Goal: Task Accomplishment & Management: Manage account settings

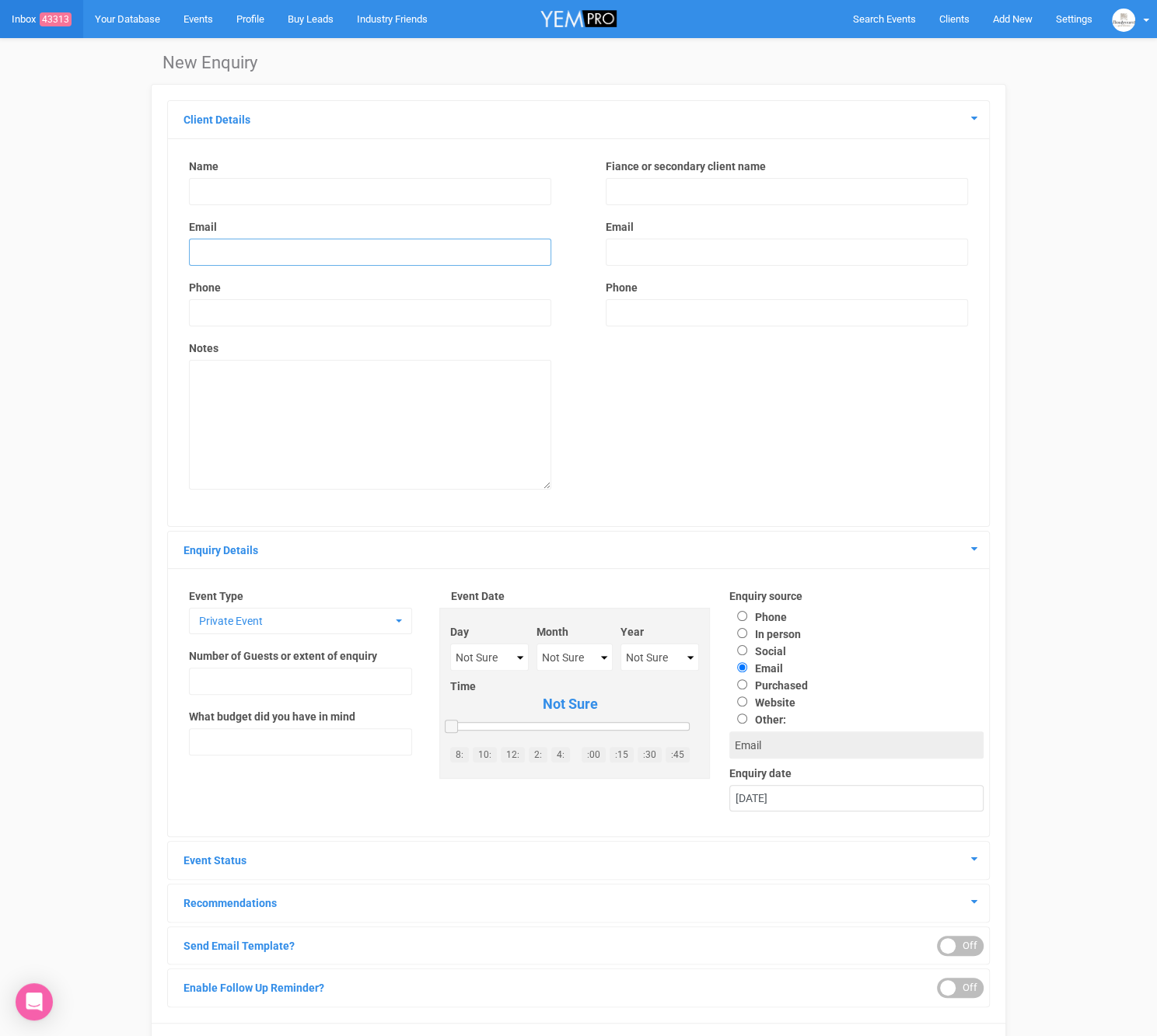
click at [379, 250] on input "email" at bounding box center [370, 252] width 362 height 28
paste input "[PERSON_NAME][EMAIL_ADDRESS][DOMAIN_NAME]"
type input "[PERSON_NAME][EMAIL_ADDRESS][DOMAIN_NAME]"
click at [241, 193] on input "text" at bounding box center [370, 192] width 362 height 28
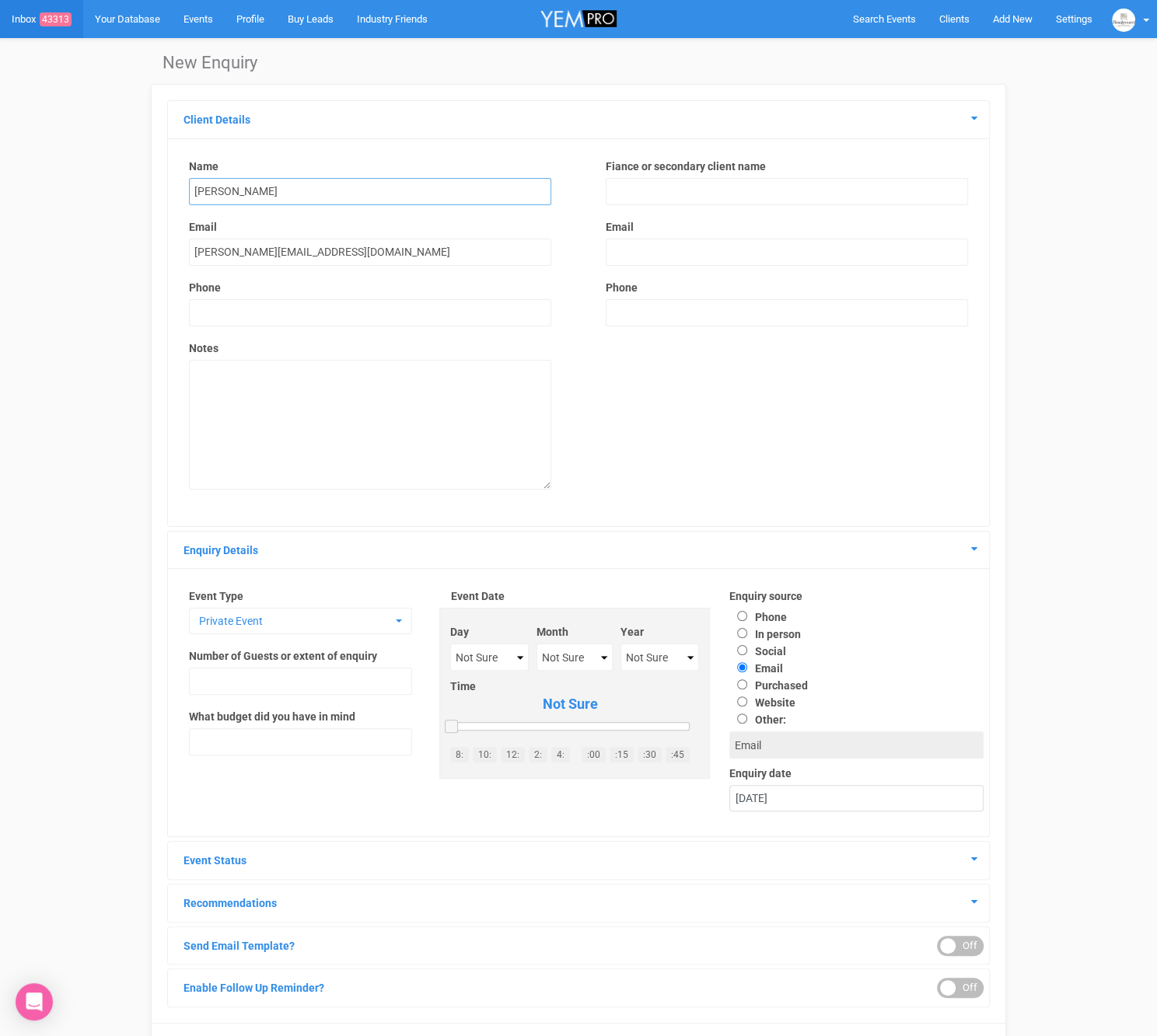
type input "[PERSON_NAME]"
click at [237, 306] on input "text" at bounding box center [370, 313] width 362 height 28
type input "000000000"
click at [328, 397] on textarea at bounding box center [370, 425] width 362 height 130
paste textarea "I am trying to organize my mother's 80th birthday party for about 70-80 people …"
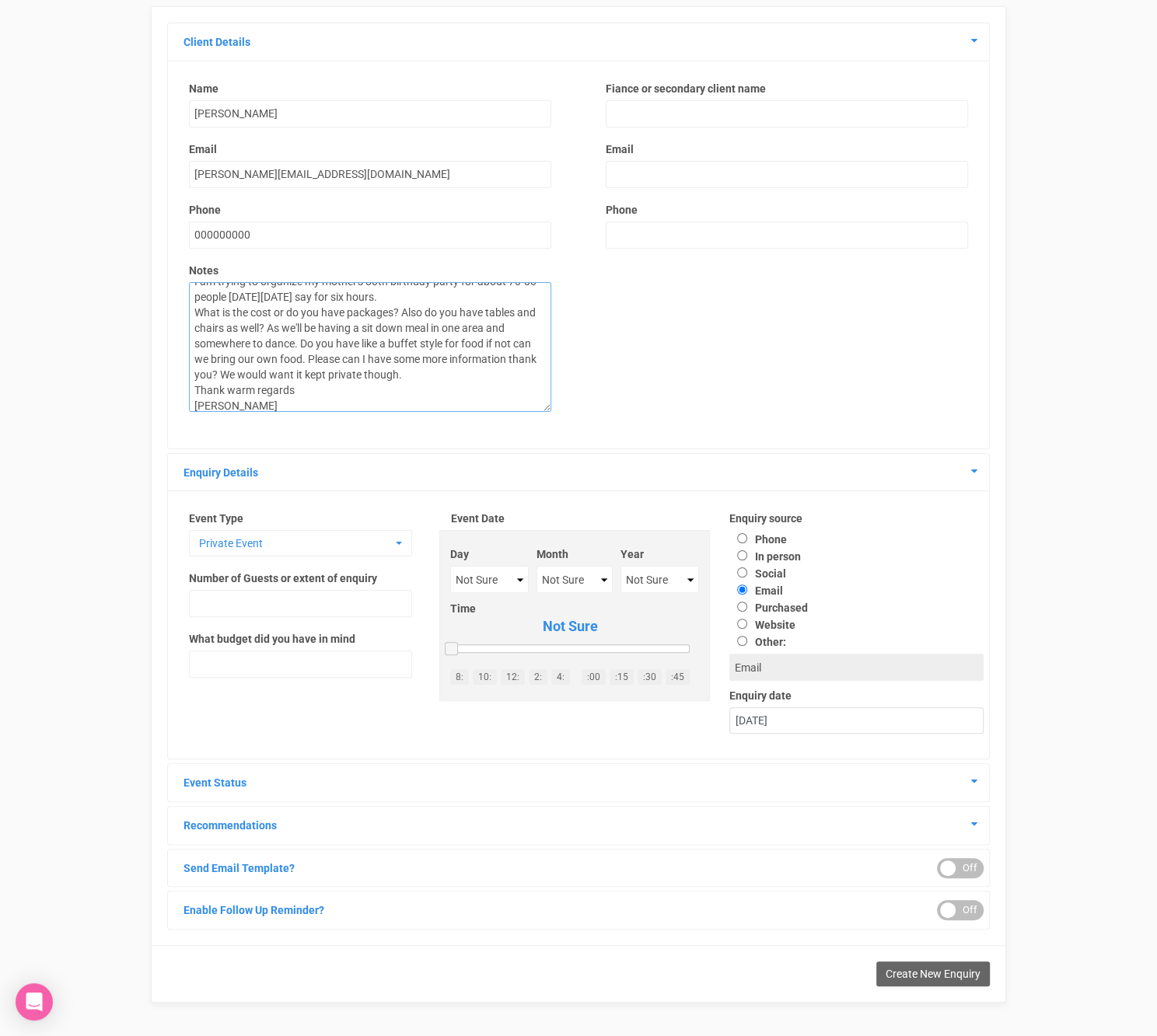
scroll to position [80, 0]
type textarea "I am trying to organize my mother's 80th birthday party for about 70-80 people …"
click at [655, 581] on select "Not Sure 2020 2021 2022 2023 2024 2025 2026 2027 2028 2029 2030 2031 2032 2033 …" at bounding box center [660, 577] width 78 height 28
select select "2025"
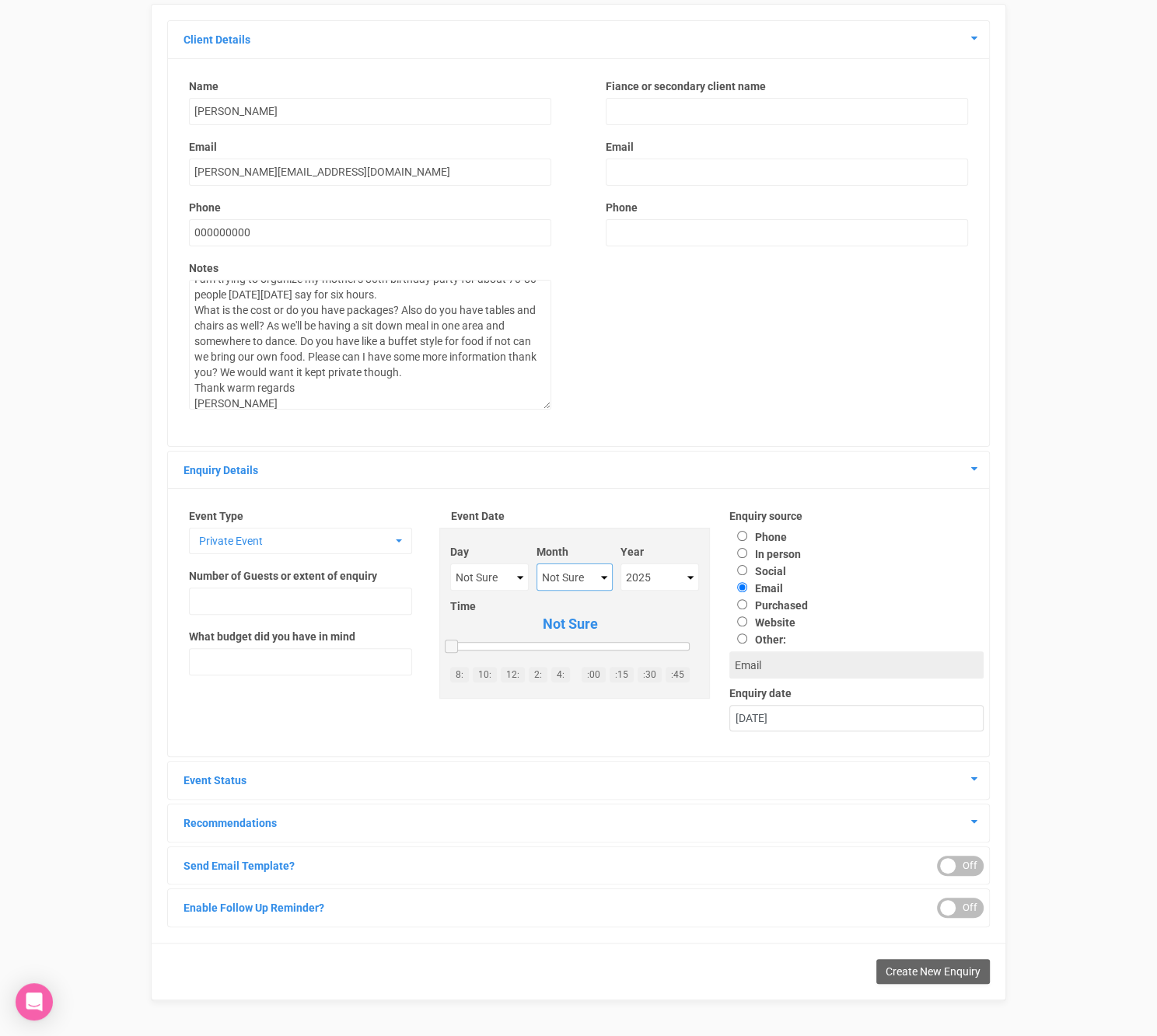
click at [589, 578] on select "Not Sure January February March April May June July August September October No…" at bounding box center [575, 577] width 76 height 28
select select "October"
click at [484, 569] on select "Not Sure 1 2 3 4 5 6 7 8 9 10 11 12 13 14 15 16 17 18 19 20 21 22 23 24 25 26 2…" at bounding box center [489, 577] width 78 height 28
select select "18"
click at [350, 599] on input "text" at bounding box center [300, 601] width 223 height 28
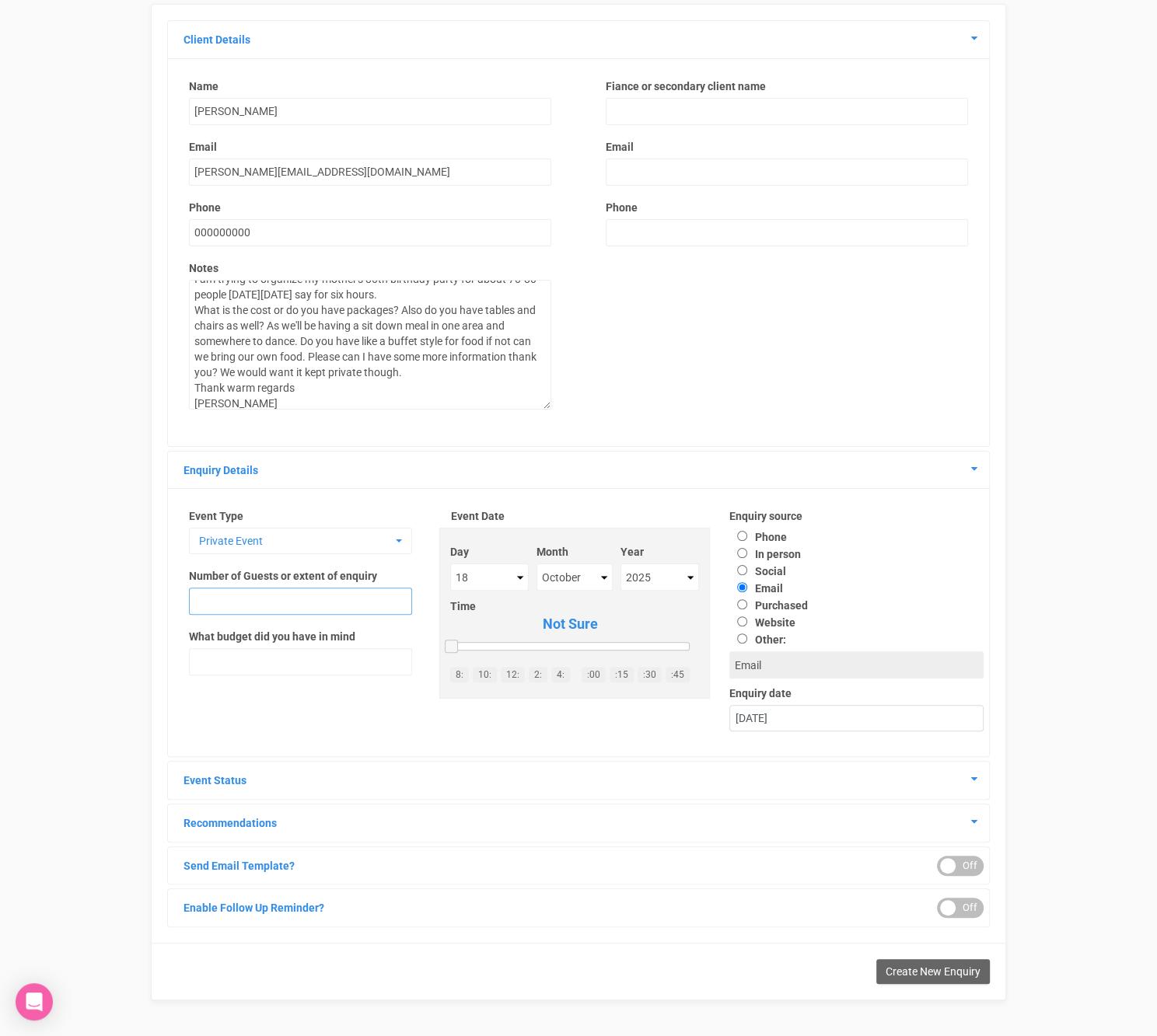
type input "70"
click at [973, 779] on icon at bounding box center [974, 779] width 7 height 10
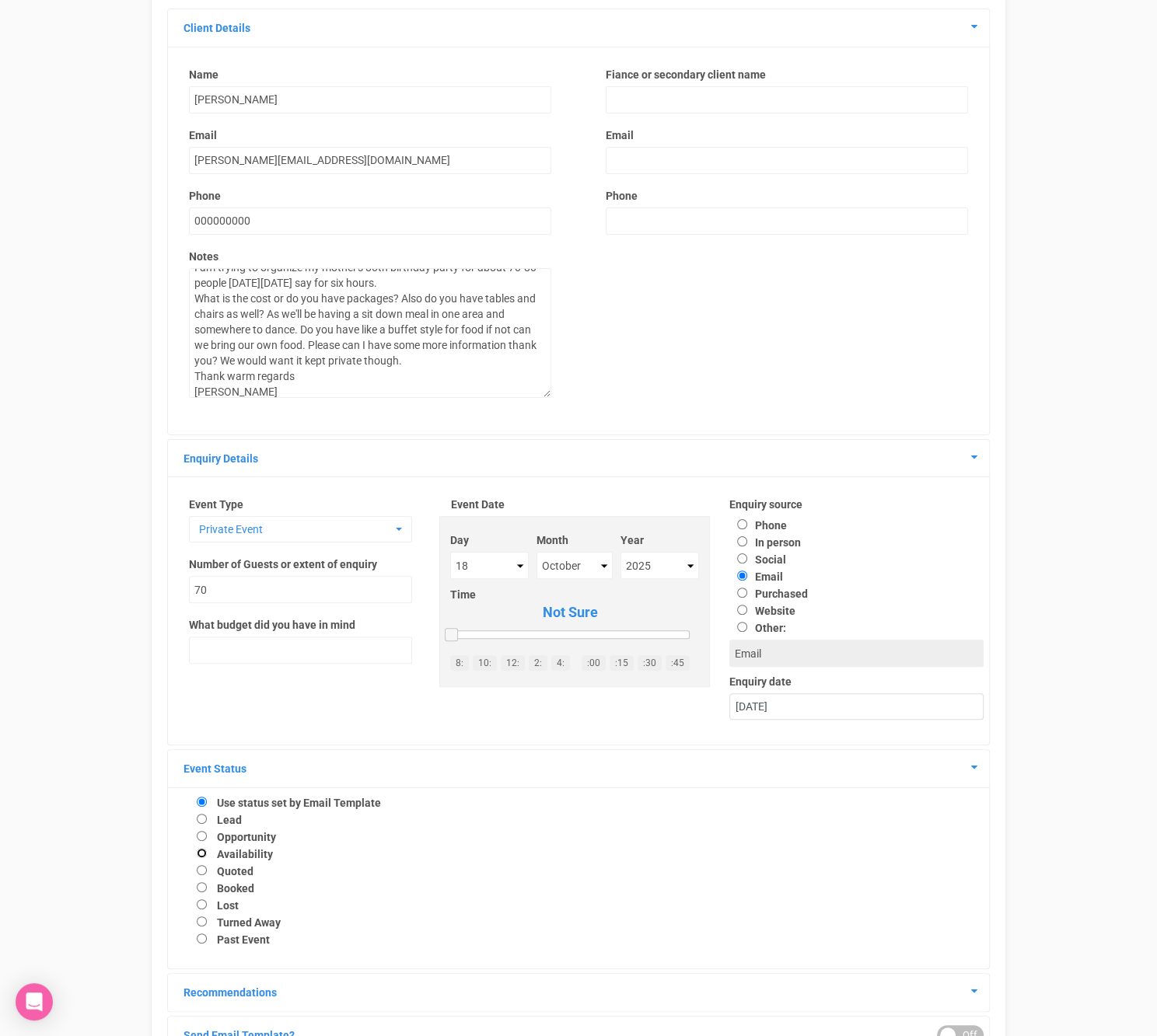
click at [202, 856] on input "Availability" at bounding box center [201, 853] width 10 height 10
radio input "true"
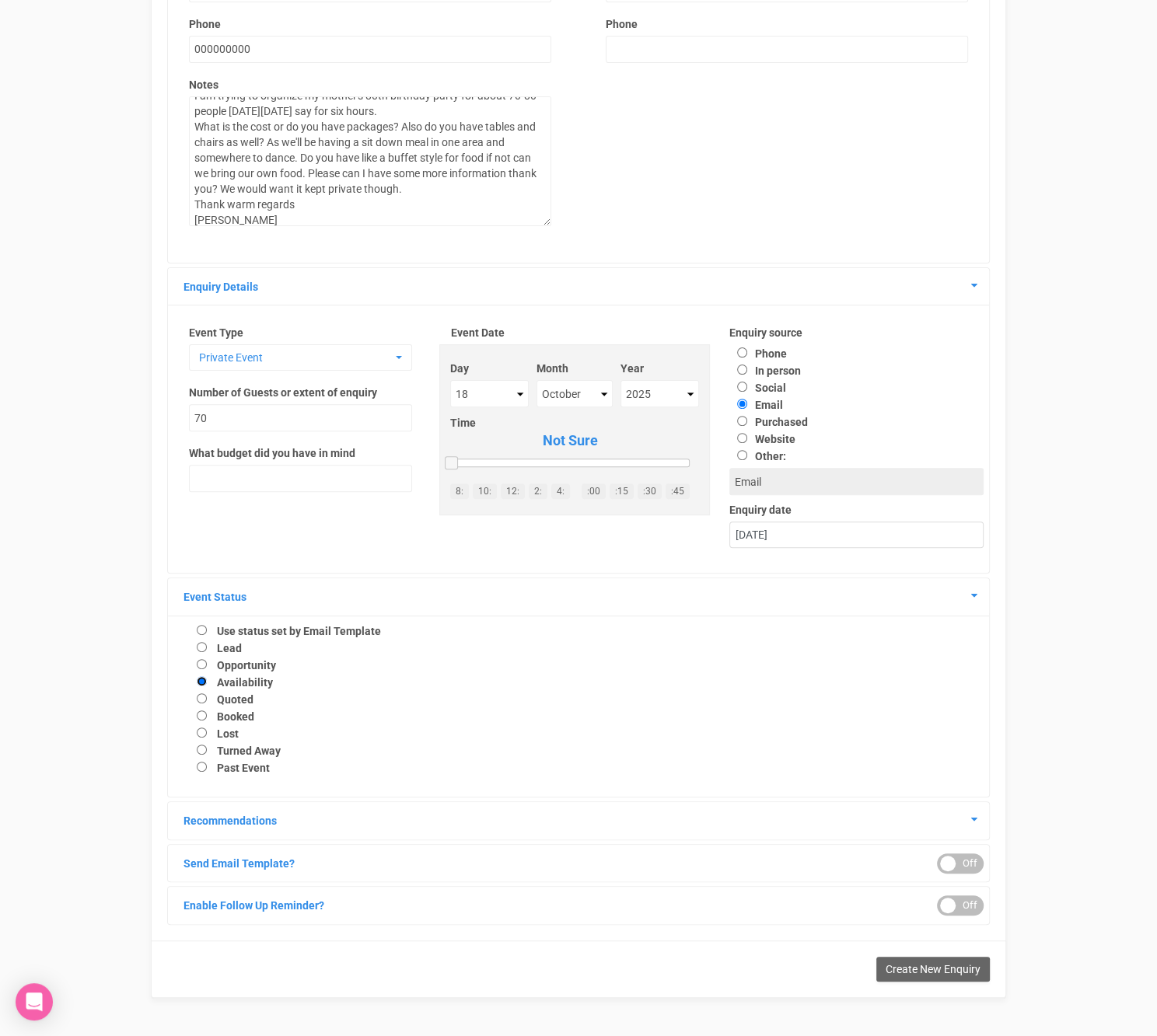
scroll to position [263, 0]
click at [974, 900] on div "ON OFF" at bounding box center [960, 906] width 47 height 20
click at [917, 947] on div "3 days Saturday, 6th September 2025" at bounding box center [578, 982] width 821 height 112
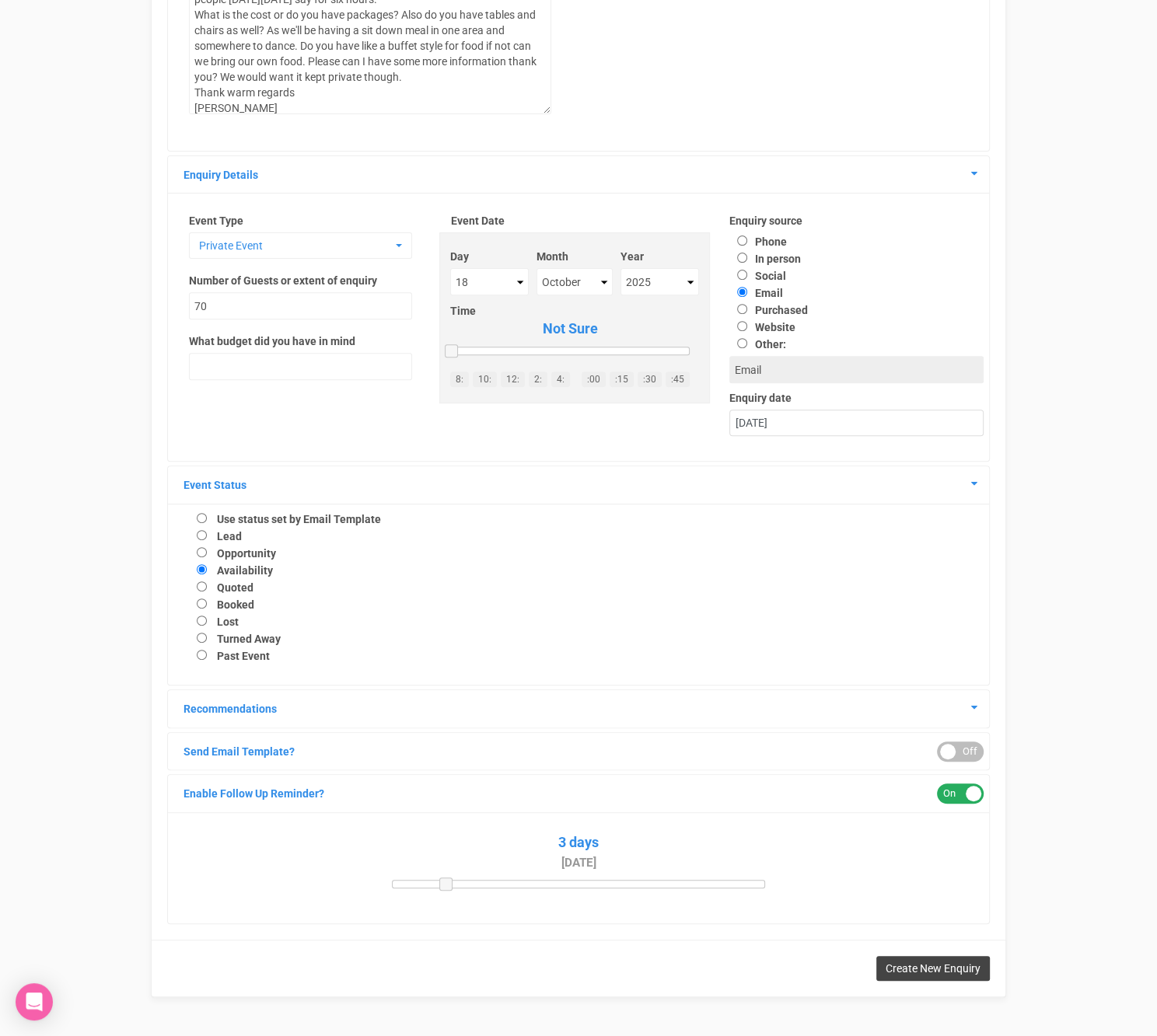
click at [917, 964] on span "Create New Enquiry" at bounding box center [933, 968] width 95 height 12
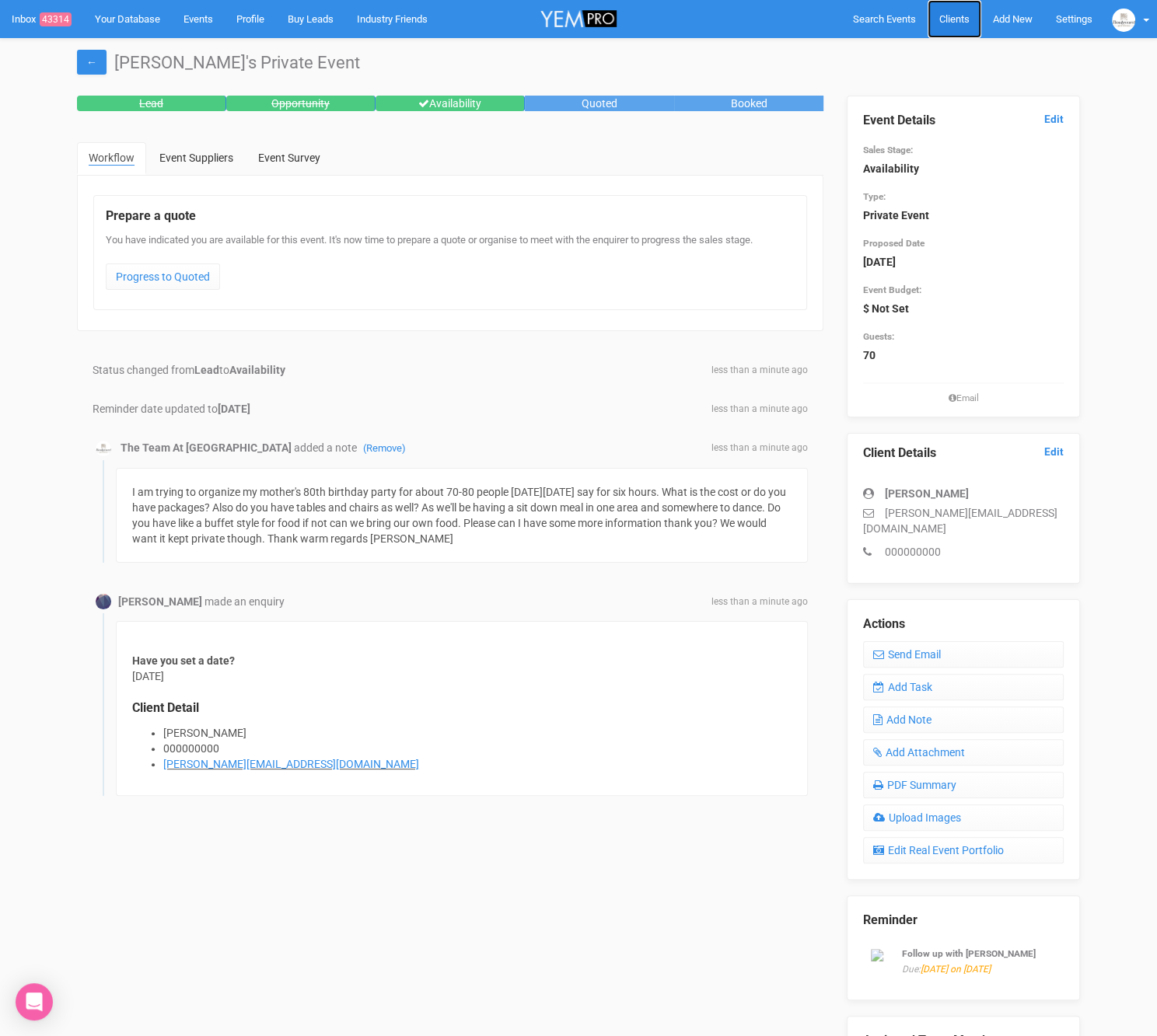
click at [944, 17] on span "Clients" at bounding box center [954, 19] width 30 height 11
click at [943, 15] on span "Clients" at bounding box center [954, 19] width 30 height 11
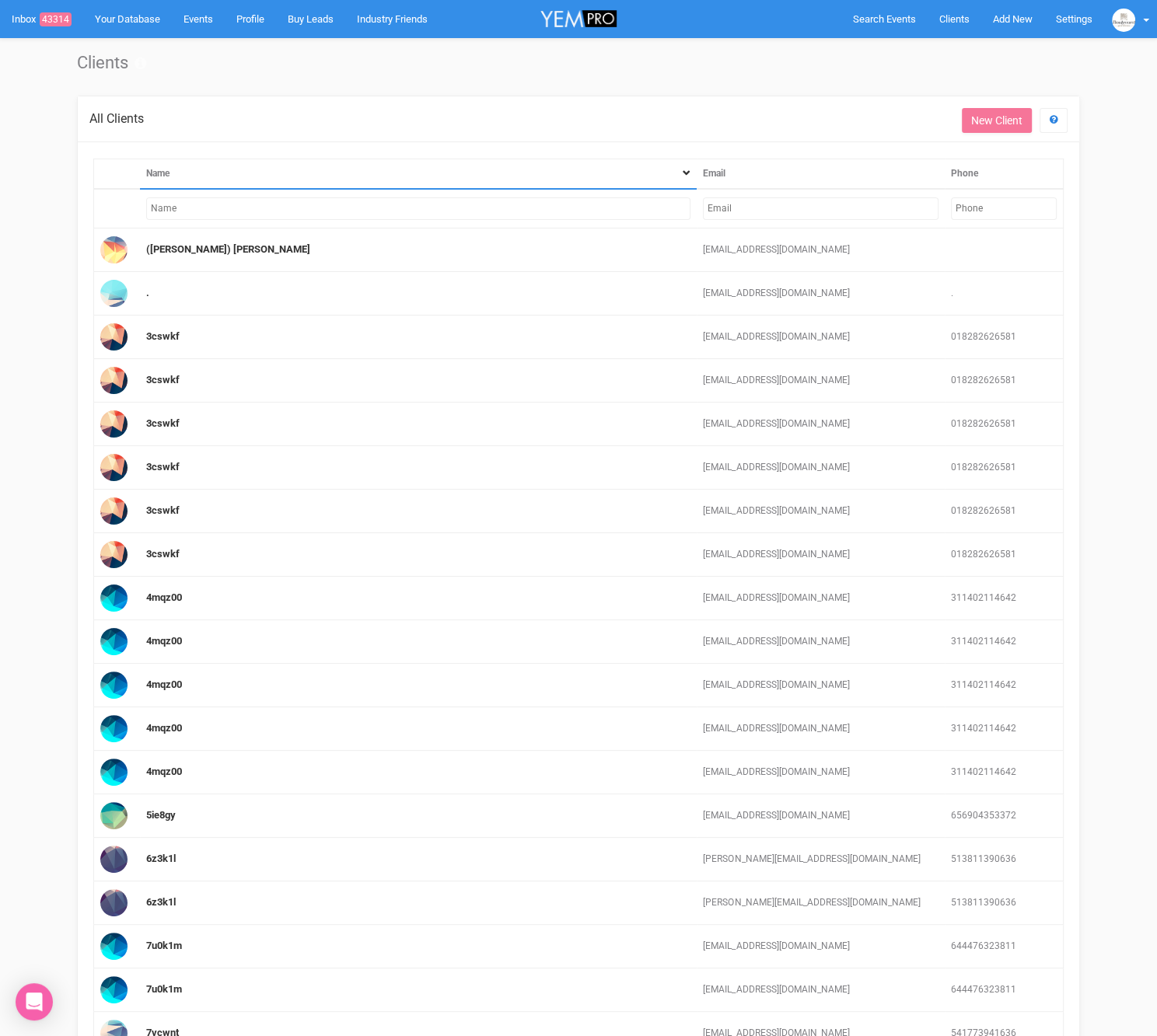
click at [576, 206] on input "text" at bounding box center [417, 209] width 544 height 23
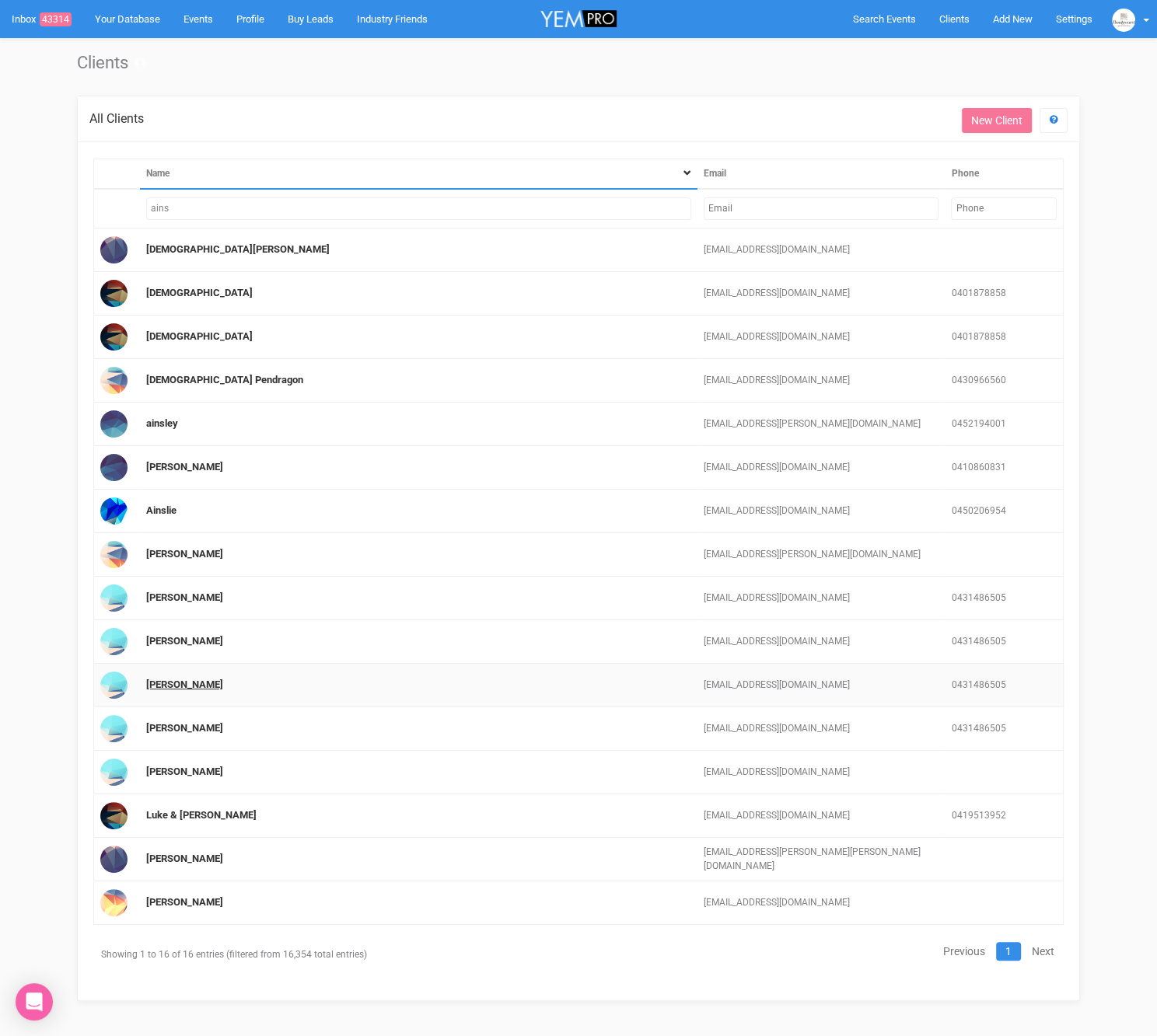
type input "ains"
click at [209, 603] on link "Ainslie Scholten" at bounding box center [184, 598] width 77 height 11
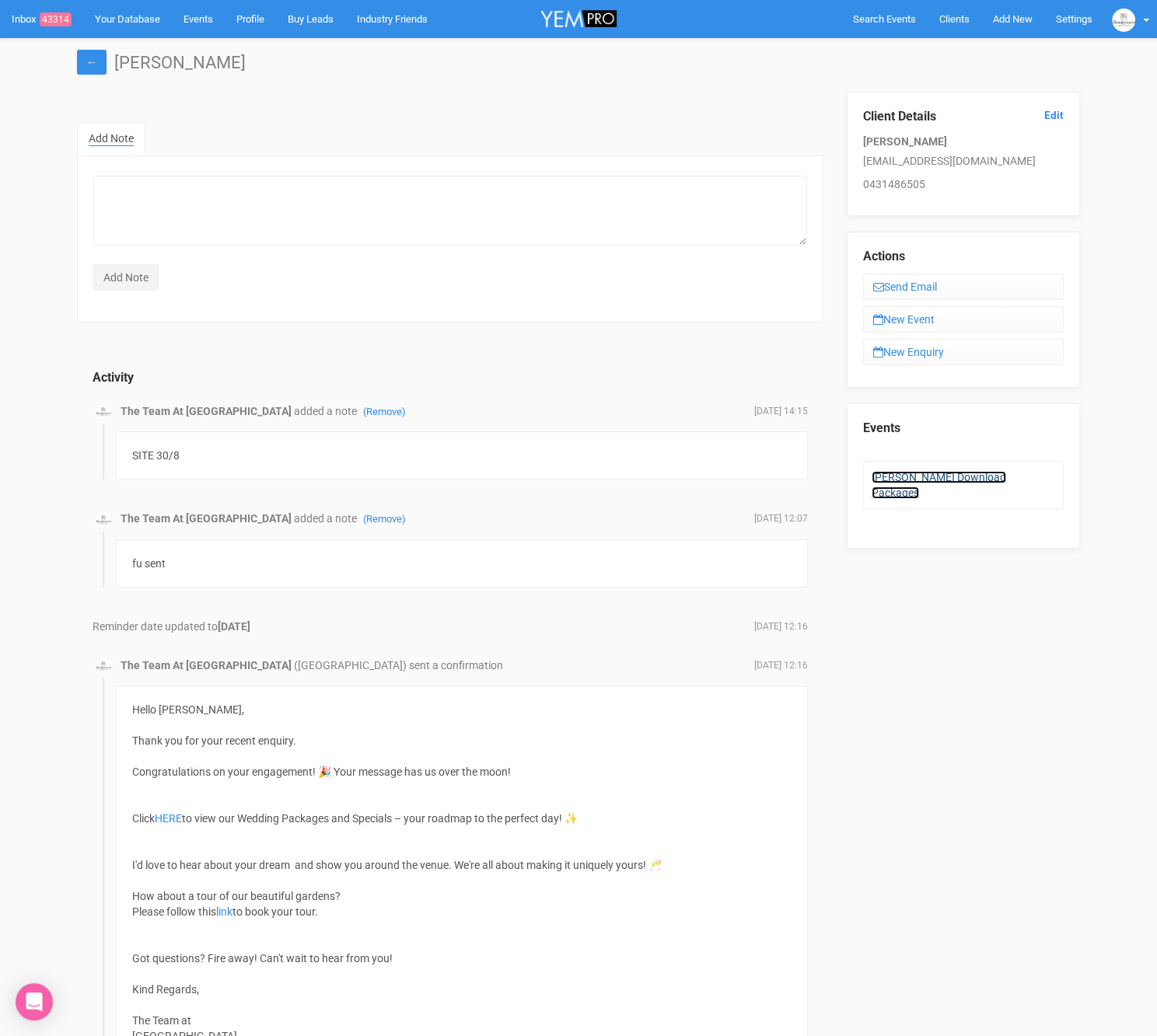
click at [977, 475] on link "Ainslie's Download Packages" at bounding box center [938, 484] width 134 height 28
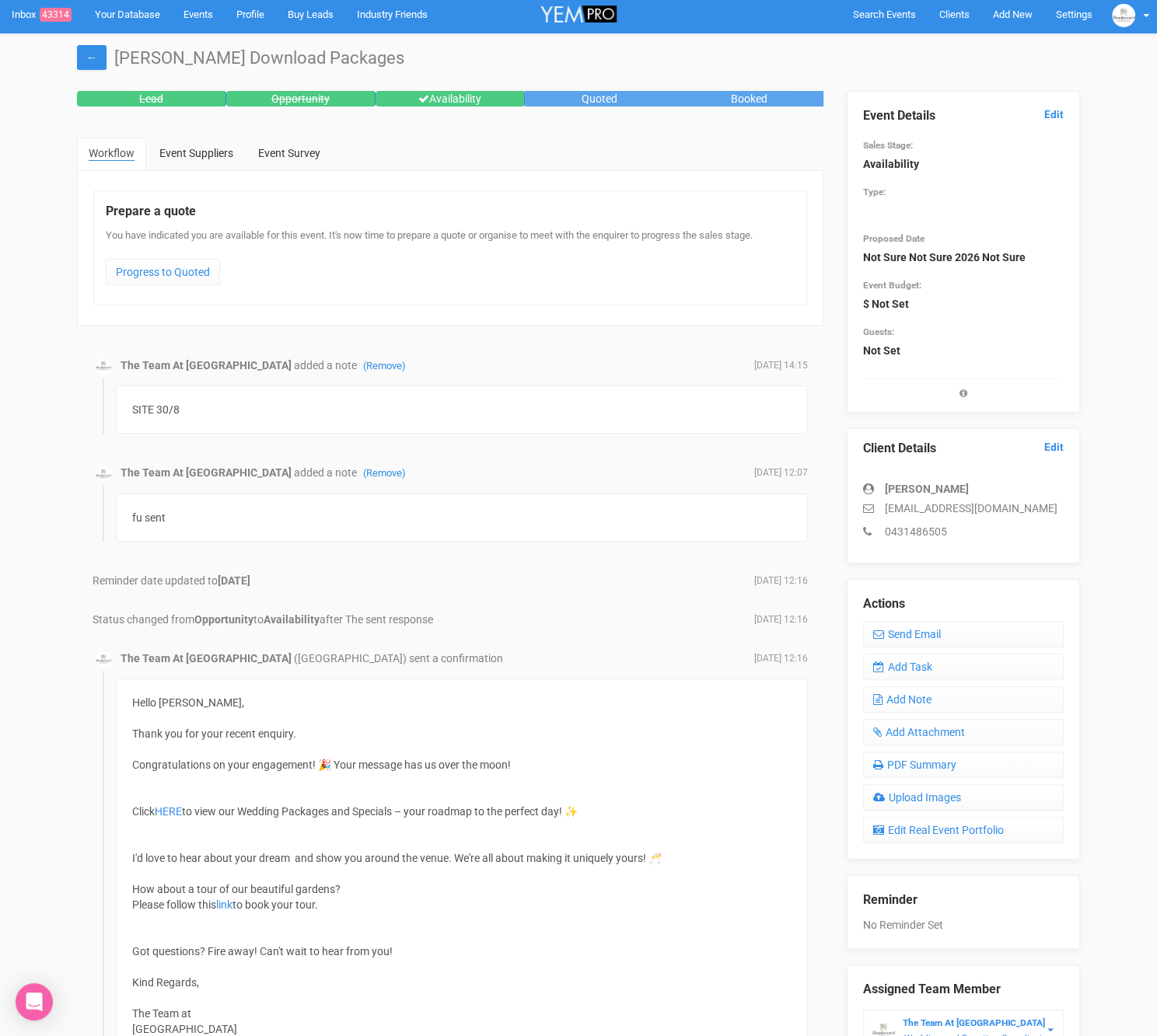
scroll to position [8, 0]
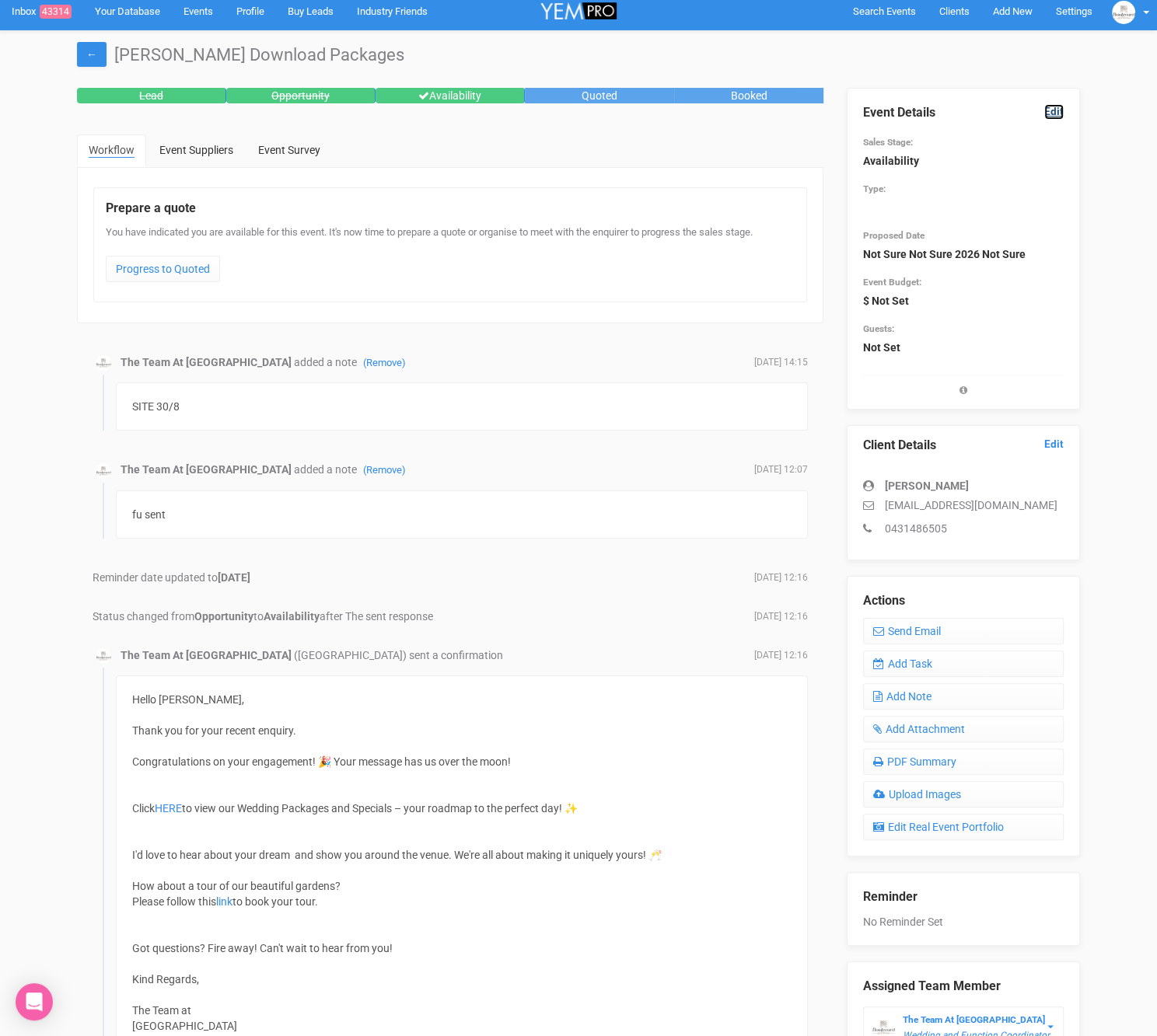
click at [1062, 112] on link "Edit" at bounding box center [1054, 111] width 19 height 14
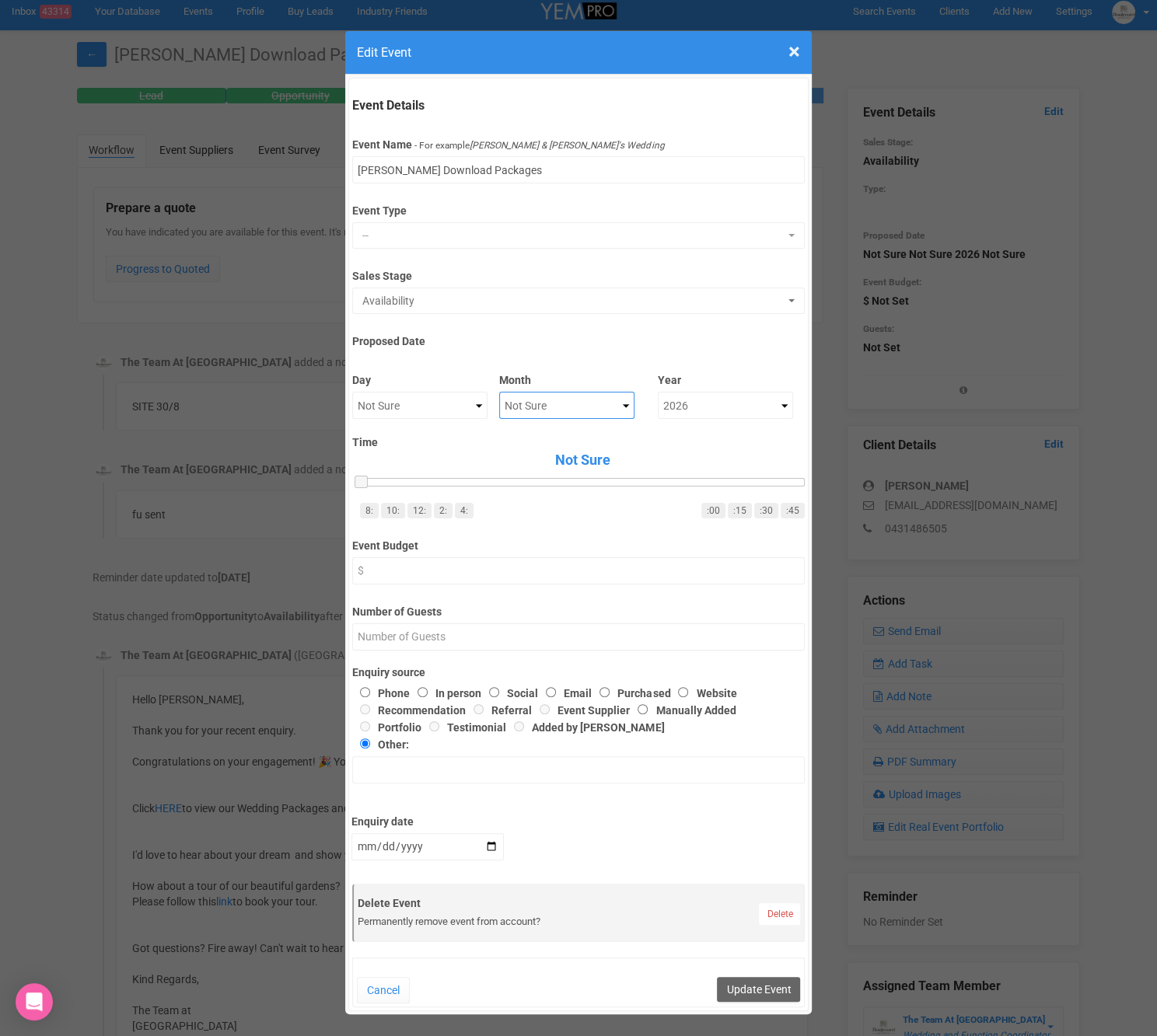
click at [548, 415] on select "Not Sure January February March April May June July August September October No…" at bounding box center [567, 405] width 135 height 28
select select "September"
click at [751, 981] on button "Update Event" at bounding box center [758, 989] width 83 height 25
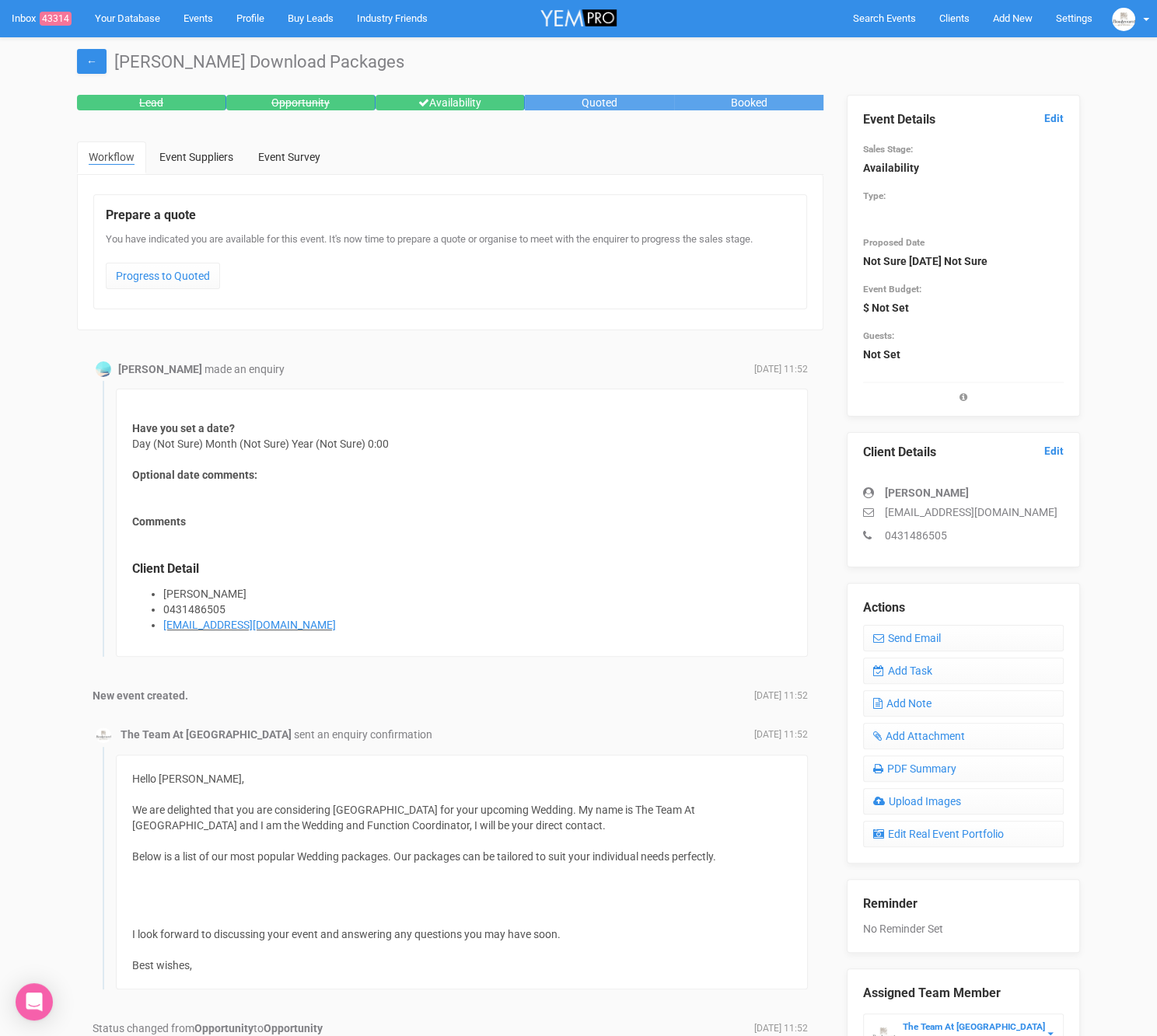
scroll to position [0, 0]
click at [904, 675] on link "Add Task" at bounding box center [963, 672] width 200 height 27
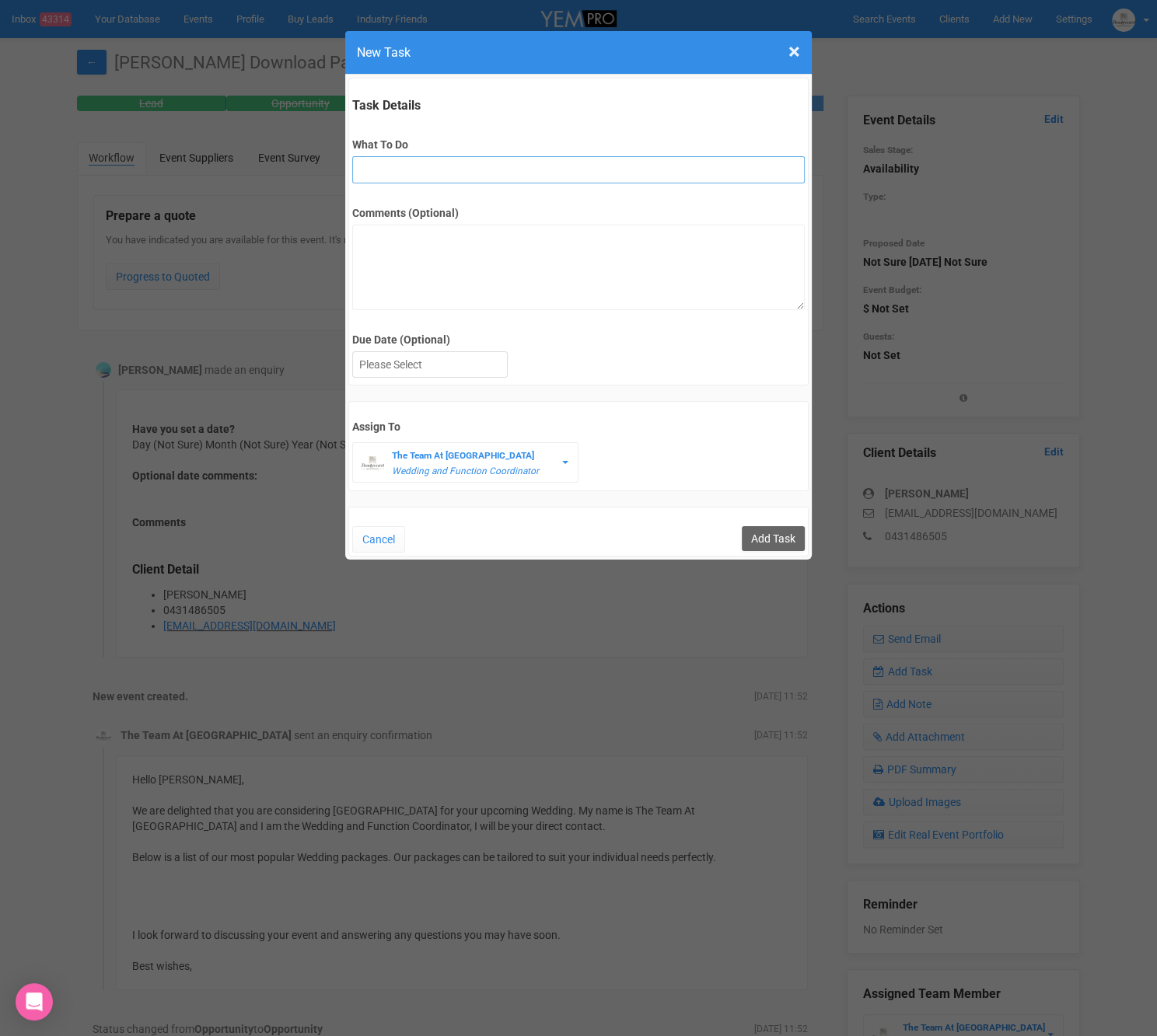
click at [453, 163] on input "What To Do" at bounding box center [578, 170] width 452 height 28
type input "2nd fu"
click at [471, 370] on div at bounding box center [430, 365] width 154 height 26
click at [770, 538] on input "Add Task" at bounding box center [773, 538] width 63 height 25
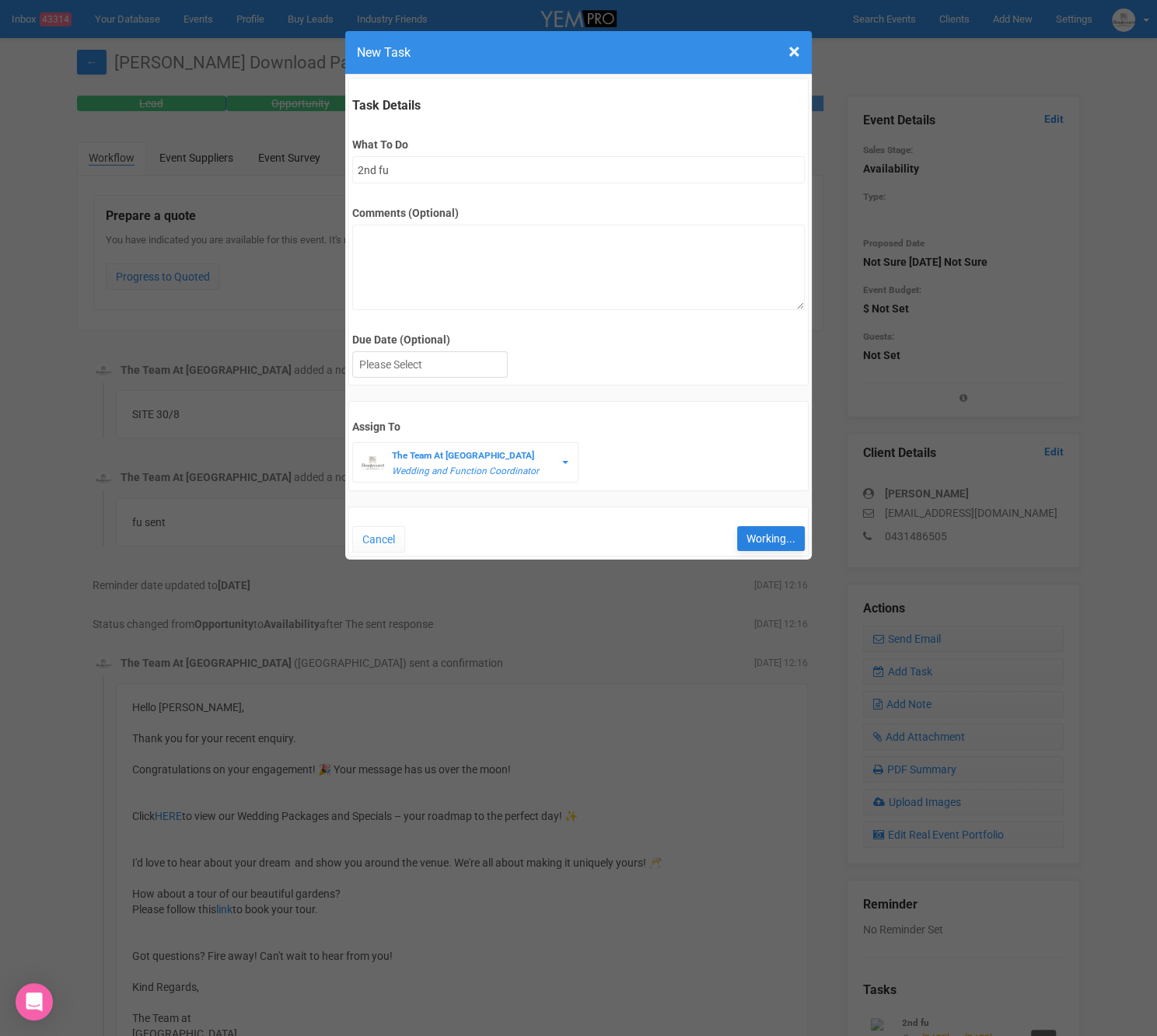
type input "Save"
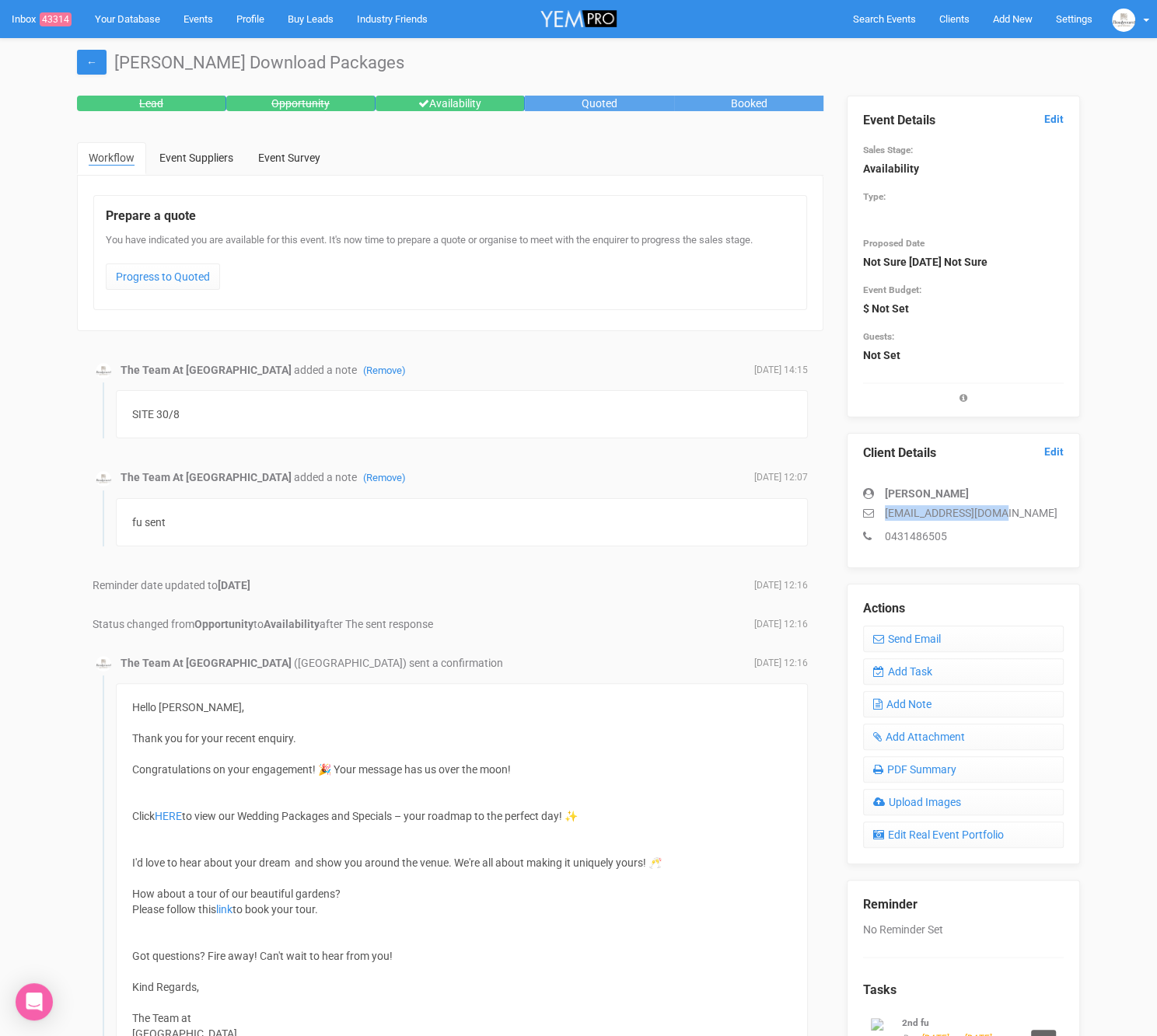
drag, startPoint x: 1016, startPoint y: 514, endPoint x: 884, endPoint y: 515, distance: 132.0
click at [884, 514] on p "ainsandcal@gmail.com" at bounding box center [963, 513] width 200 height 15
copy p "ainsandcal@gmail.com"
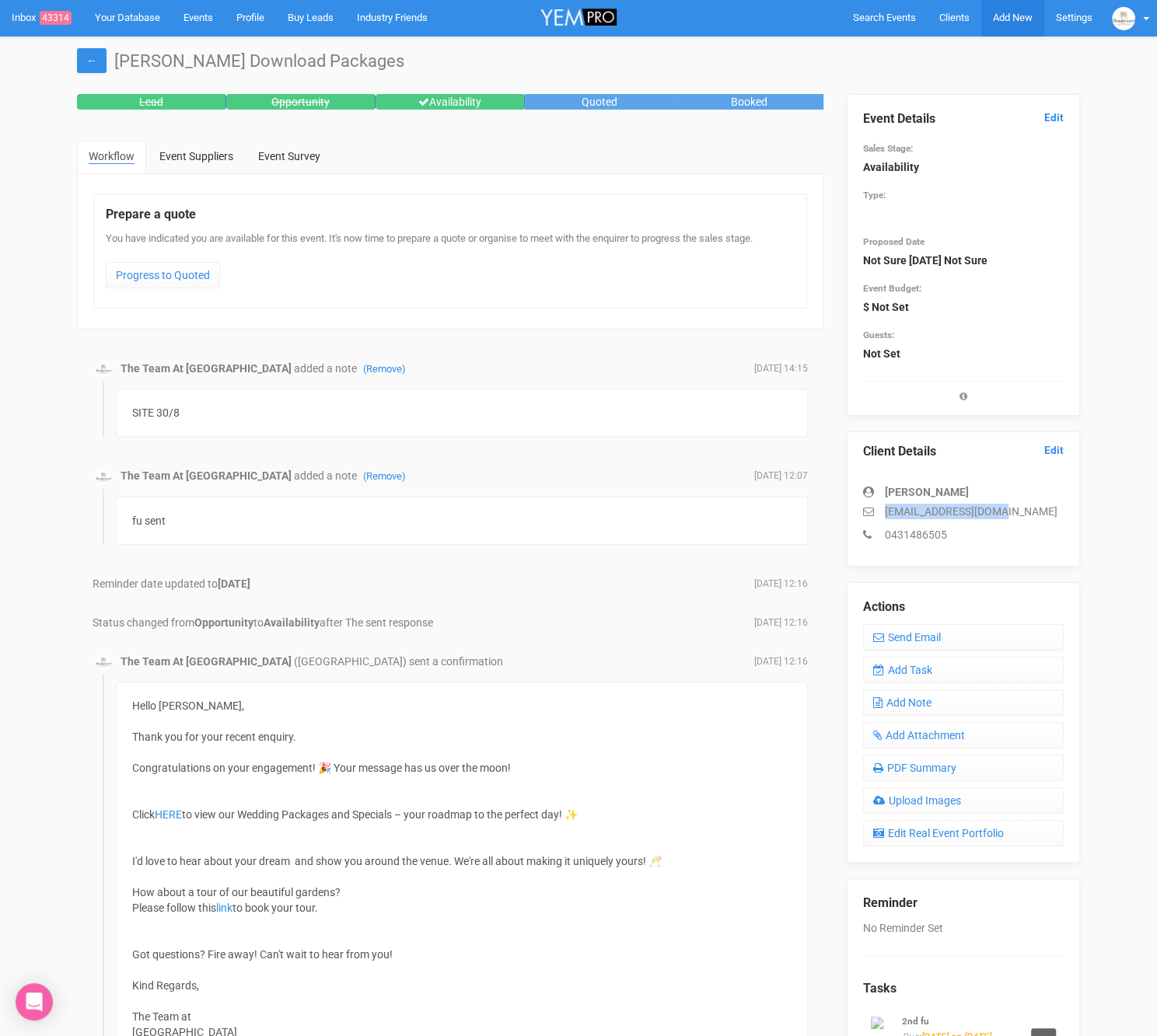
click at [1011, 18] on span "Add New" at bounding box center [1013, 17] width 40 height 11
click at [986, 138] on link "New Enquiry" at bounding box center [976, 142] width 116 height 30
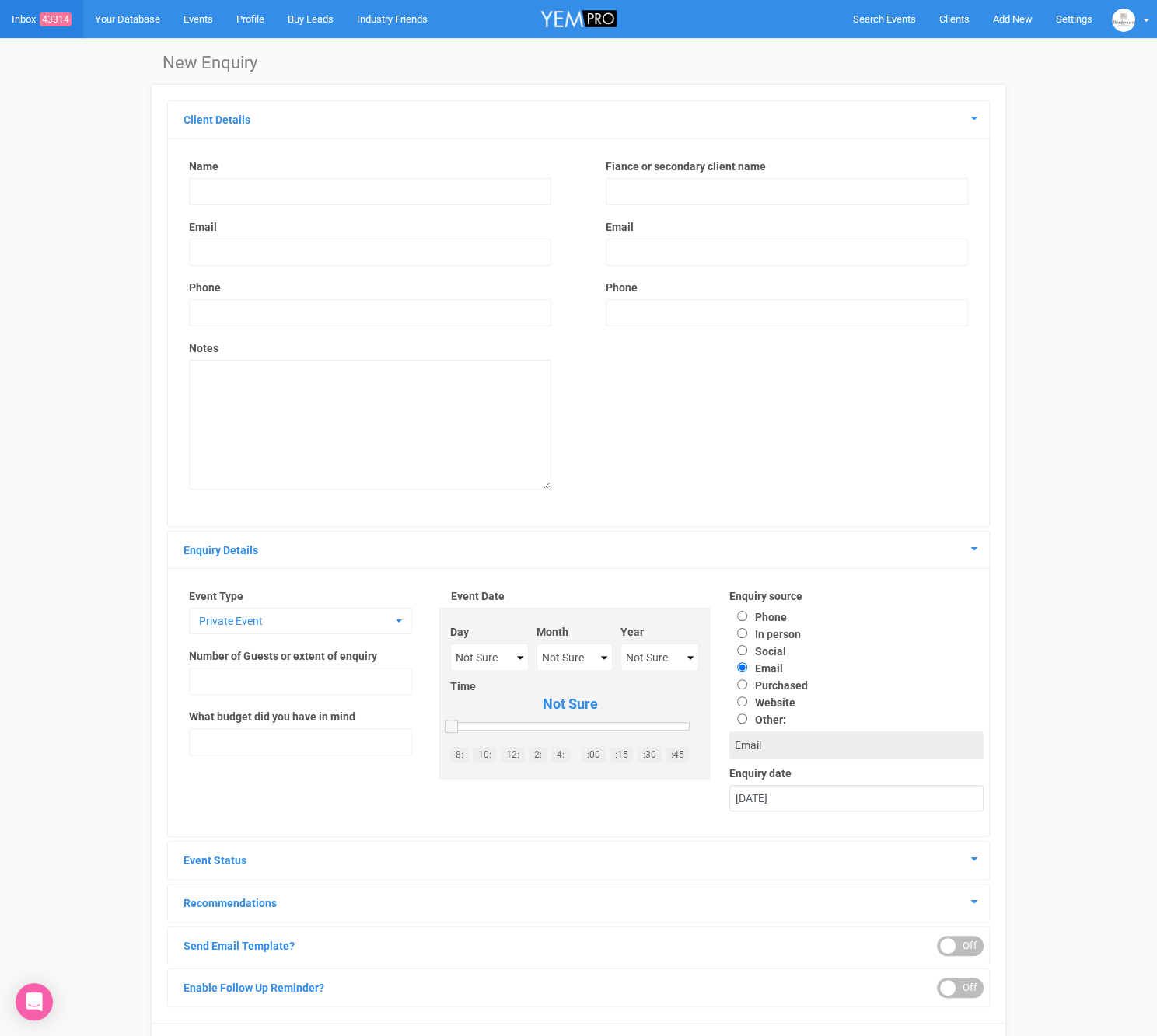
click at [388, 195] on input "text" at bounding box center [370, 192] width 362 height 28
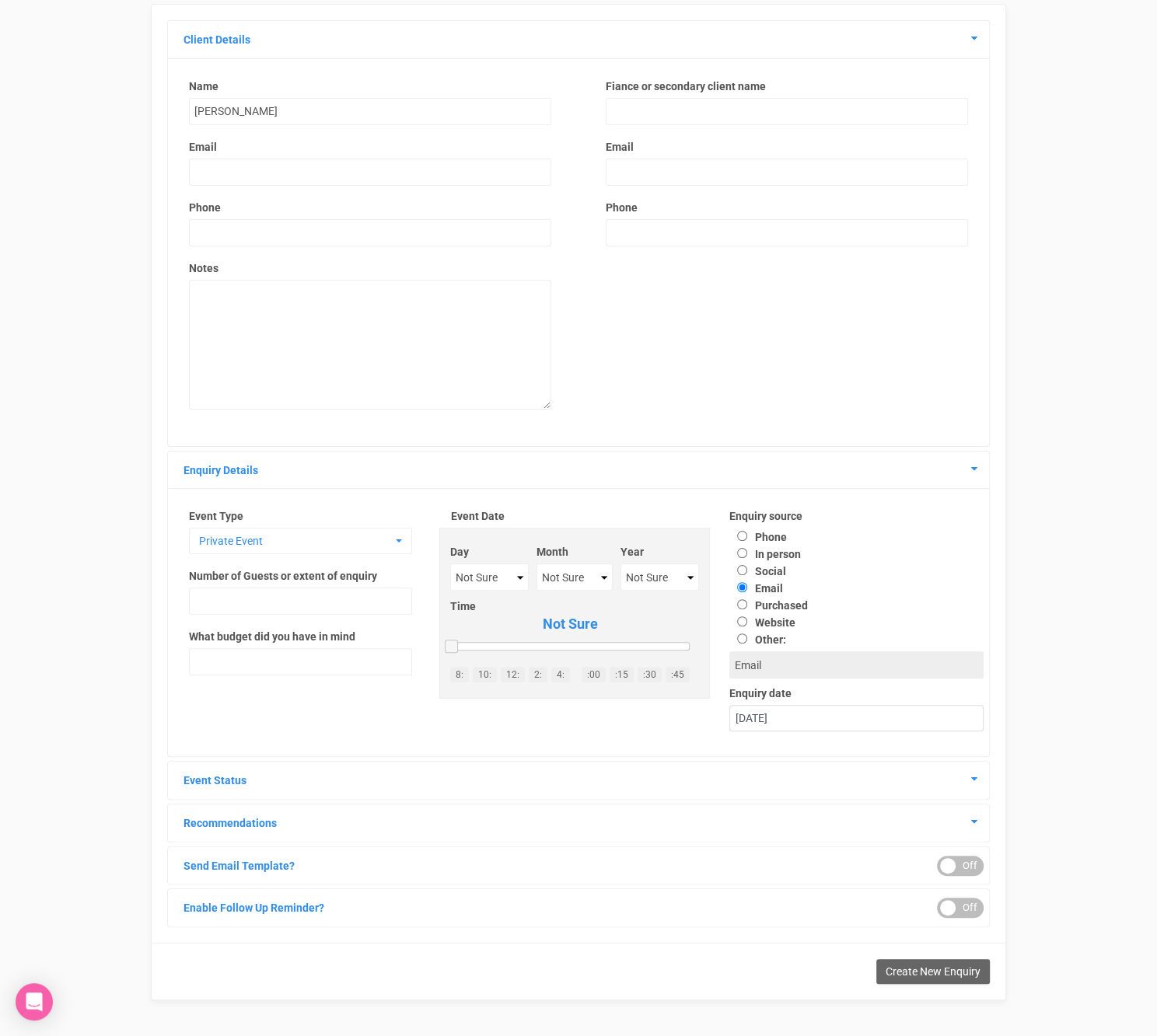
type input "Thomas Boban"
click at [394, 167] on input "email" at bounding box center [370, 172] width 362 height 28
type input "itsthomasboban@gmail.com"
click at [414, 223] on input "text" at bounding box center [370, 233] width 362 height 28
type input "041001225"
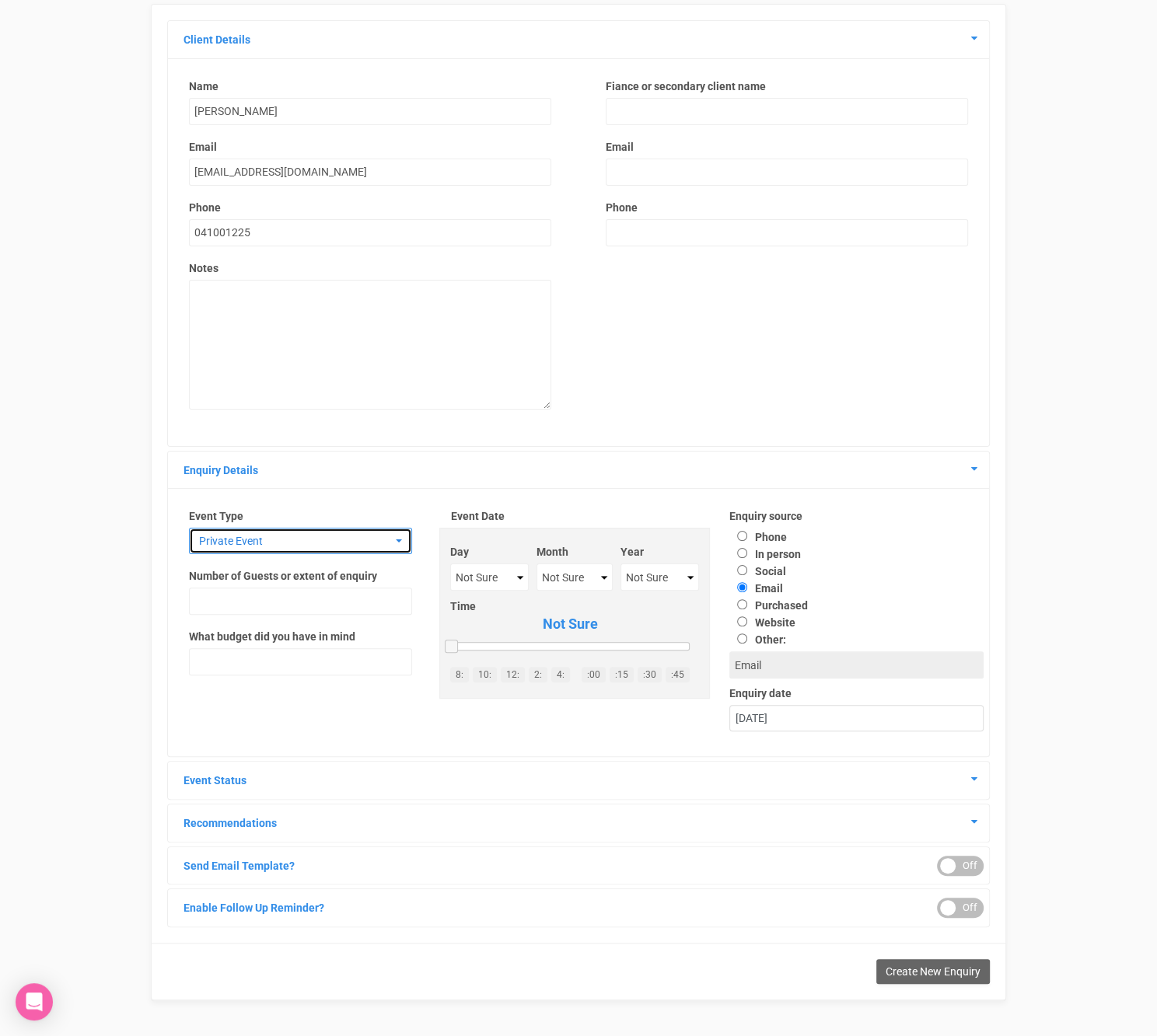
click at [382, 534] on span "Private Event" at bounding box center [295, 541] width 193 height 15
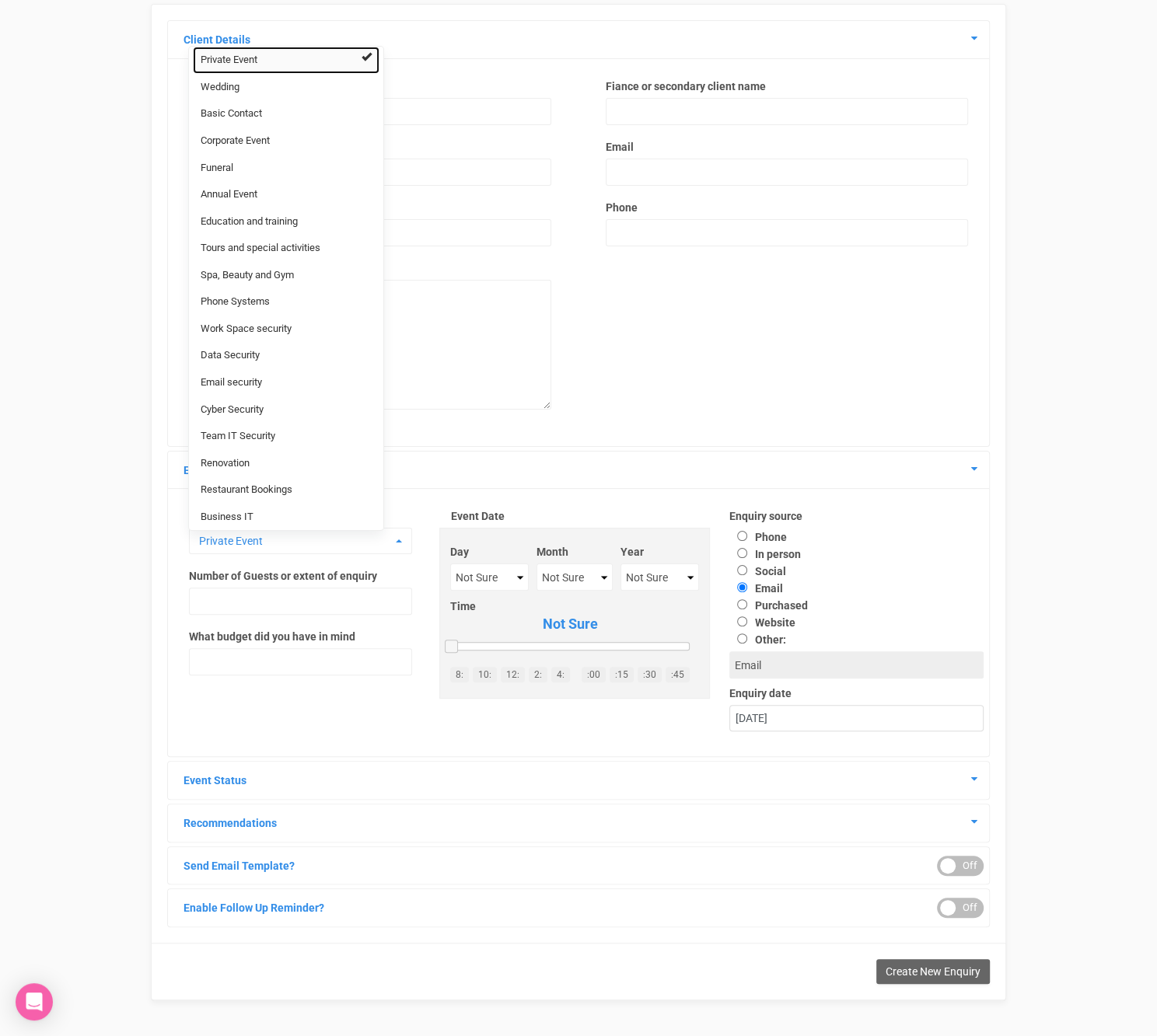
click at [273, 52] on link "Private Event" at bounding box center [286, 60] width 187 height 28
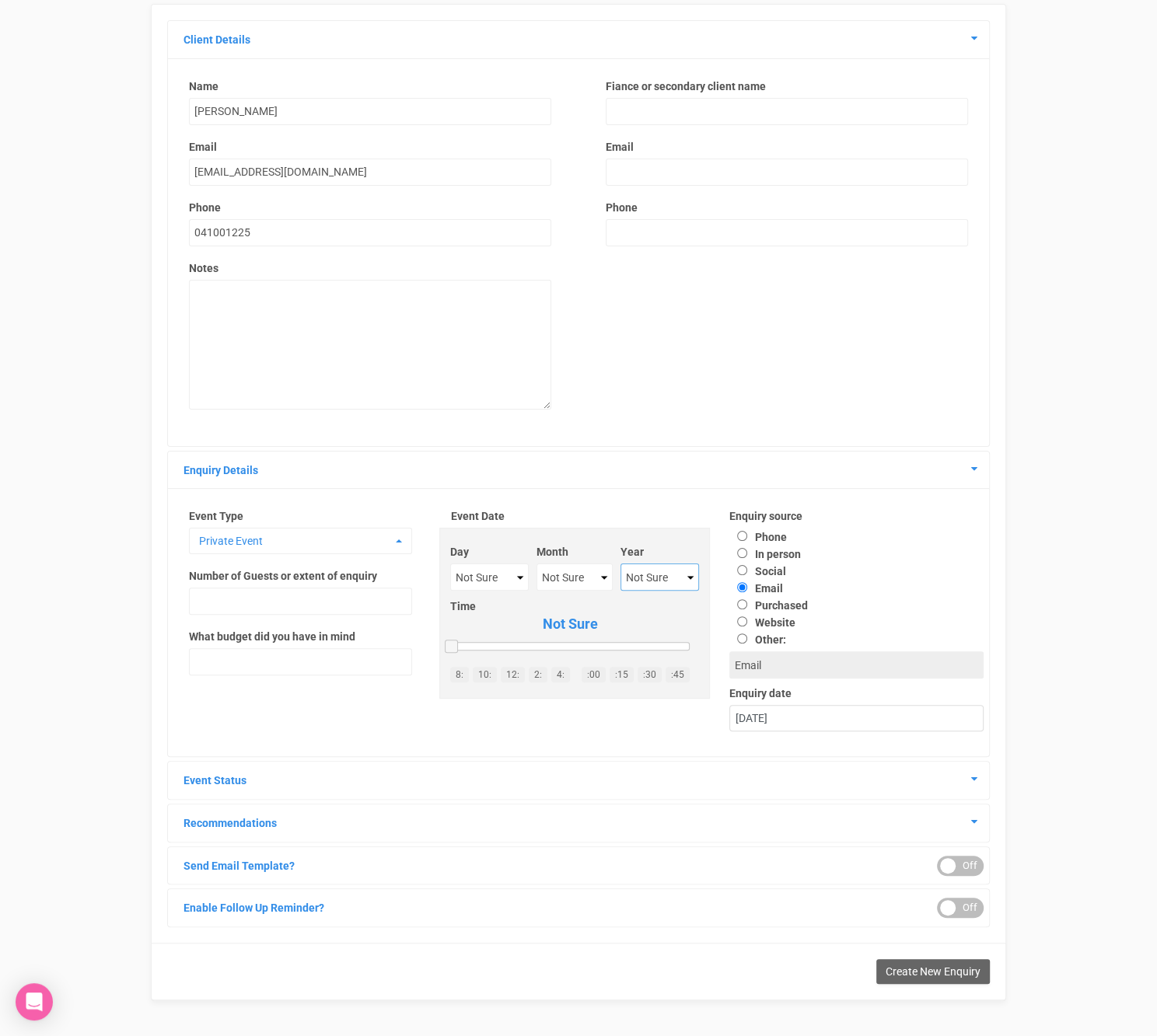
click at [654, 571] on select "Not Sure 2020 2021 2022 2023 2024 2025 2026 2027 2028 2029 2030 2031 2032 2033 …" at bounding box center [660, 577] width 78 height 28
select select "2025"
click at [574, 580] on select "Not Sure January February March April May June July August September October No…" at bounding box center [575, 577] width 76 height 28
select select "September"
click at [497, 580] on select "Not Sure 1 2 3 4 5 6 7 8 9 10 11 12 13 14 15 16 17 18 19 20 21 22 23 24 25 26 2…" at bounding box center [489, 577] width 78 height 28
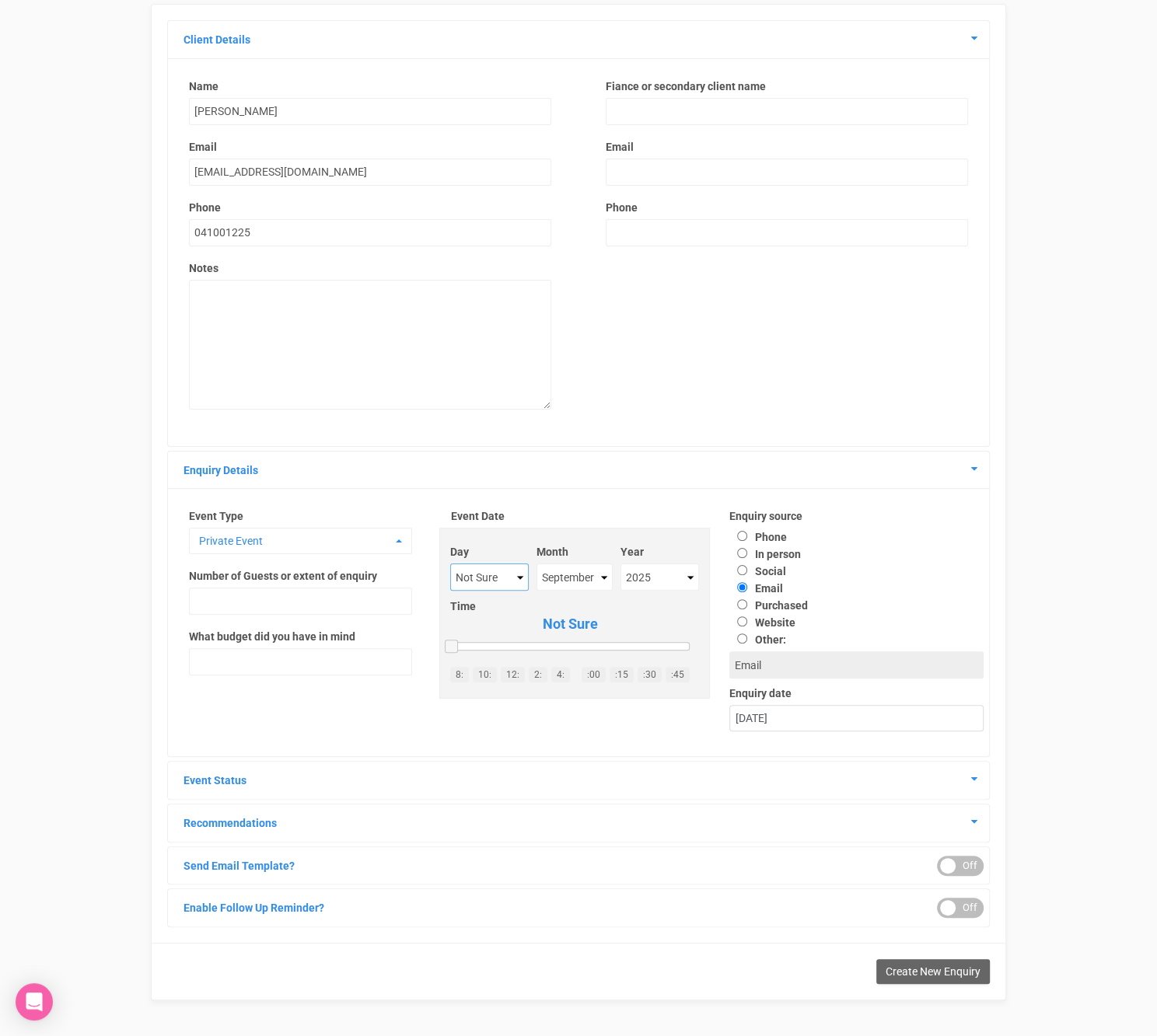
select select "27"
click at [741, 537] on input "Phone" at bounding box center [741, 536] width 10 height 10
radio input "true"
type input "Phone"
click at [976, 781] on icon at bounding box center [974, 779] width 7 height 10
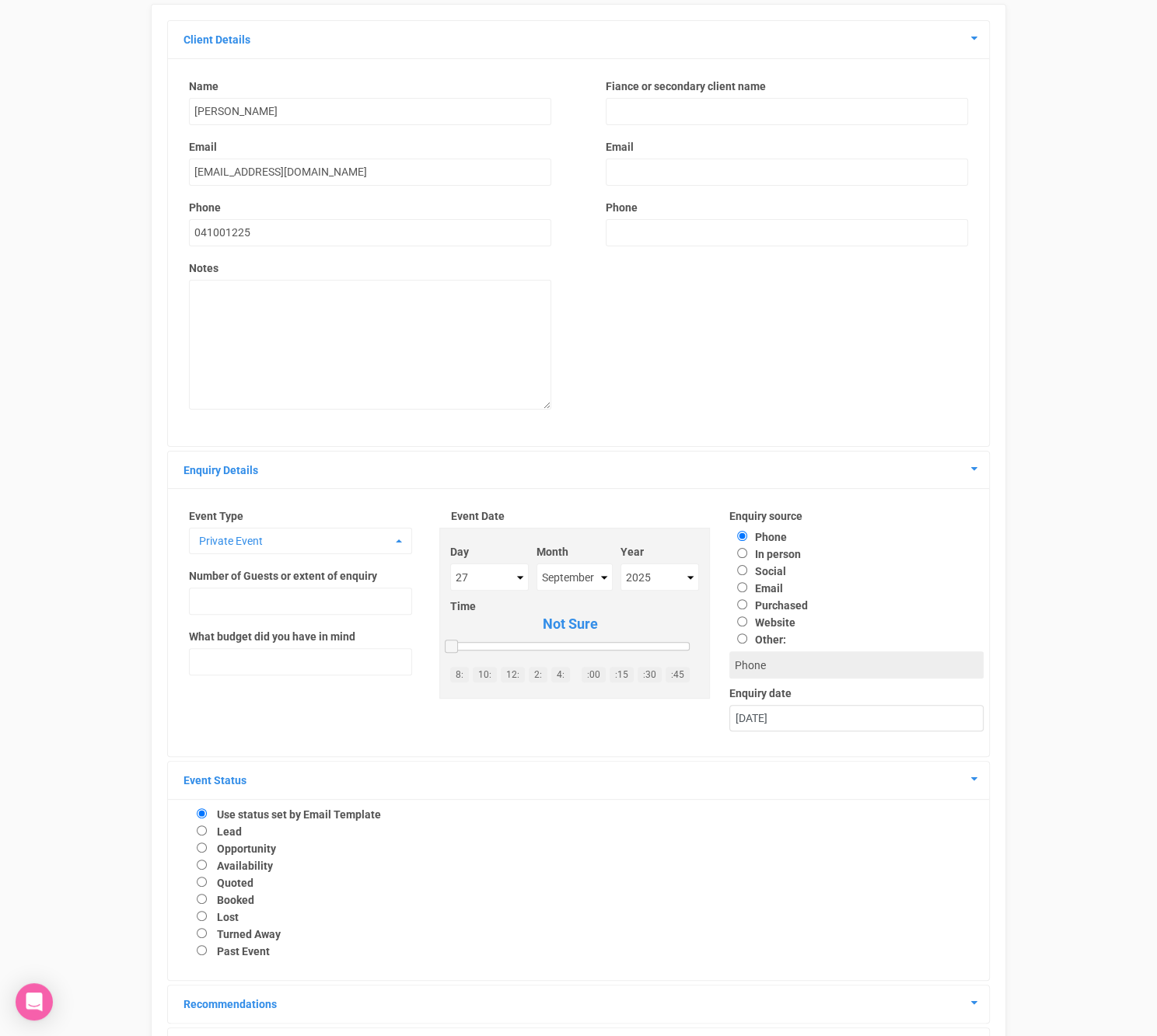
click at [262, 869] on label "Availability" at bounding box center [245, 865] width 56 height 12
click at [207, 869] on input "Availability" at bounding box center [201, 864] width 10 height 10
radio input "true"
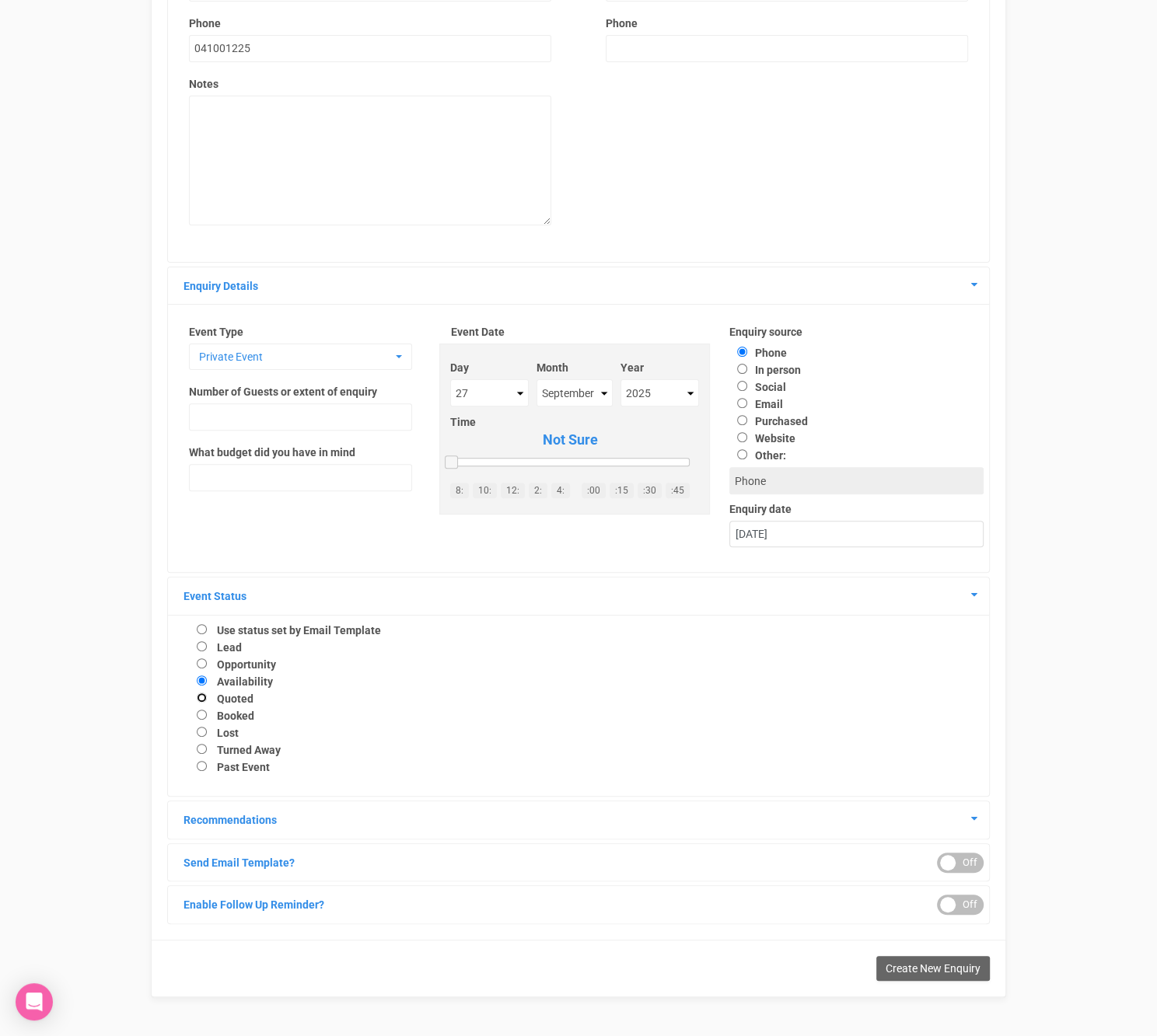
click at [200, 699] on input "Quoted" at bounding box center [201, 698] width 10 height 10
radio input "true"
click at [978, 911] on div "ON OFF" at bounding box center [960, 904] width 47 height 20
click at [460, 994] on div at bounding box center [578, 995] width 374 height 9
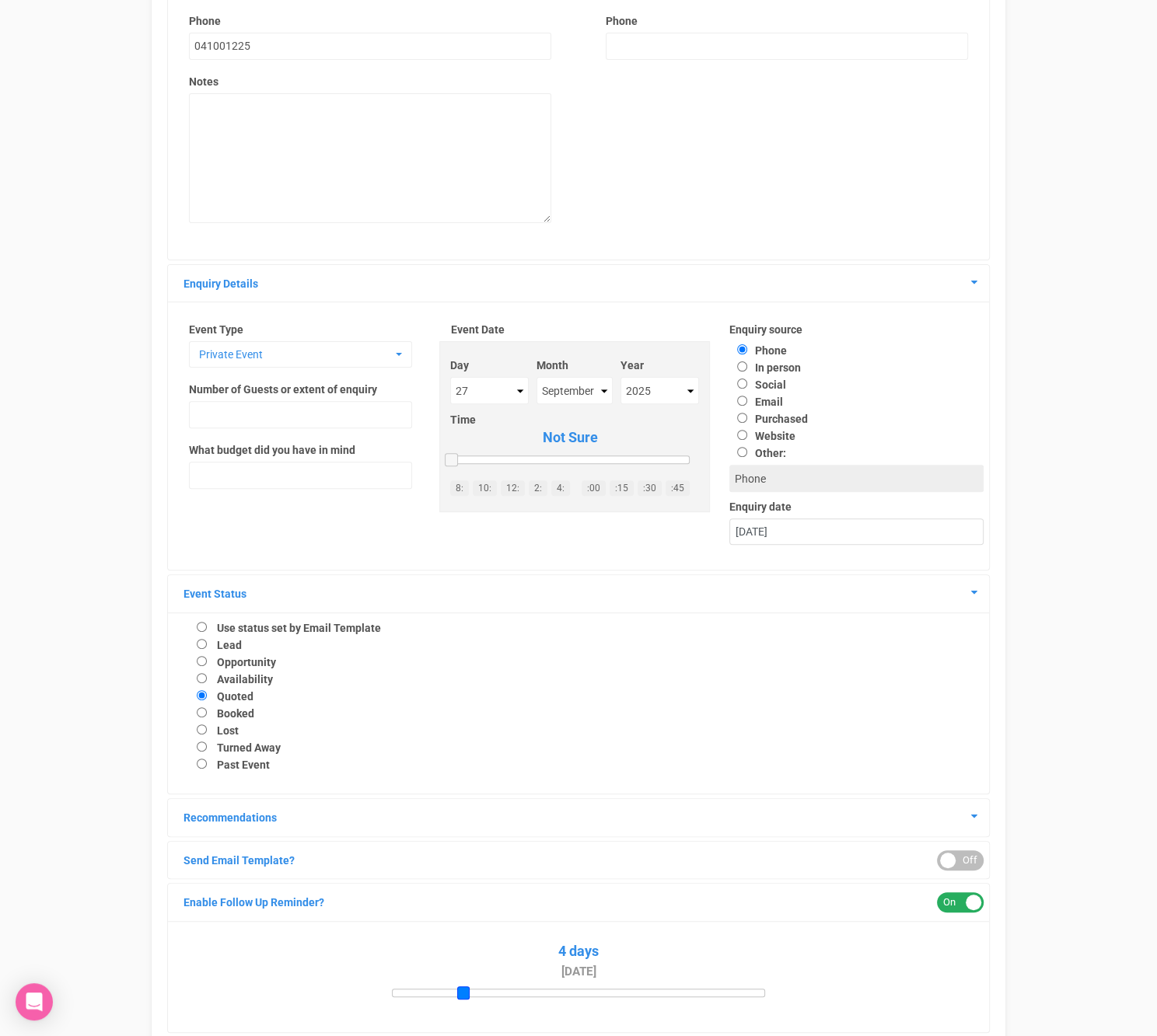
click at [468, 995] on span at bounding box center [464, 993] width 13 height 13
click at [474, 994] on div at bounding box center [578, 990] width 374 height 9
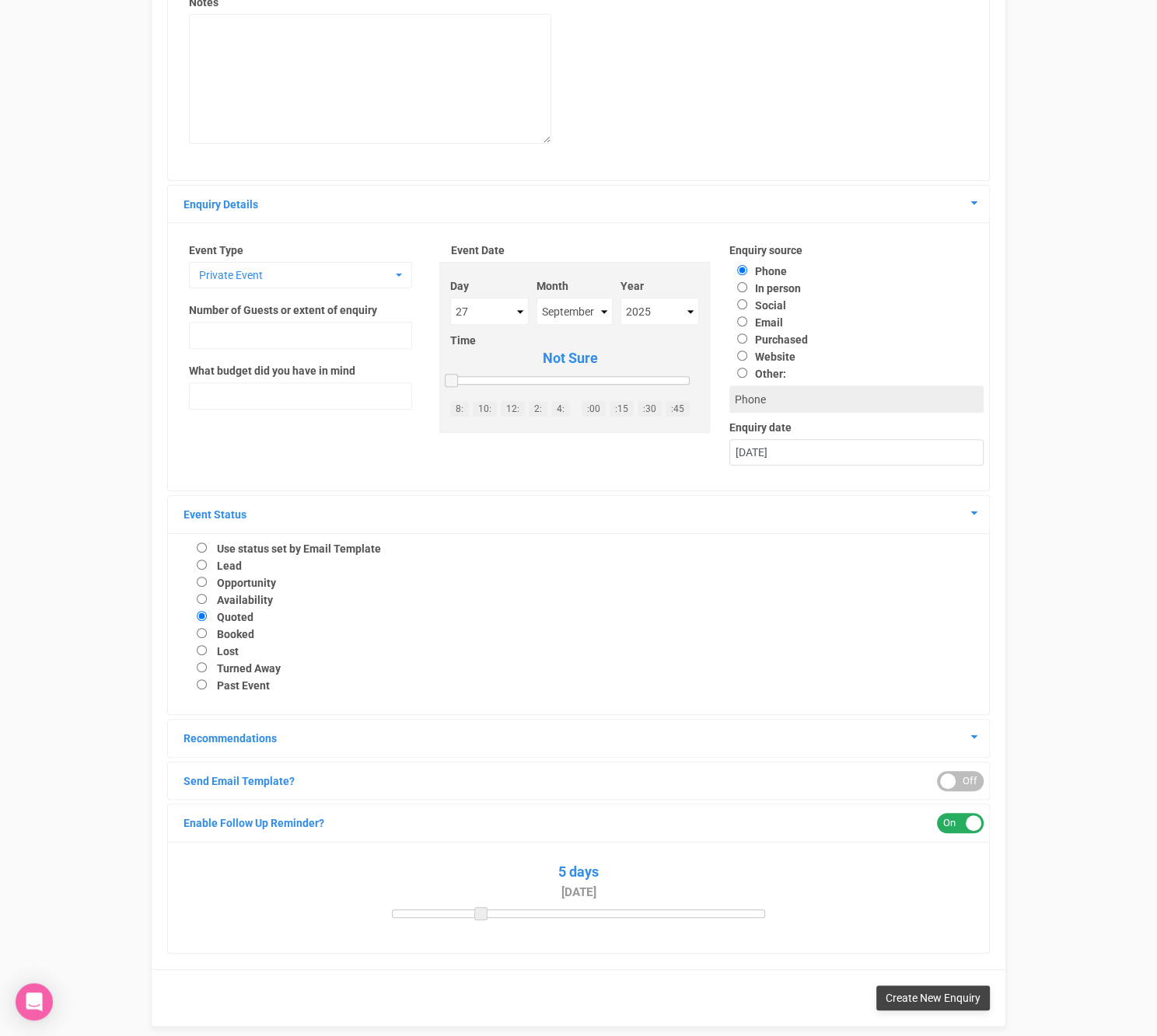
scroll to position [376, 0]
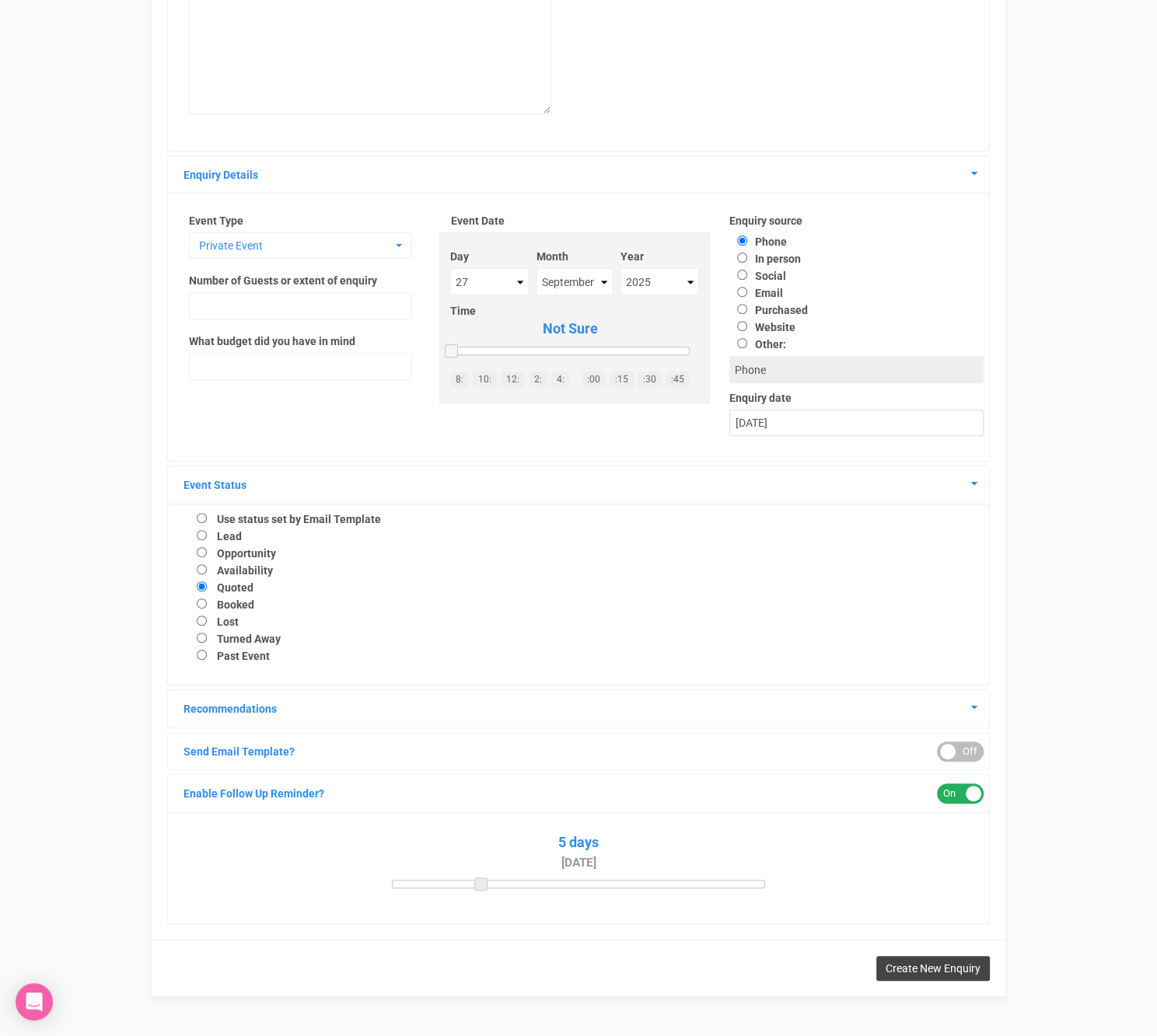
click at [931, 970] on span "Create New Enquiry" at bounding box center [933, 968] width 95 height 12
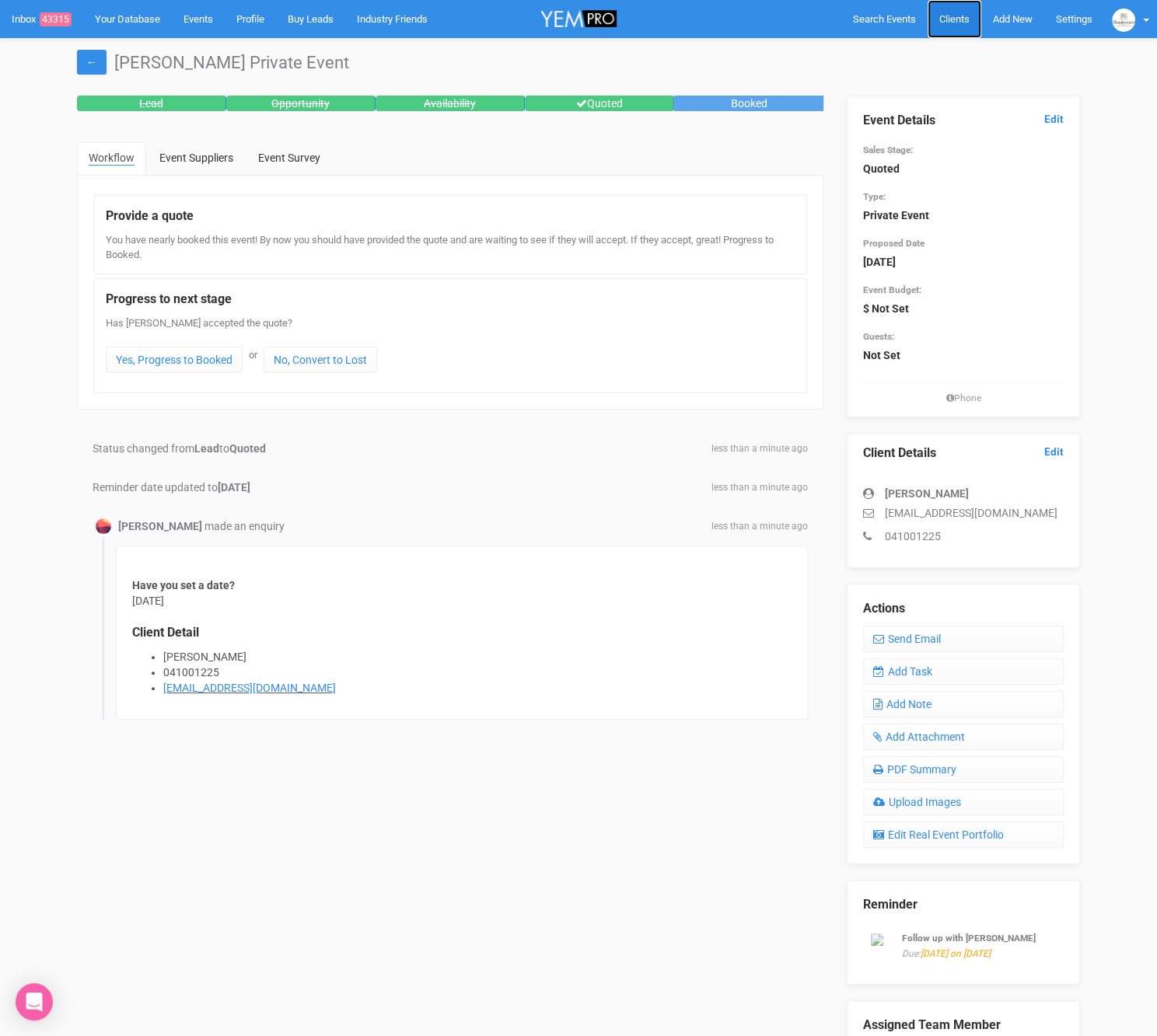
click at [951, 18] on span "Clients" at bounding box center [954, 19] width 30 height 11
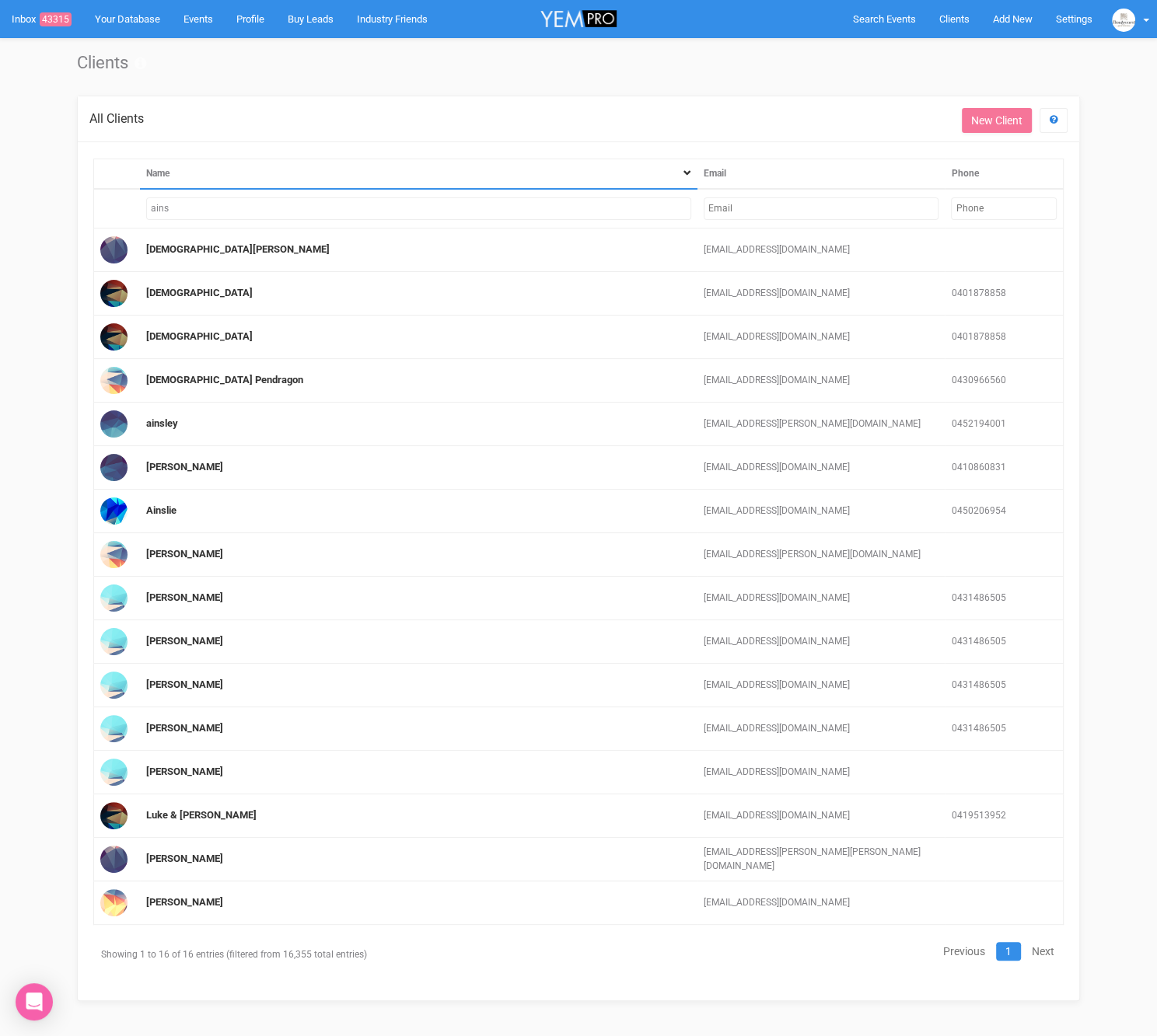
drag, startPoint x: 518, startPoint y: 206, endPoint x: 149, endPoint y: 204, distance: 369.0
click at [149, 204] on input "ains" at bounding box center [418, 209] width 545 height 23
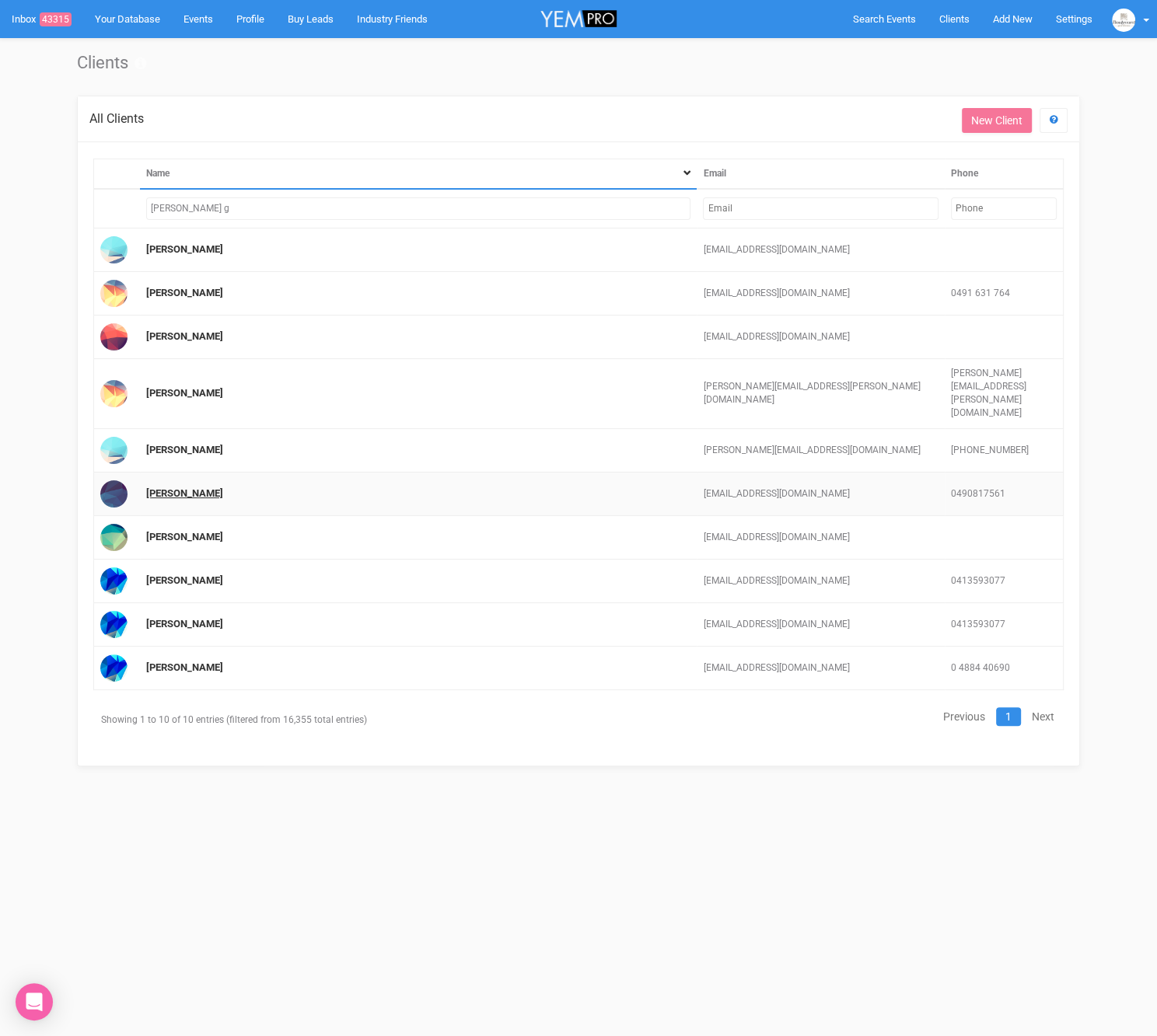
type input "ella g"
click at [163, 487] on link "Ella Granot" at bounding box center [184, 493] width 77 height 11
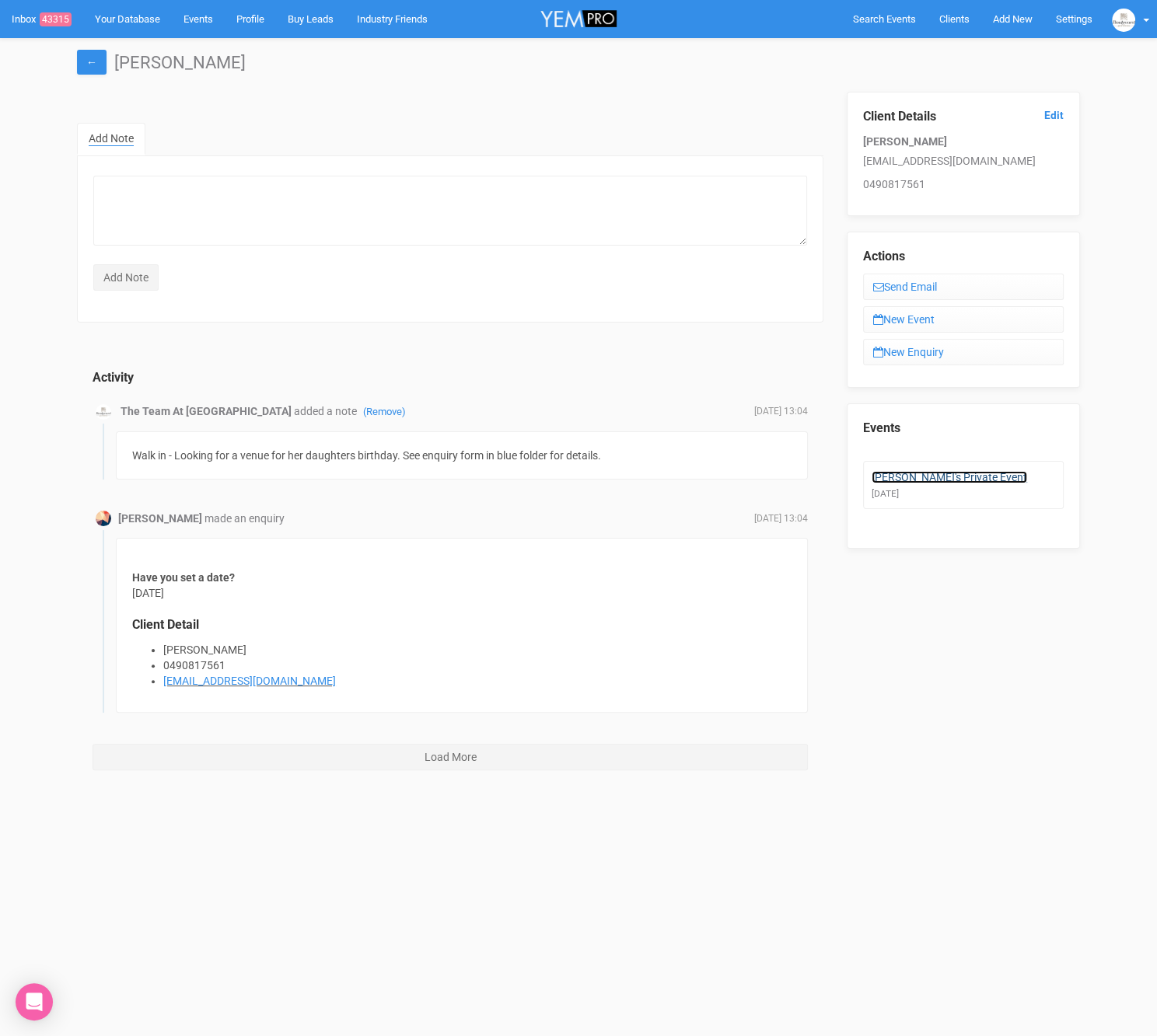
click at [939, 474] on link "Ella's Private Event" at bounding box center [948, 477] width 155 height 12
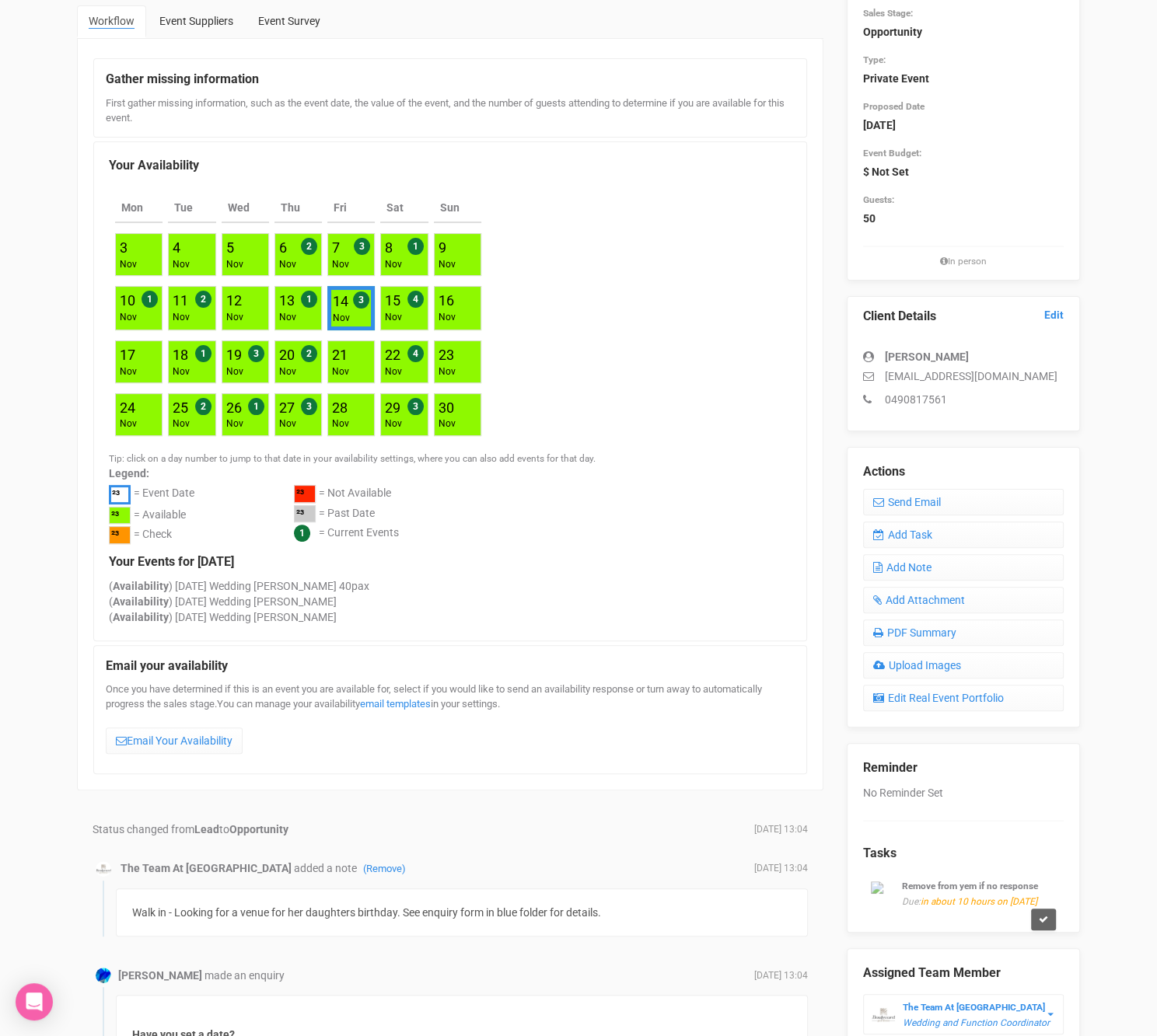
scroll to position [136, 0]
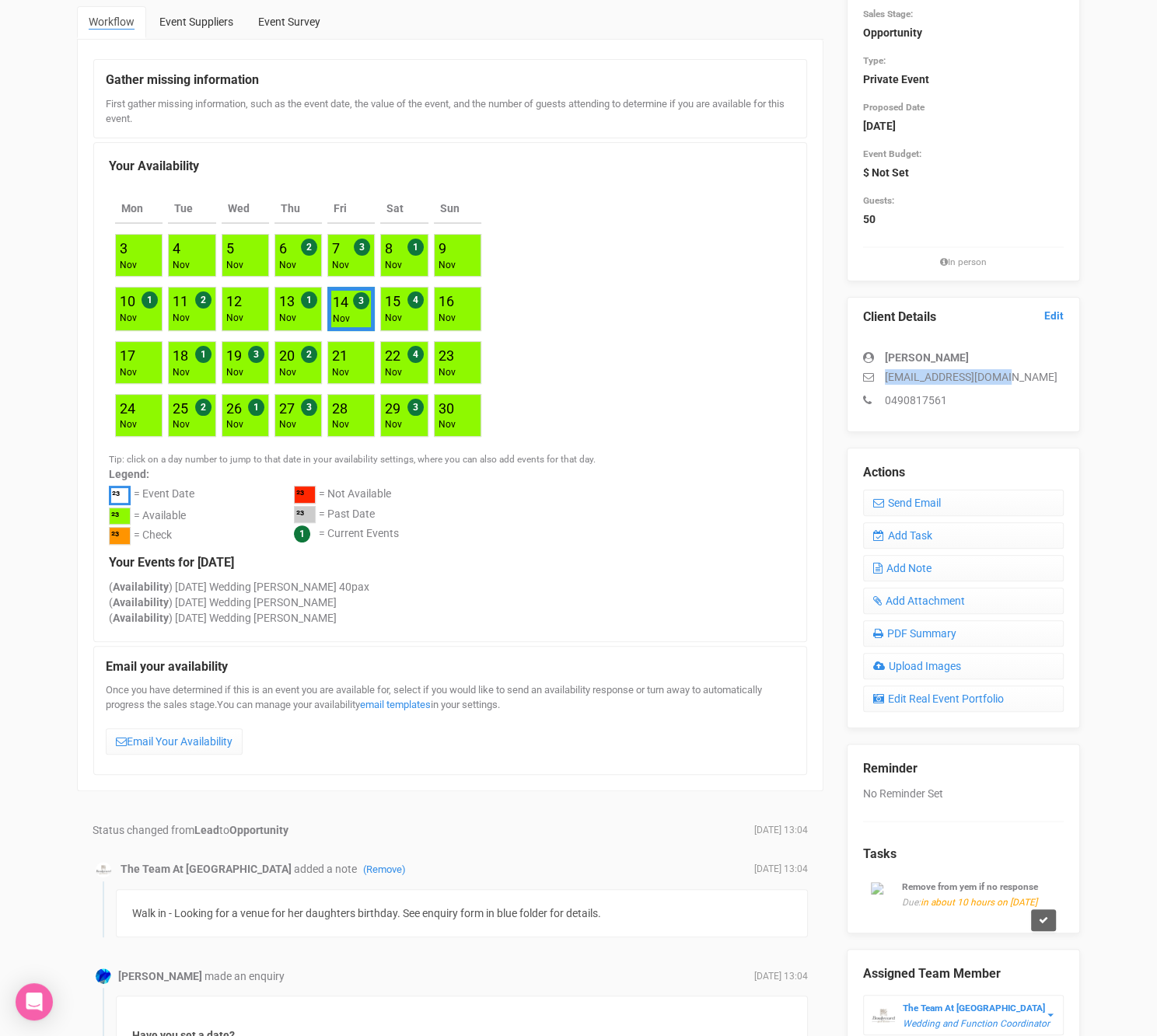
drag, startPoint x: 1014, startPoint y: 373, endPoint x: 883, endPoint y: 381, distance: 131.2
click at [883, 379] on p "tzelipres15@gmail.com" at bounding box center [963, 376] width 200 height 15
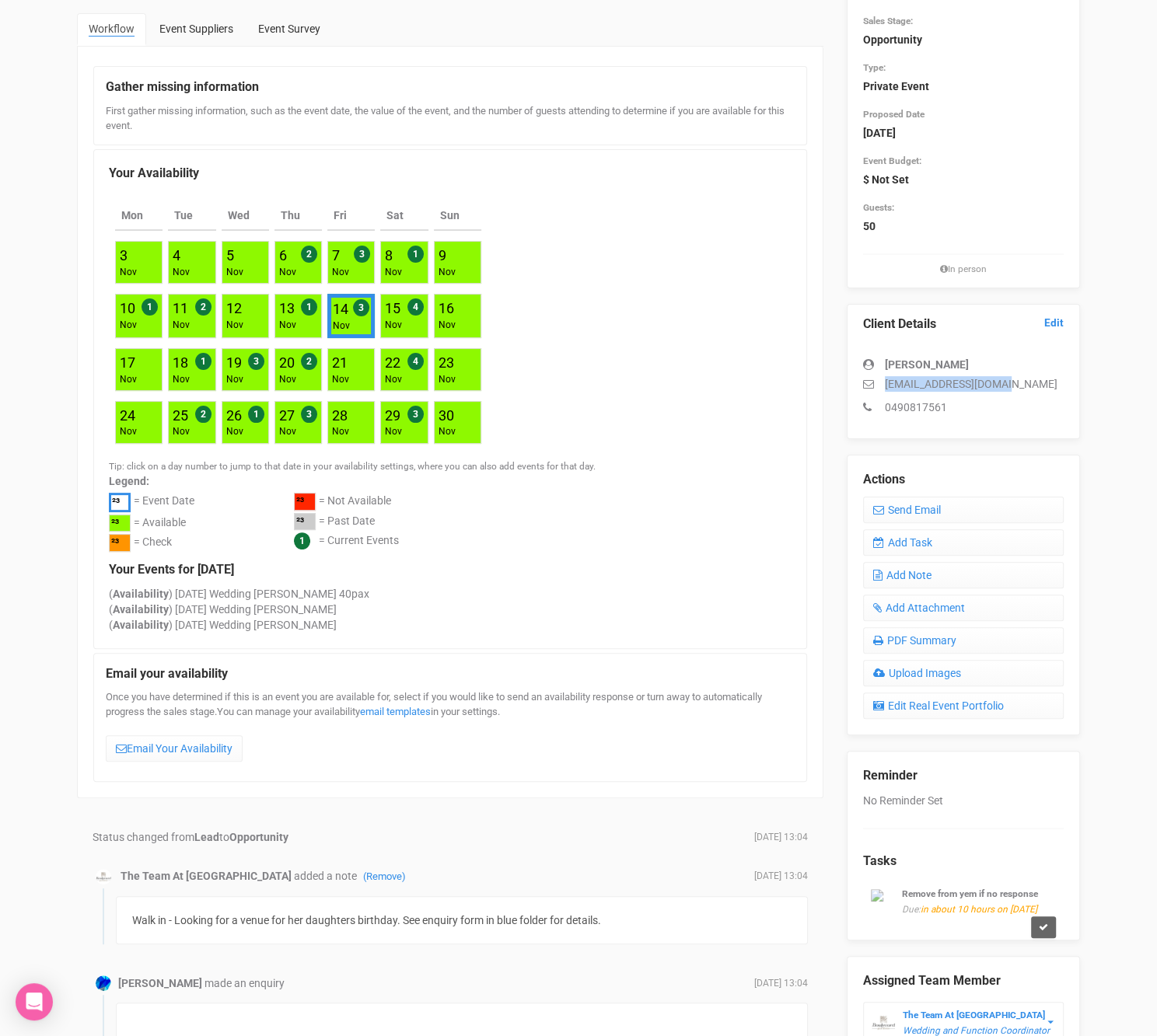
copy p "tzelipres15@gmail.com"
click at [1048, 921] on link at bounding box center [1044, 927] width 25 height 22
click at [996, 884] on link "Confirm" at bounding box center [974, 882] width 49 height 22
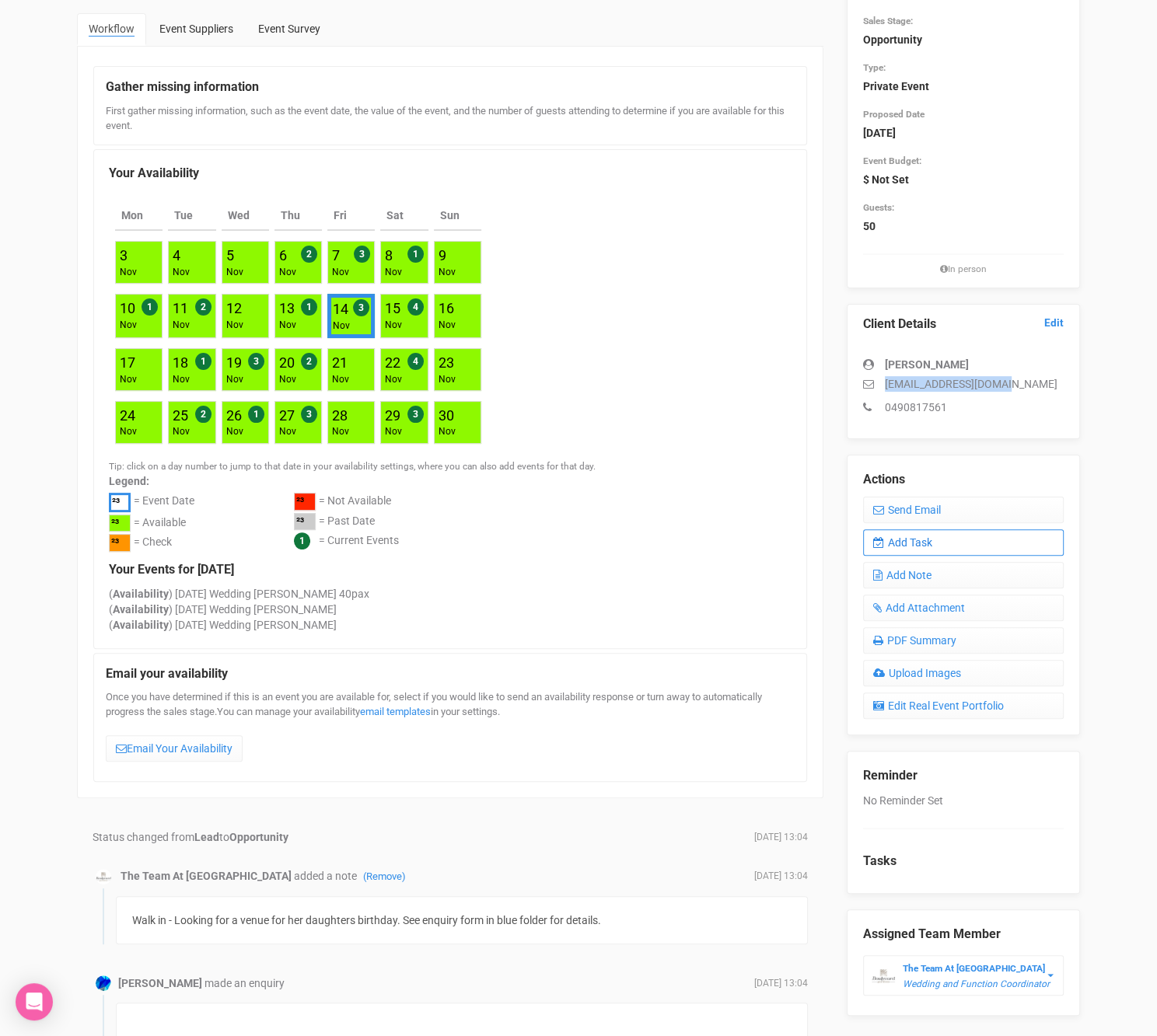
click at [918, 542] on link "Add Task" at bounding box center [963, 543] width 200 height 27
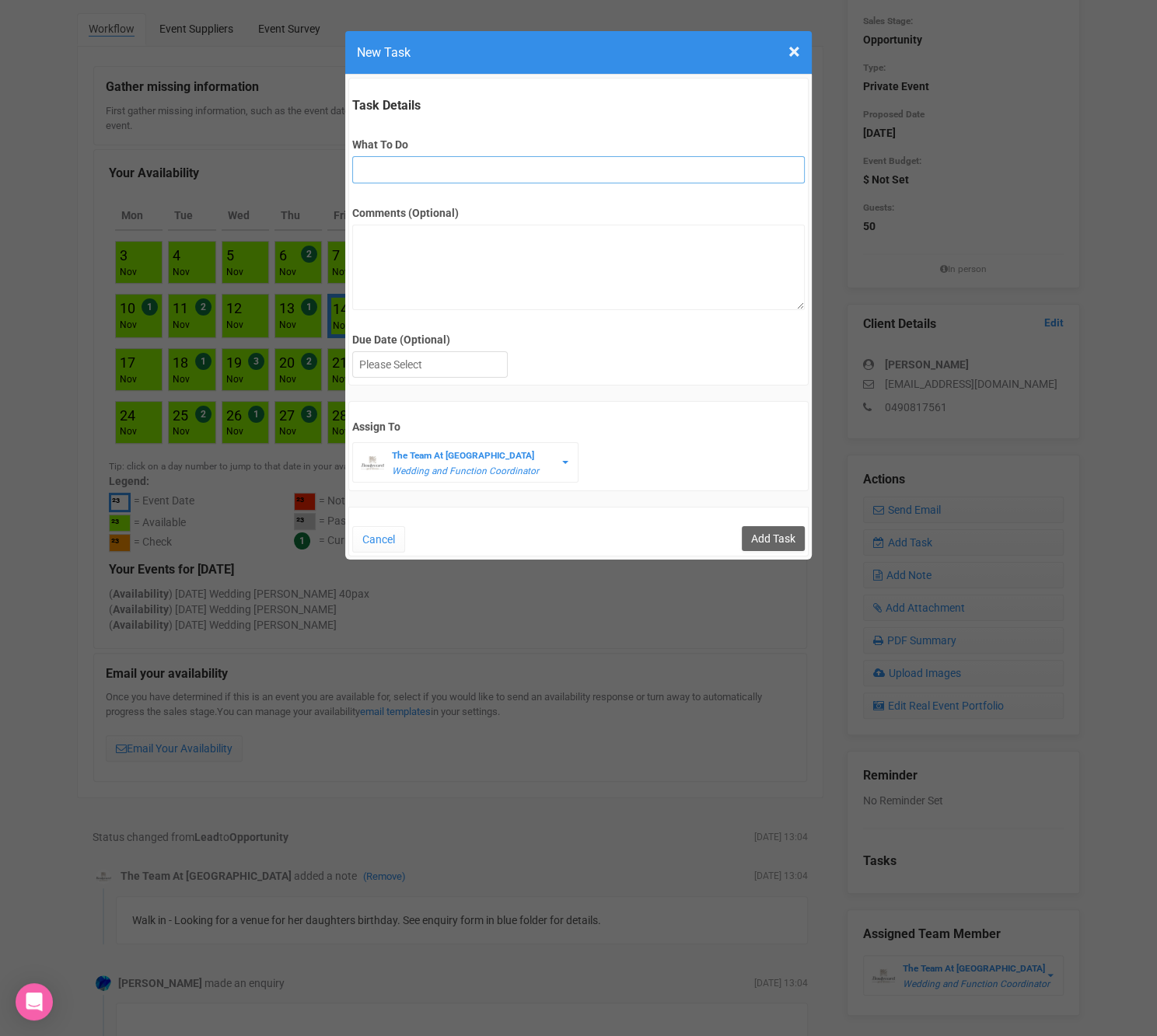
click at [417, 167] on input "What To Do" at bounding box center [578, 170] width 452 height 28
type input "final fu"
click at [457, 355] on div at bounding box center [430, 365] width 154 height 26
click at [748, 530] on input "Add Task" at bounding box center [773, 538] width 63 height 25
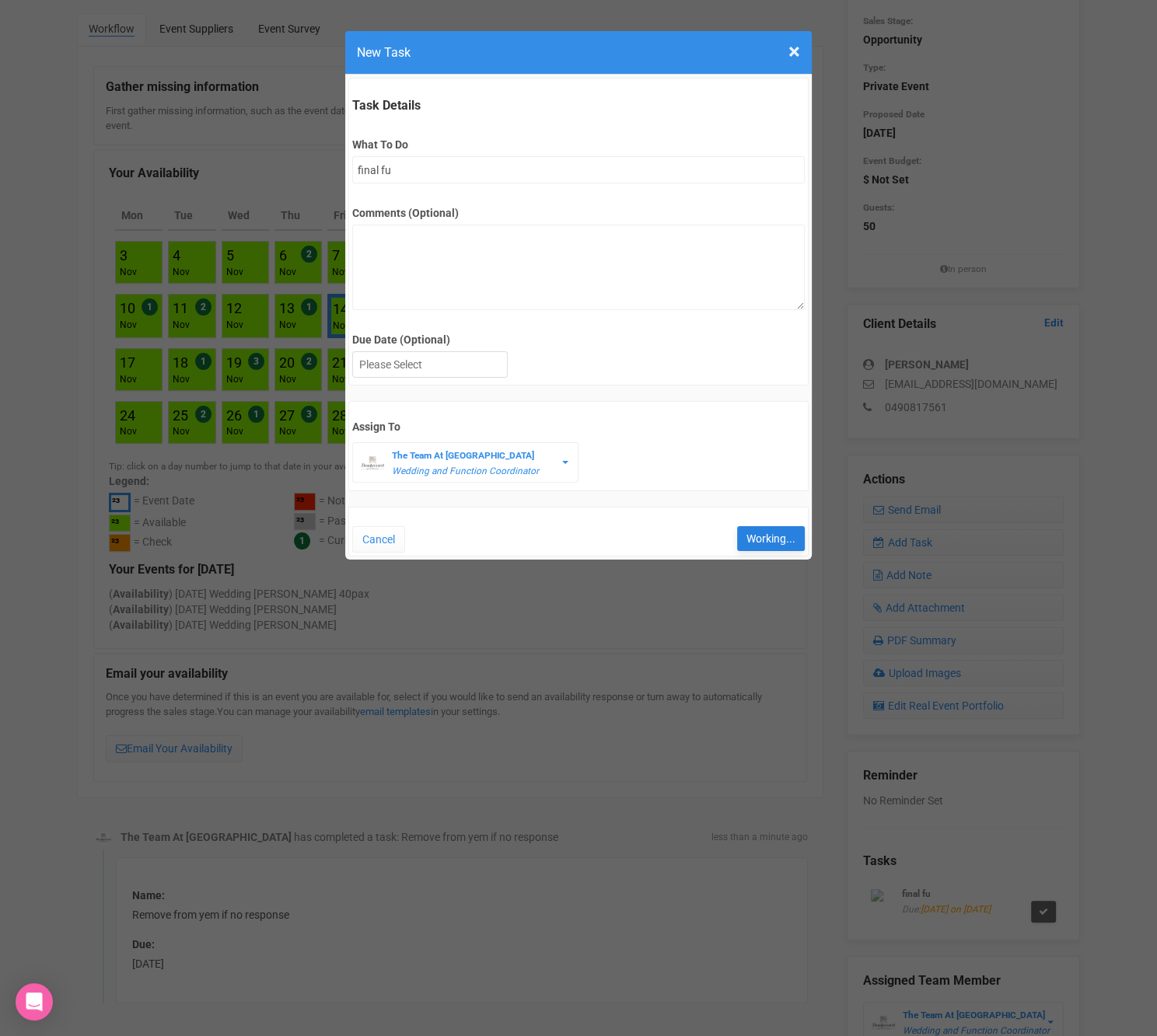
type input "Save"
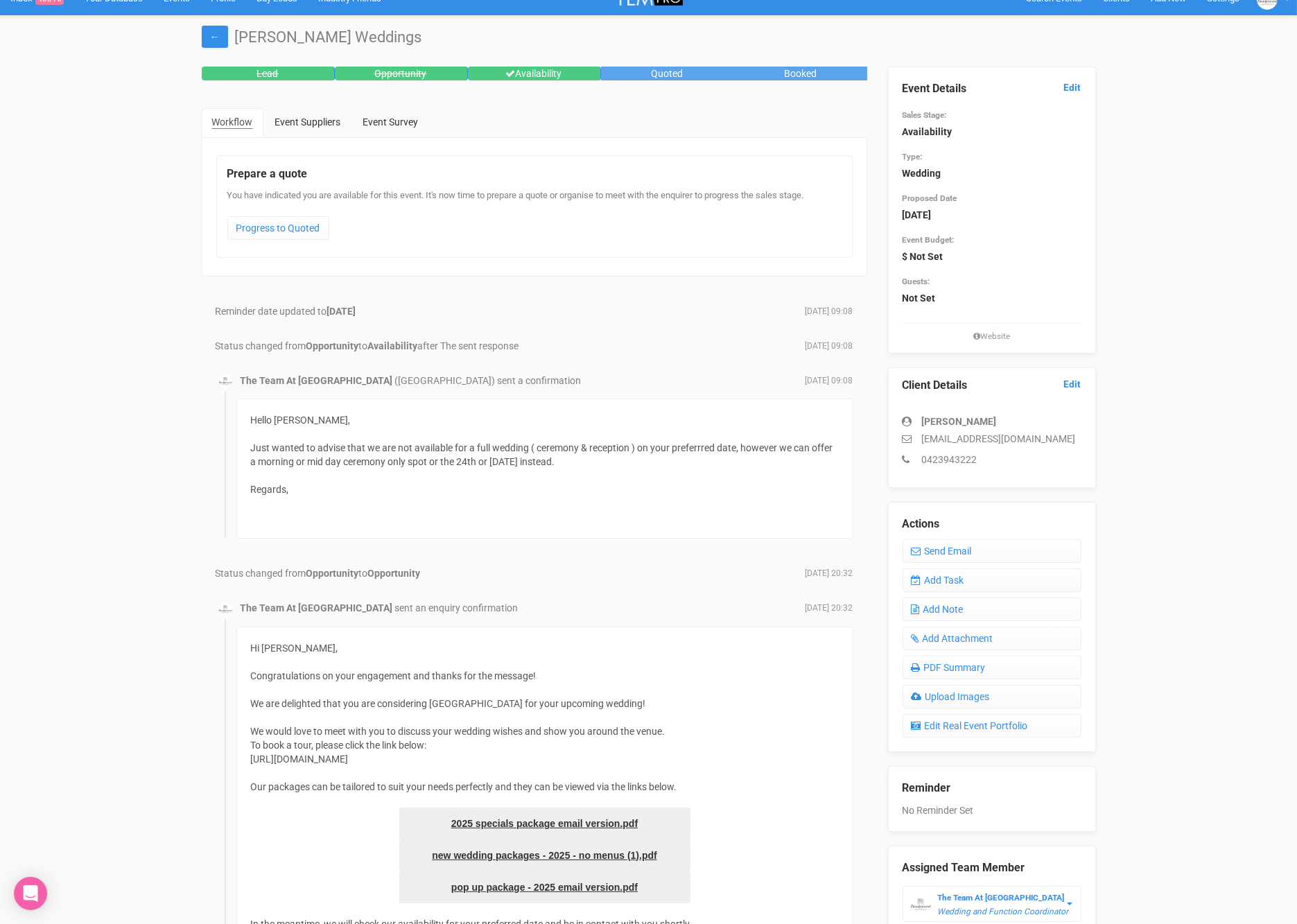
scroll to position [36, 0]
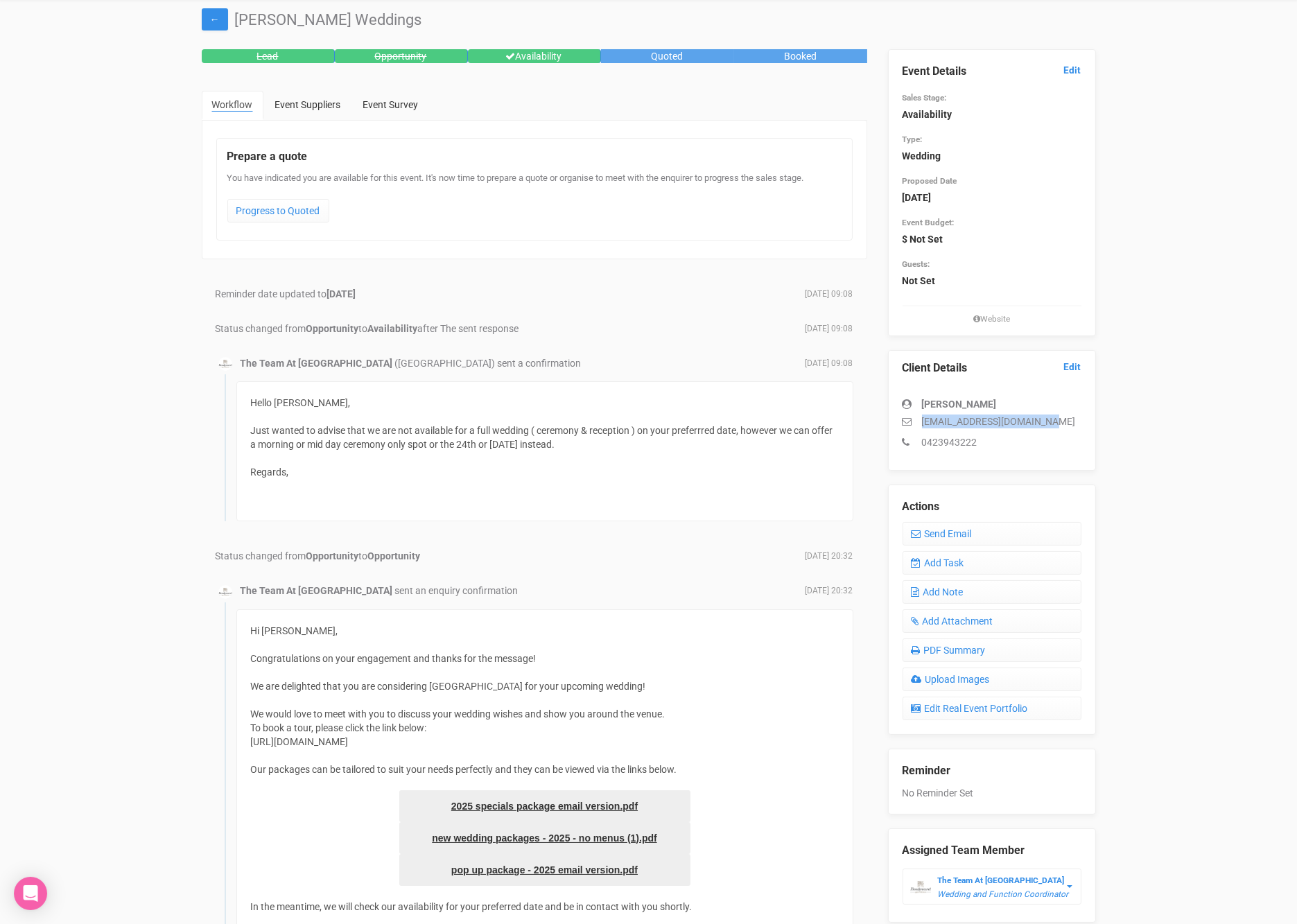
drag, startPoint x: 1058, startPoint y: 419, endPoint x: 920, endPoint y: 424, distance: 138.1
click at [920, 424] on p "shanmcdermott@outlook.com" at bounding box center [992, 422] width 178 height 14
copy p "shanmcdermott@outlook.com"
click at [956, 557] on link "Add Task" at bounding box center [992, 564] width 178 height 24
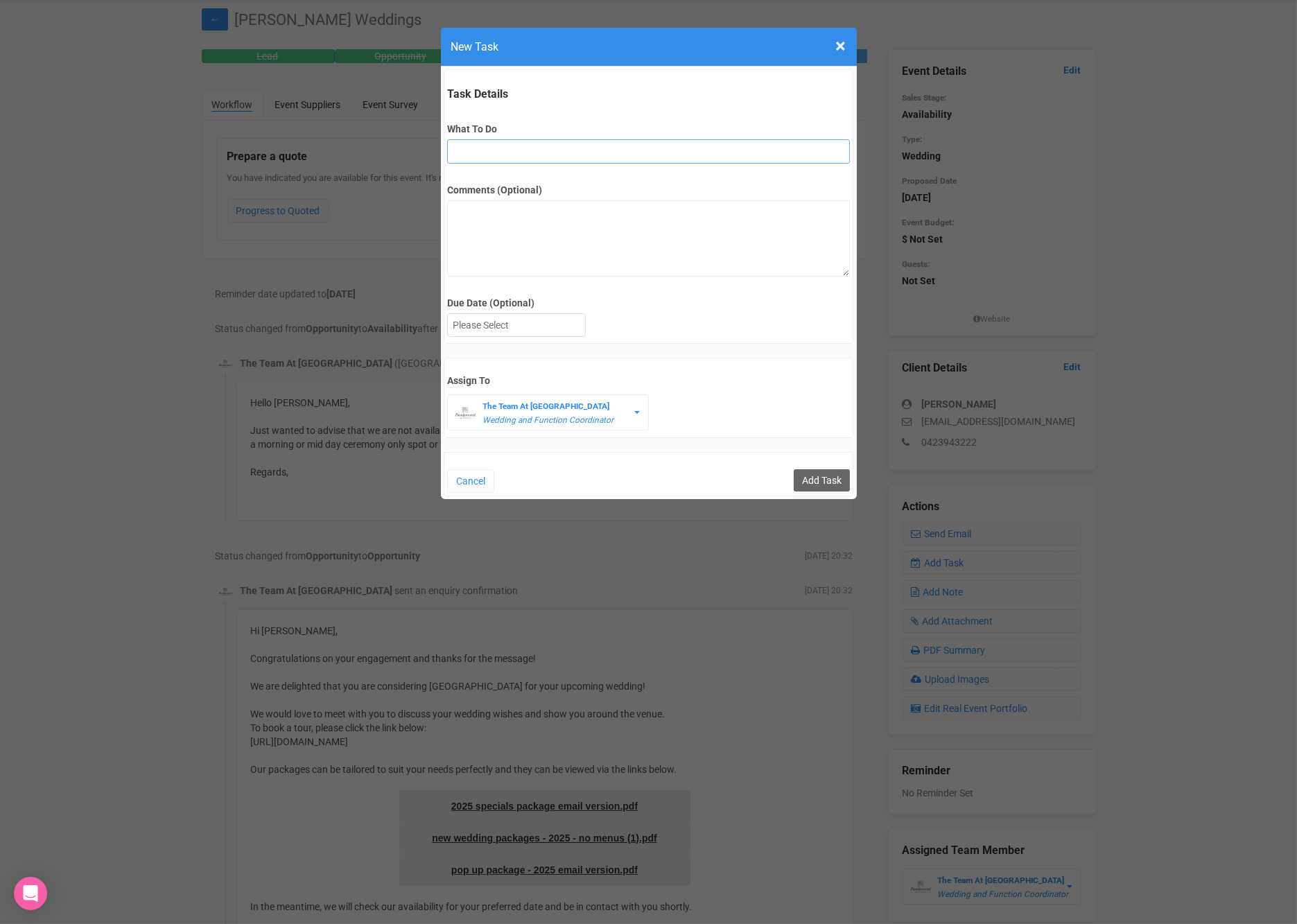
click at [668, 150] on input "What To Do" at bounding box center [648, 151] width 403 height 25
type input "2nd fu"
click at [552, 331] on div at bounding box center [517, 326] width 138 height 23
click at [829, 484] on input "Add Task" at bounding box center [822, 480] width 56 height 22
type input "Save"
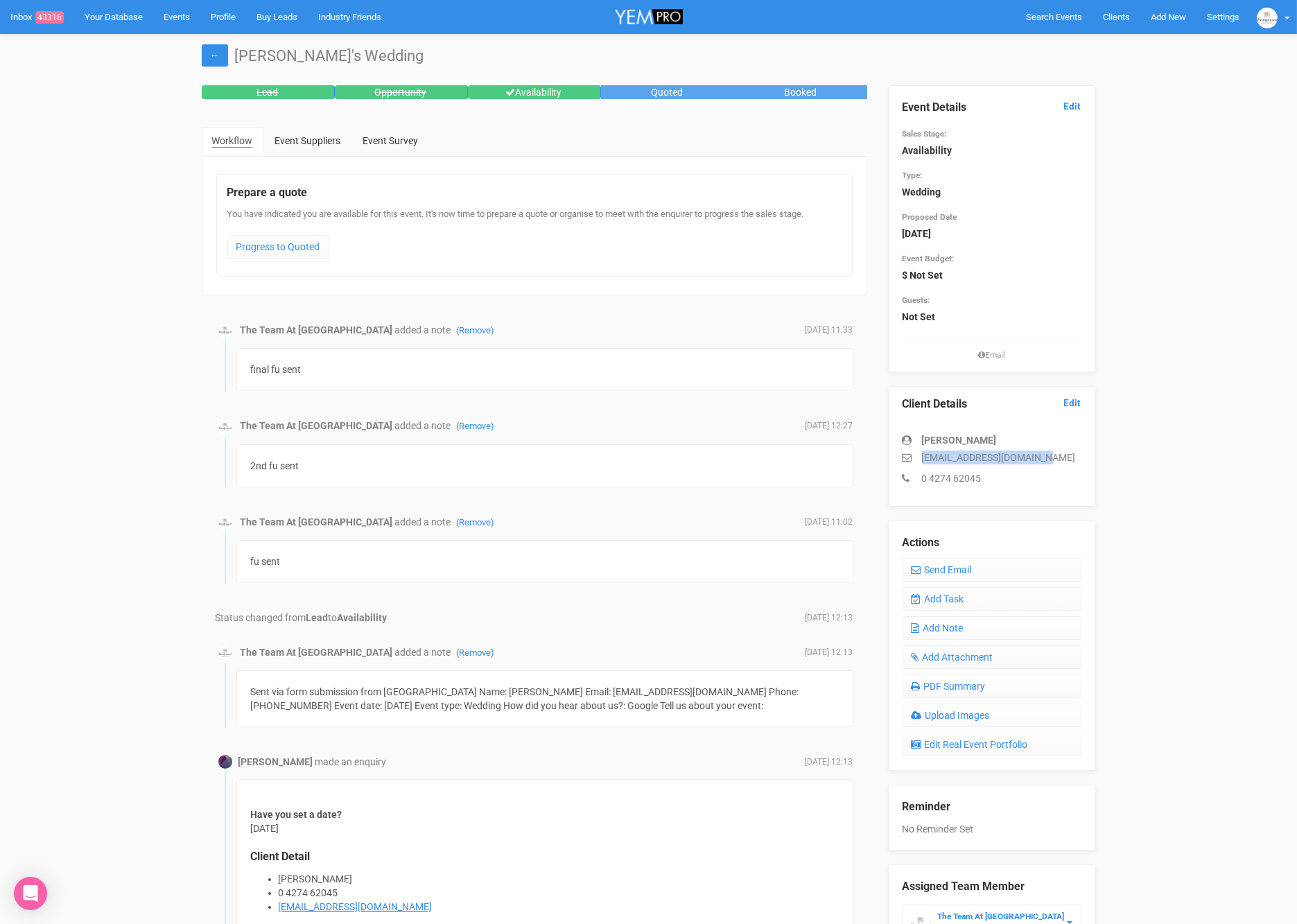
drag, startPoint x: 1056, startPoint y: 461, endPoint x: 917, endPoint y: 456, distance: 139.1
click at [917, 456] on p "becky_violet18@yahoo.com" at bounding box center [992, 457] width 178 height 14
copy p "becky_violet18@yahoo.com"
click at [1074, 103] on link "Edit" at bounding box center [1073, 105] width 17 height 13
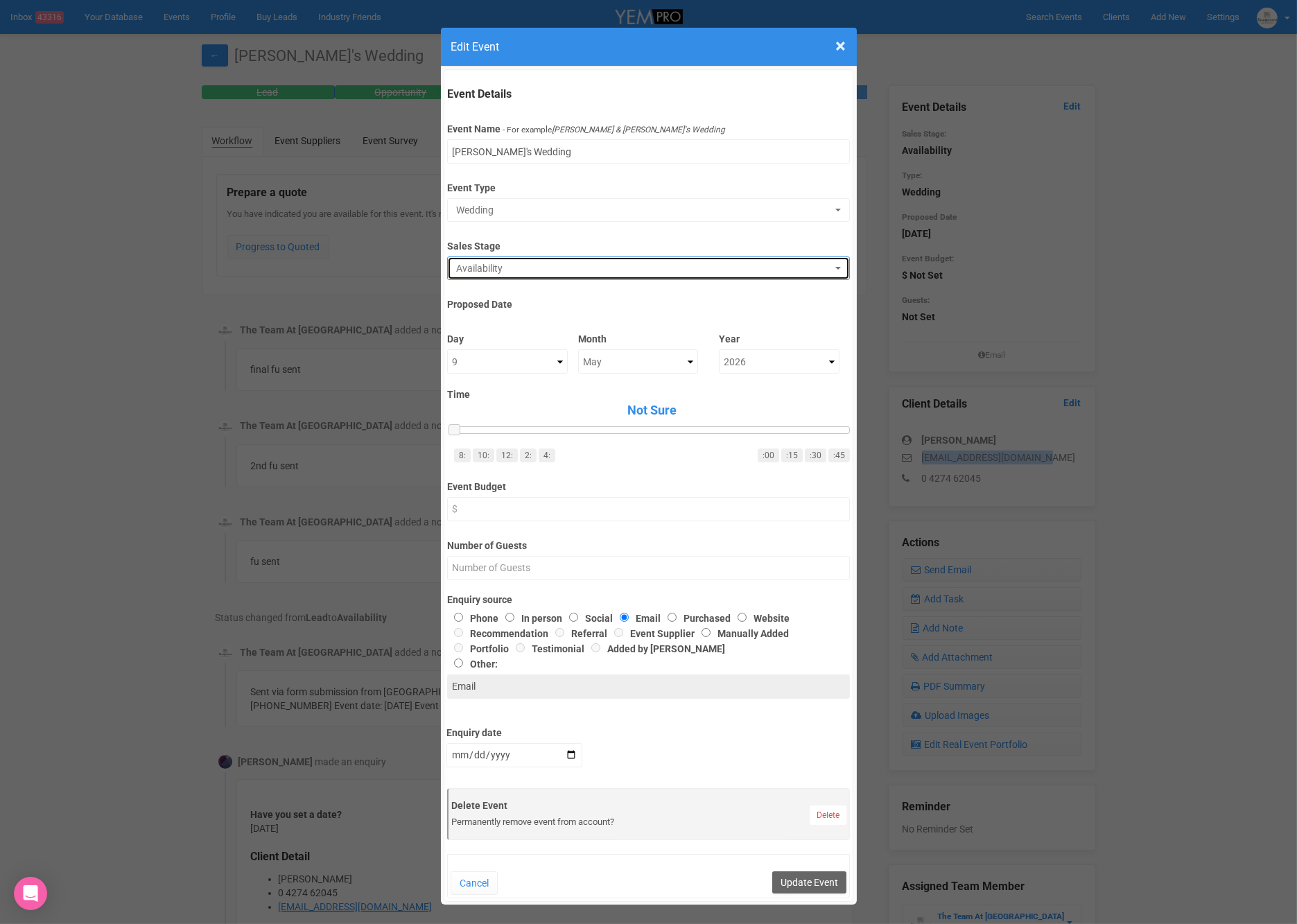
click at [735, 262] on span "Availability" at bounding box center [644, 269] width 376 height 14
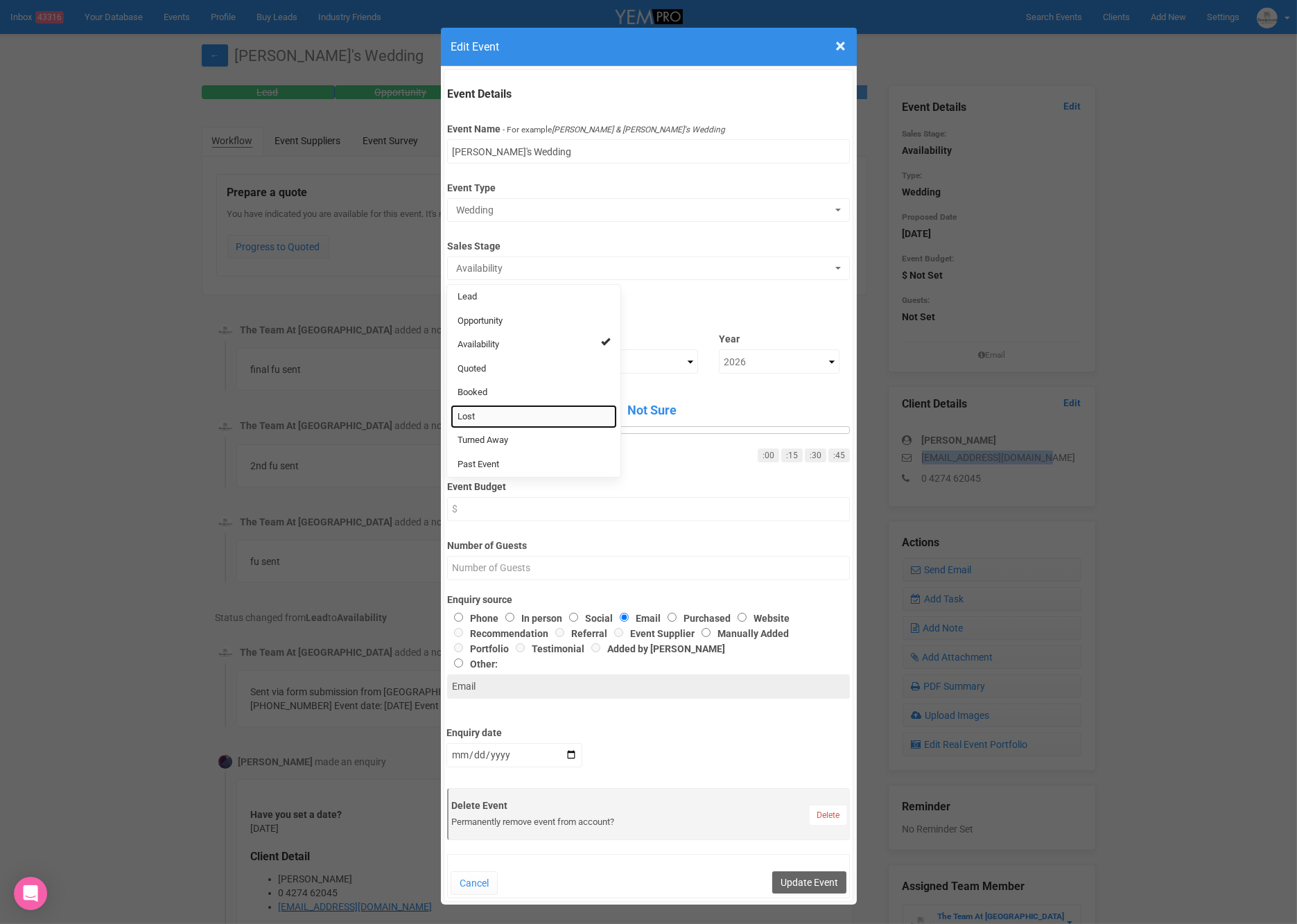
click at [513, 416] on link "Lost" at bounding box center [534, 417] width 167 height 25
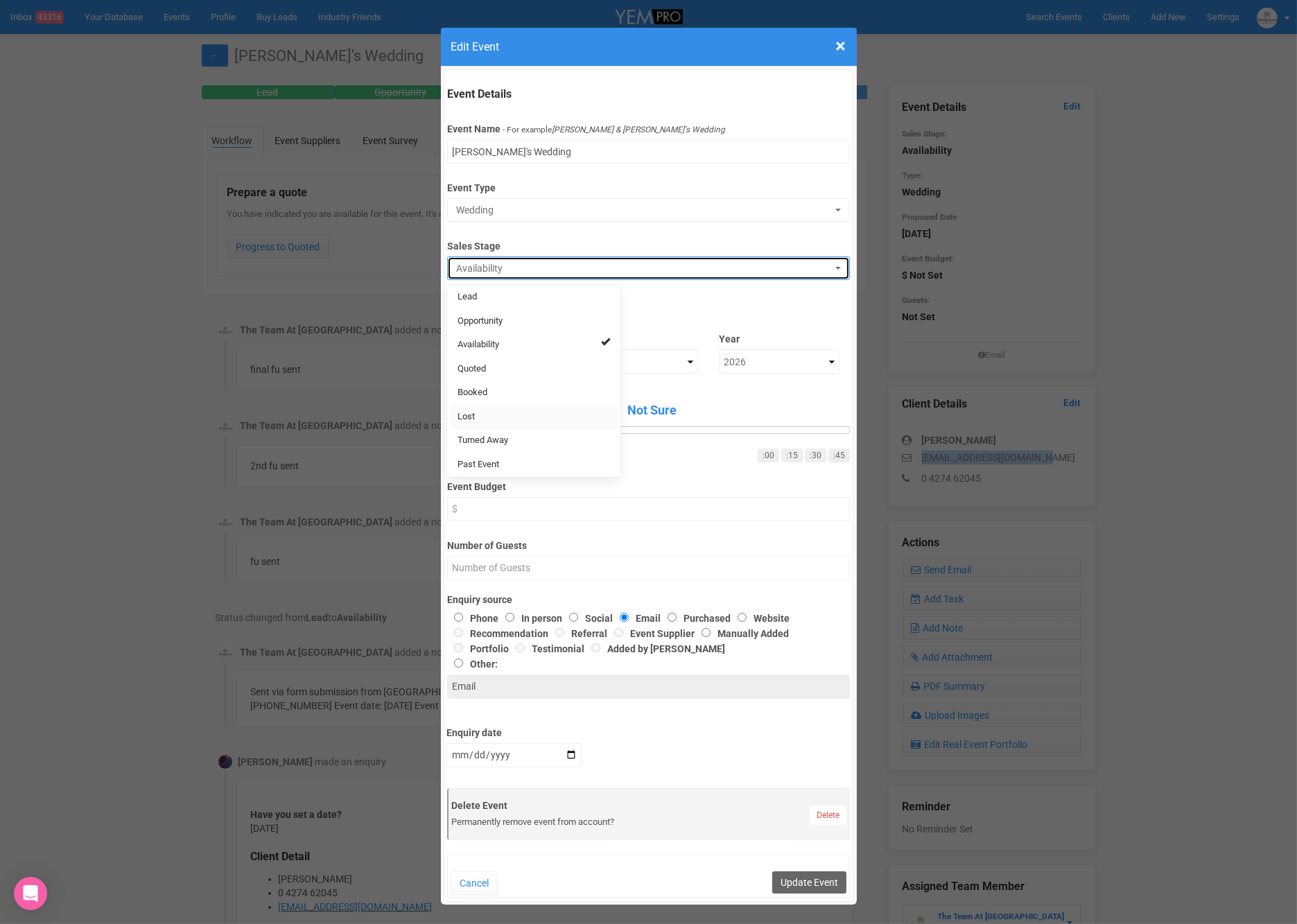
select select "10"
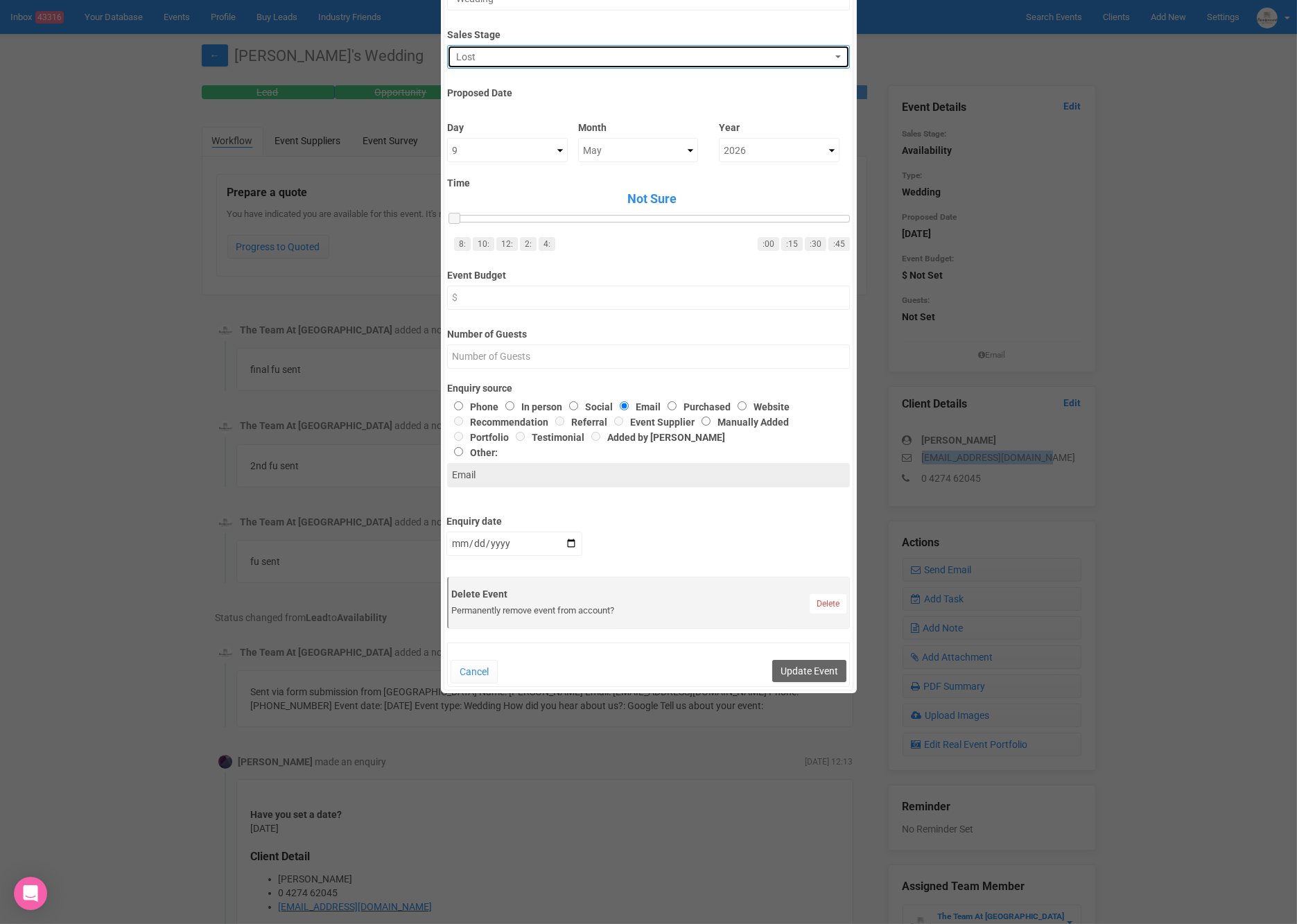
scroll to position [290, 0]
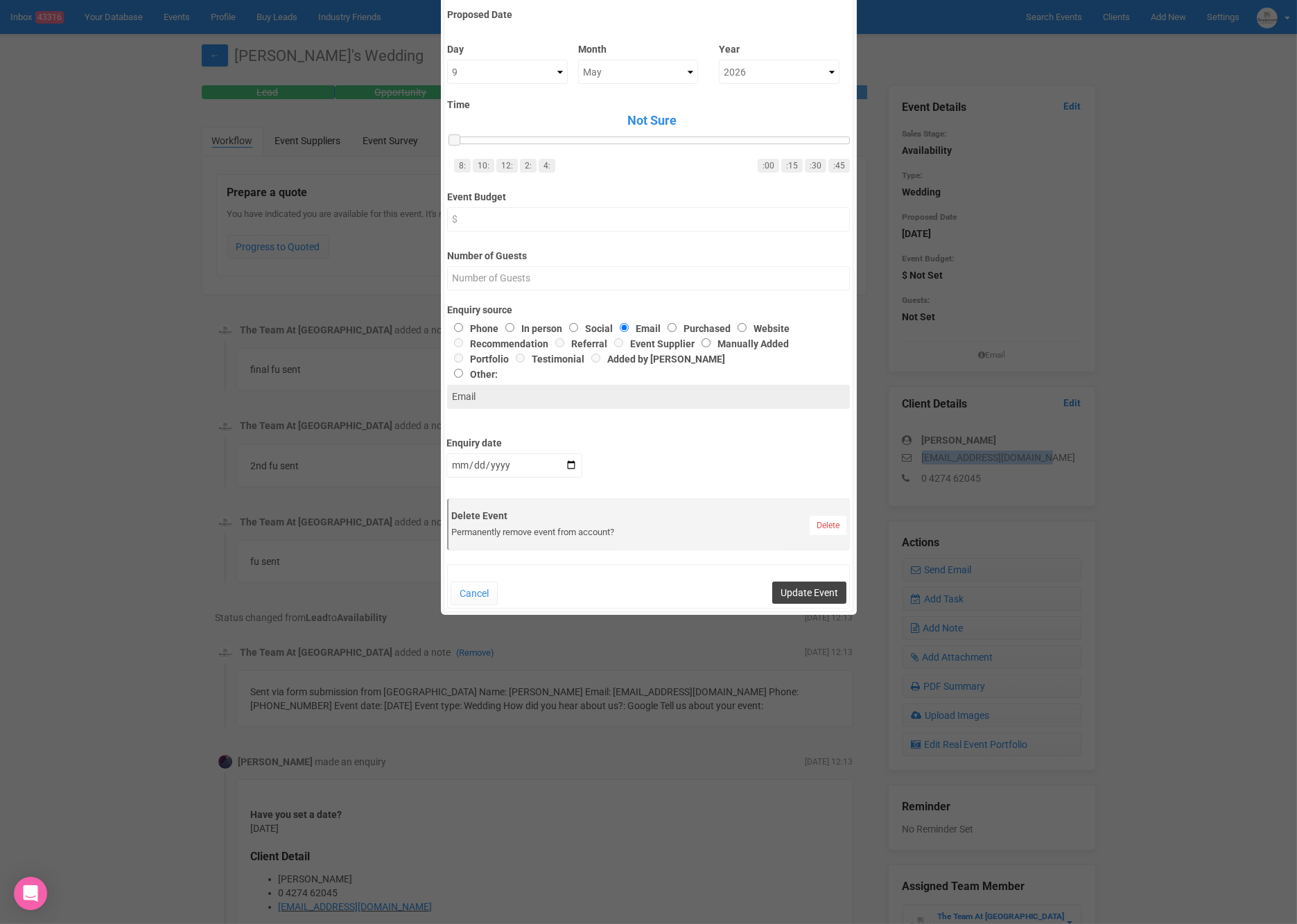
click at [811, 589] on button "Update Event" at bounding box center [809, 592] width 74 height 22
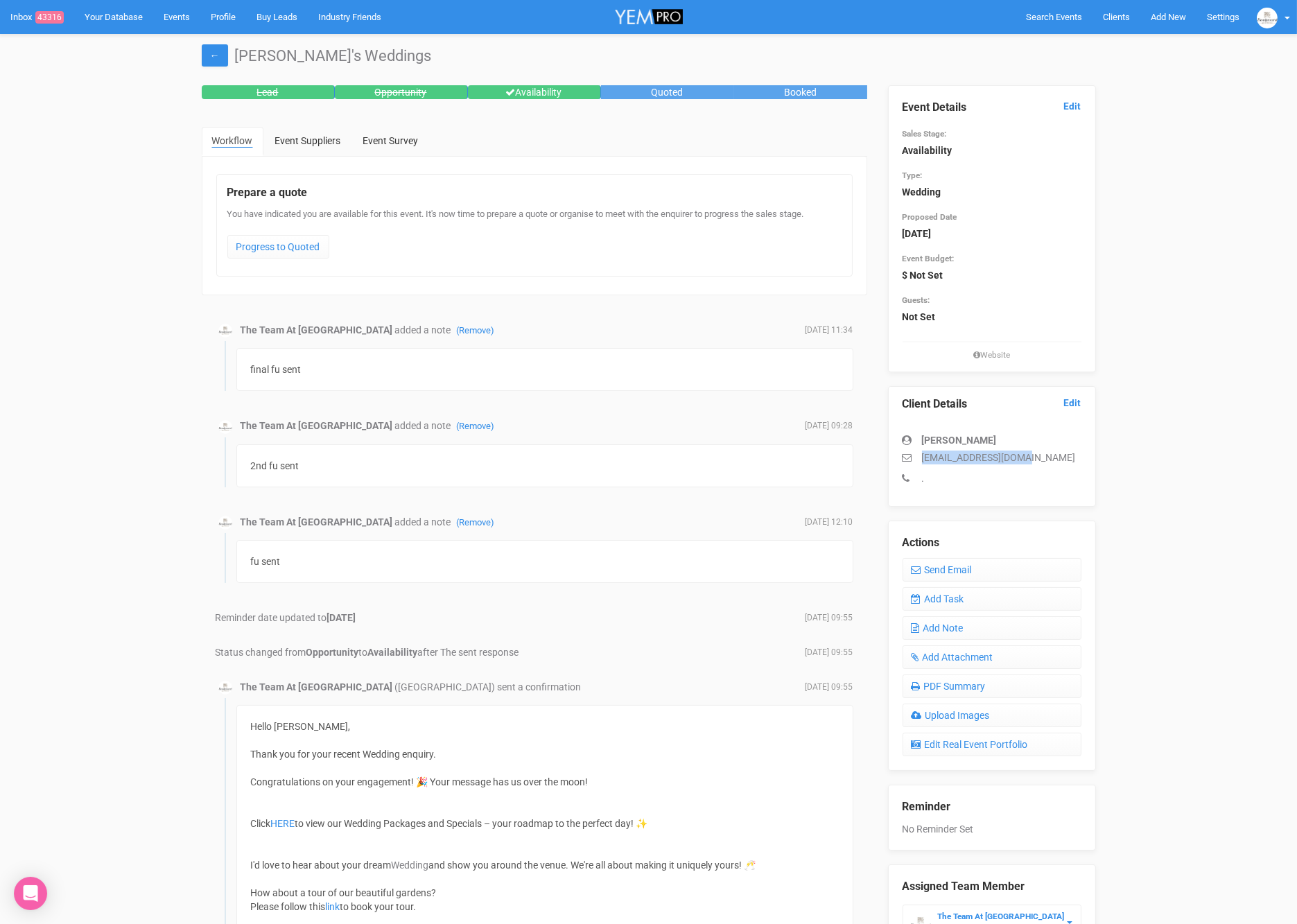
drag, startPoint x: 1020, startPoint y: 457, endPoint x: 922, endPoint y: 462, distance: 98.1
click at [922, 462] on p "verarox808@gmail.com" at bounding box center [992, 457] width 178 height 14
copy p "verarox808@gmail.com"
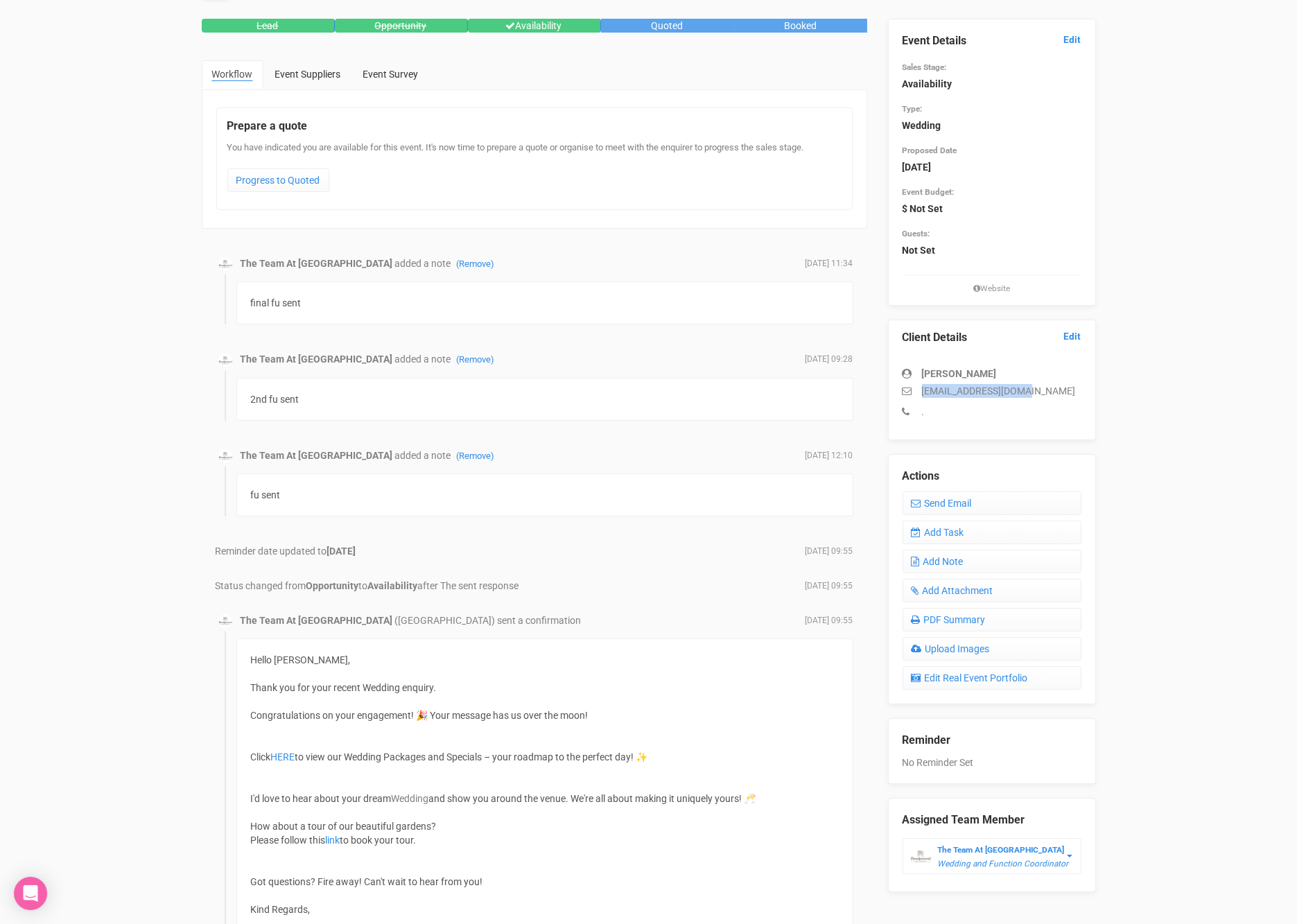
scroll to position [56, 0]
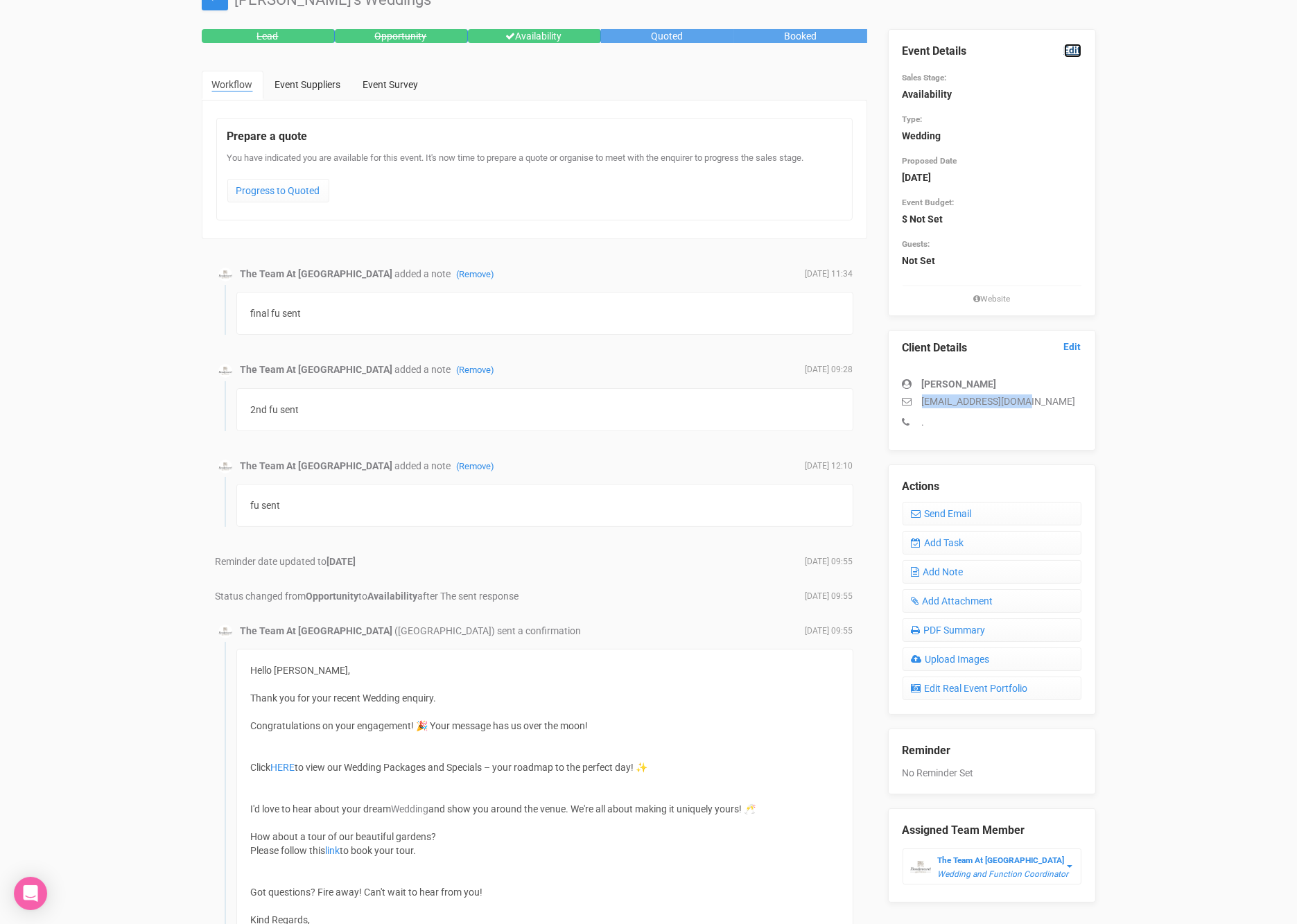
click at [1071, 47] on link "Edit" at bounding box center [1073, 49] width 17 height 13
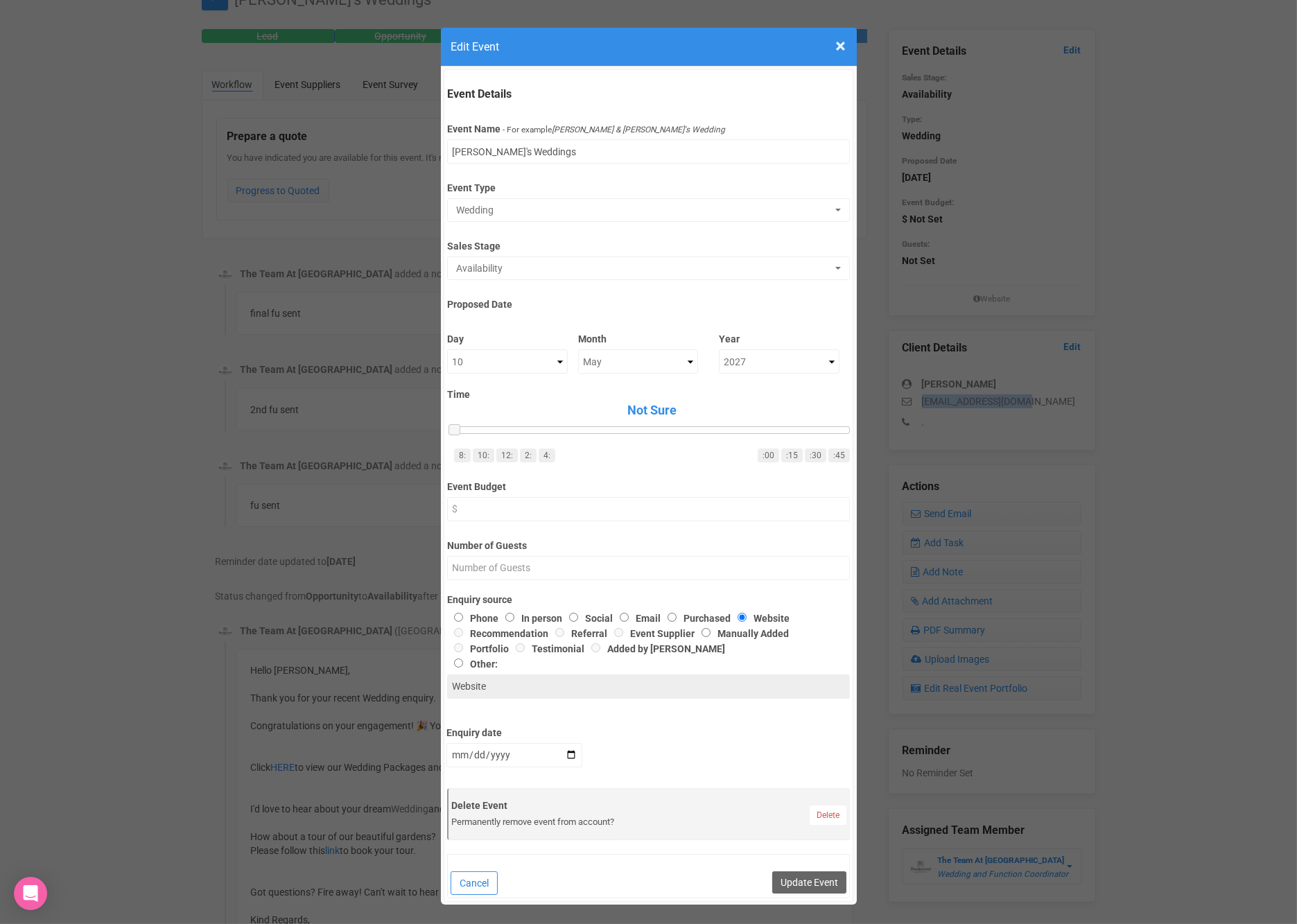
drag, startPoint x: 476, startPoint y: 879, endPoint x: 632, endPoint y: 878, distance: 156.0
click at [476, 879] on button "Cancel" at bounding box center [473, 883] width 47 height 24
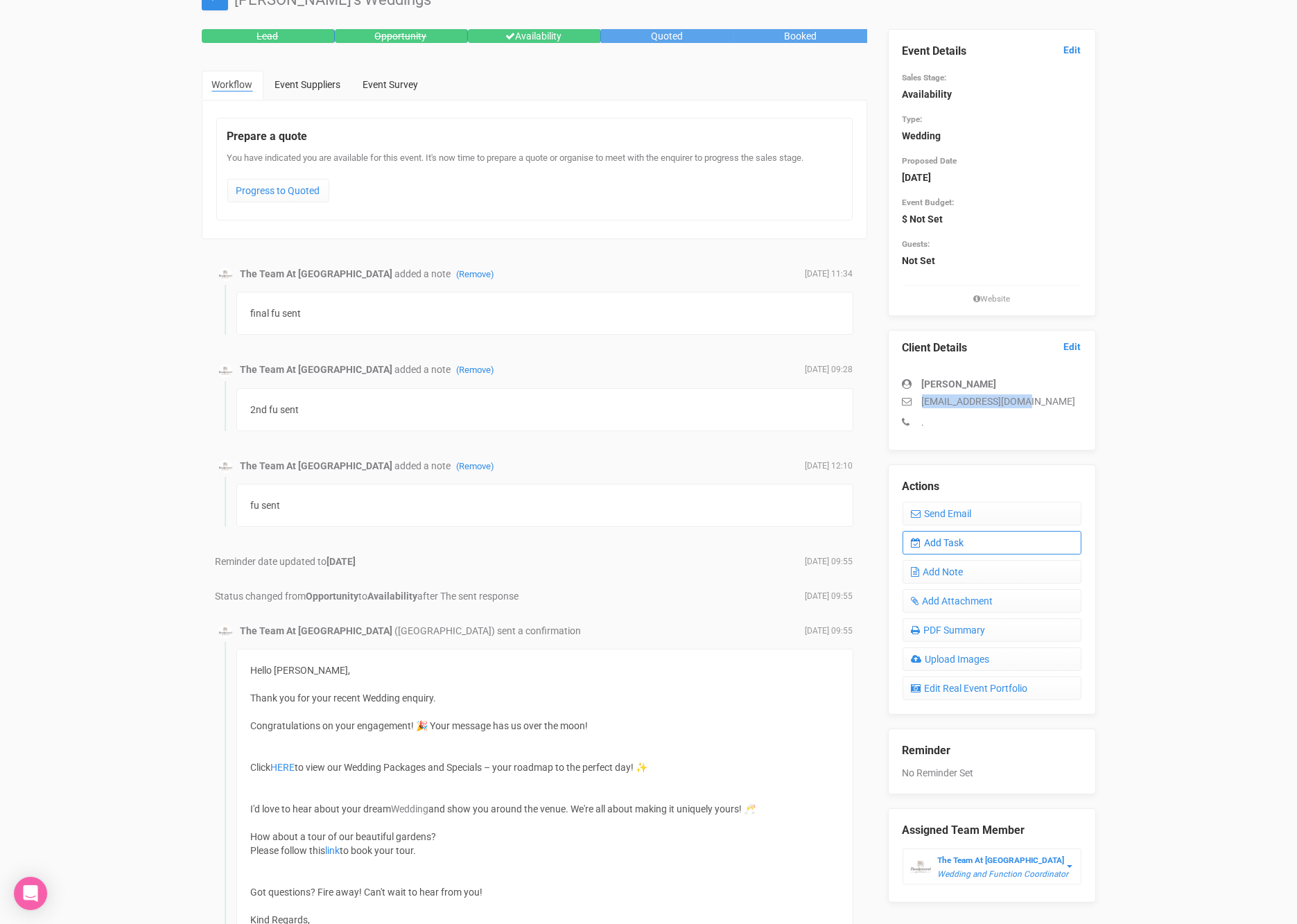
click at [939, 540] on link "Add Task" at bounding box center [992, 543] width 178 height 24
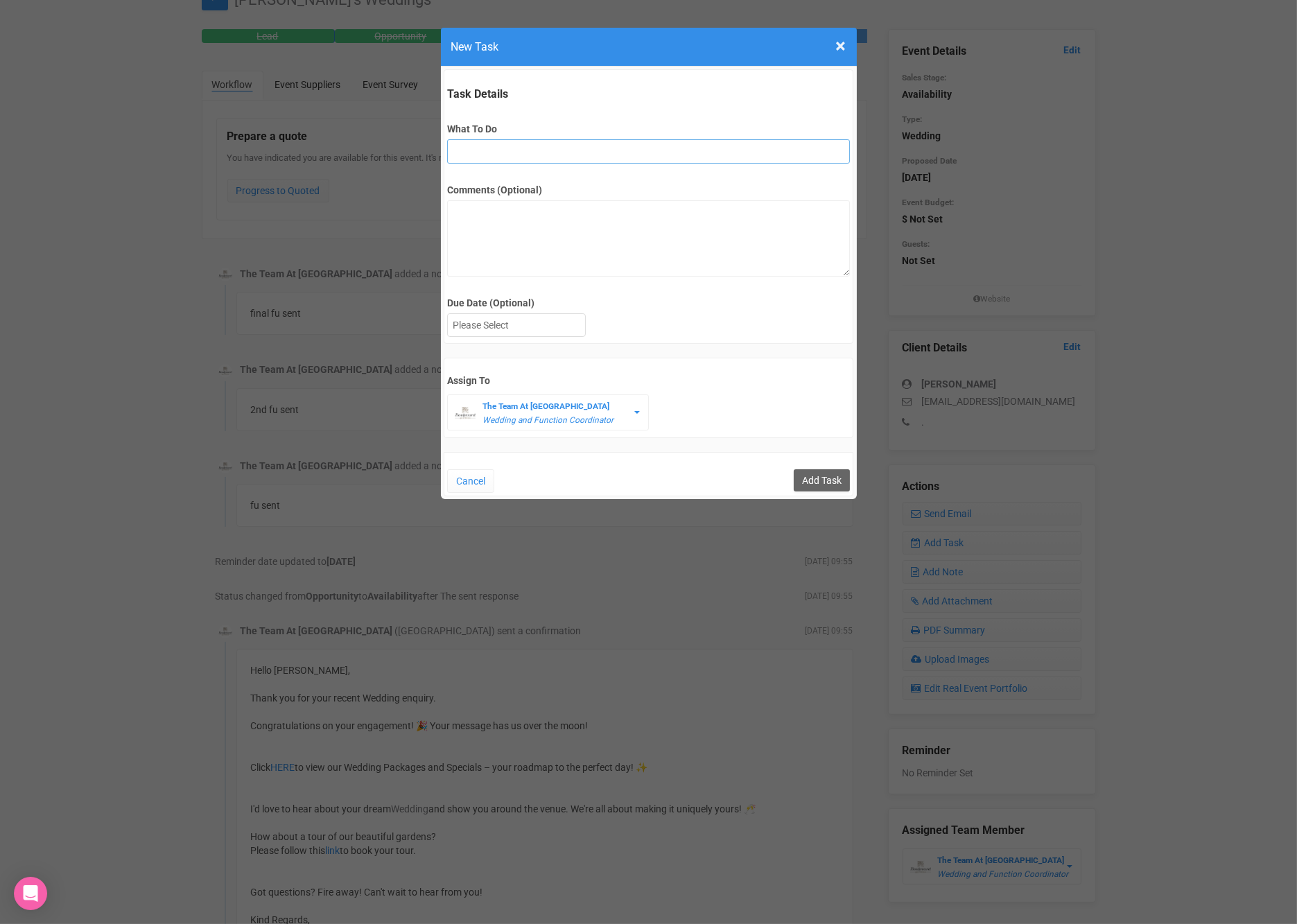
click at [609, 152] on input "What To Do" at bounding box center [648, 151] width 403 height 25
type input "INVITE (possible open day)"
click at [543, 318] on div at bounding box center [517, 326] width 138 height 23
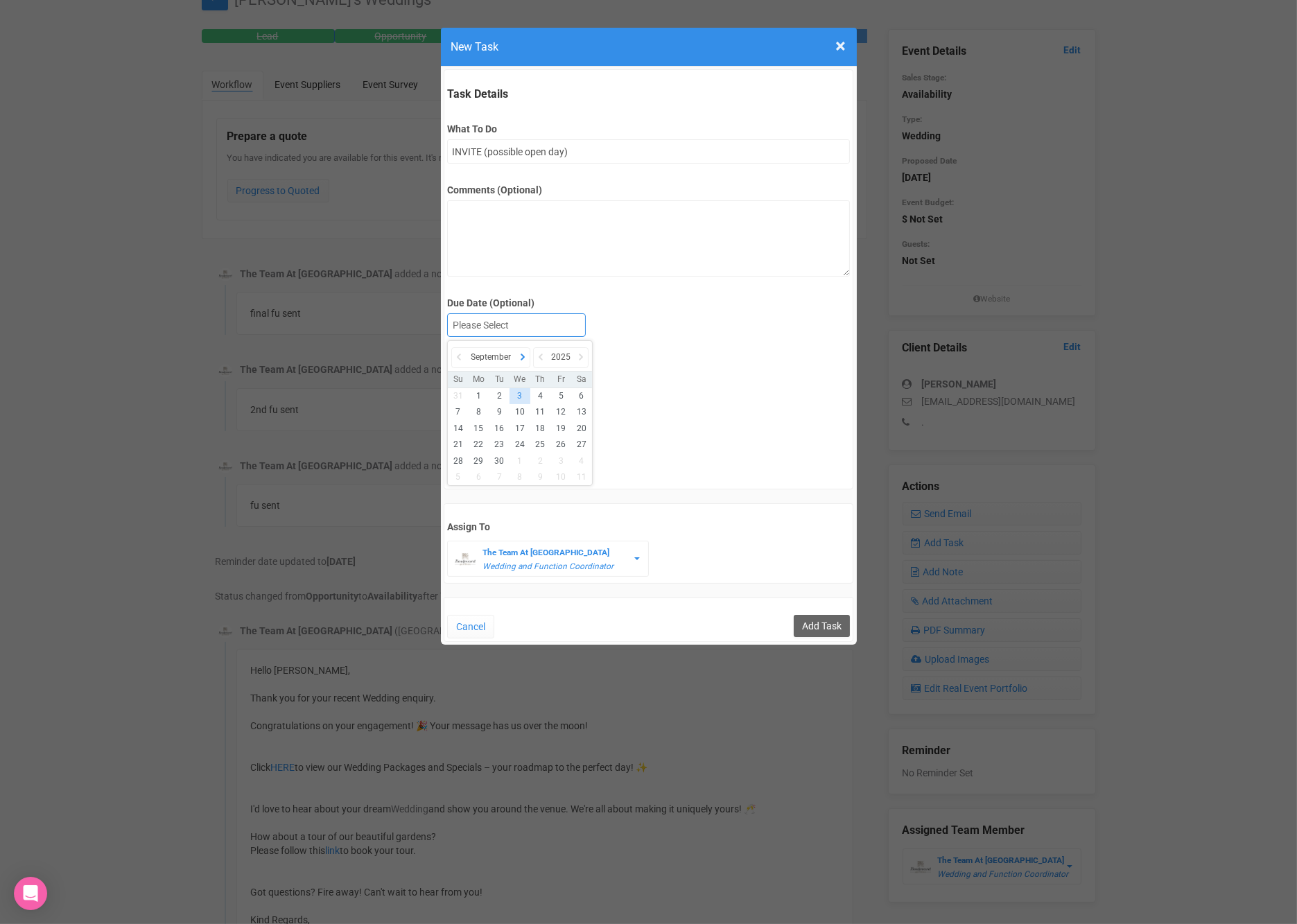
click at [524, 357] on icon at bounding box center [523, 357] width 14 height 20
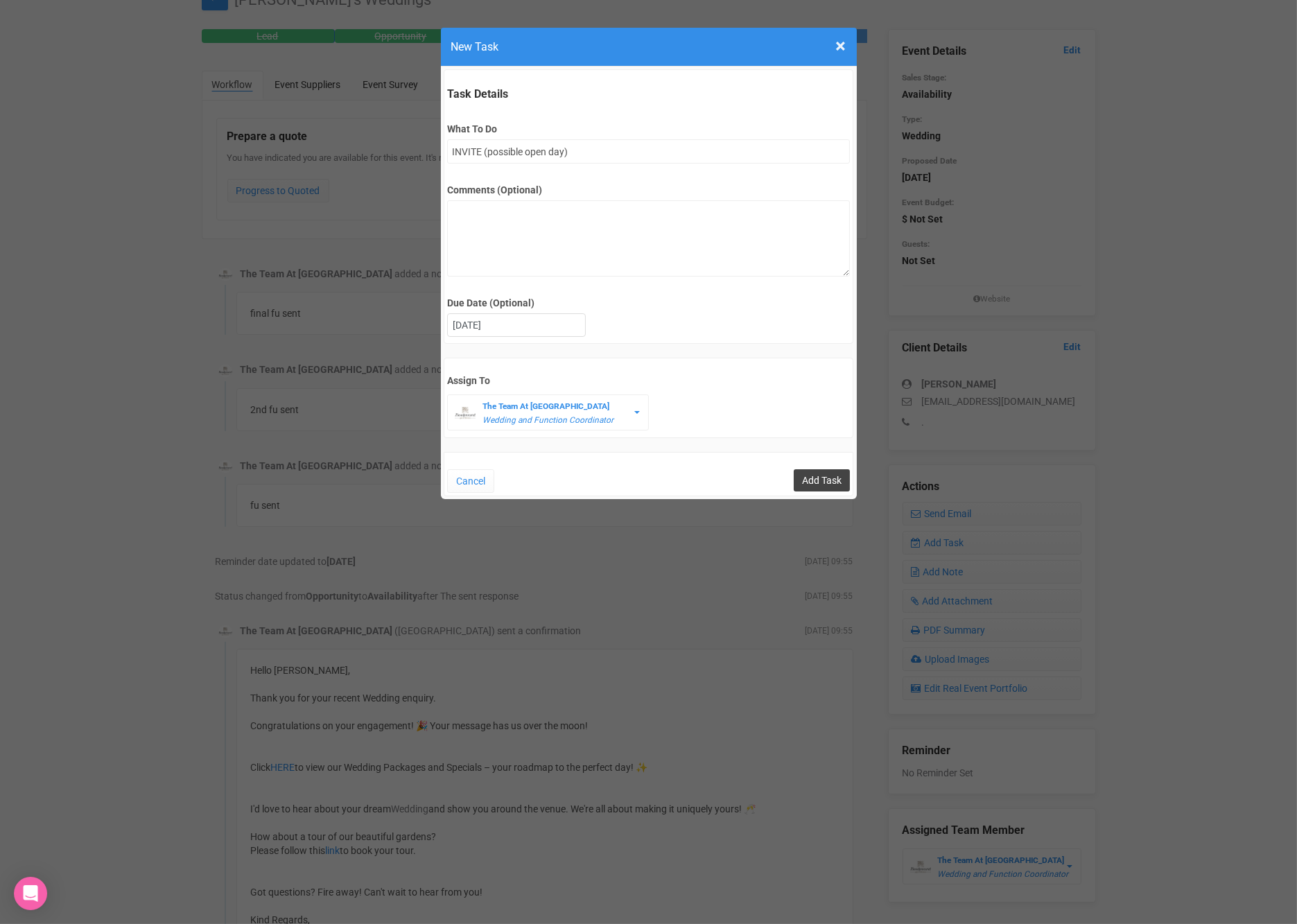
click at [835, 481] on input "Add Task" at bounding box center [822, 480] width 56 height 22
type input "Save"
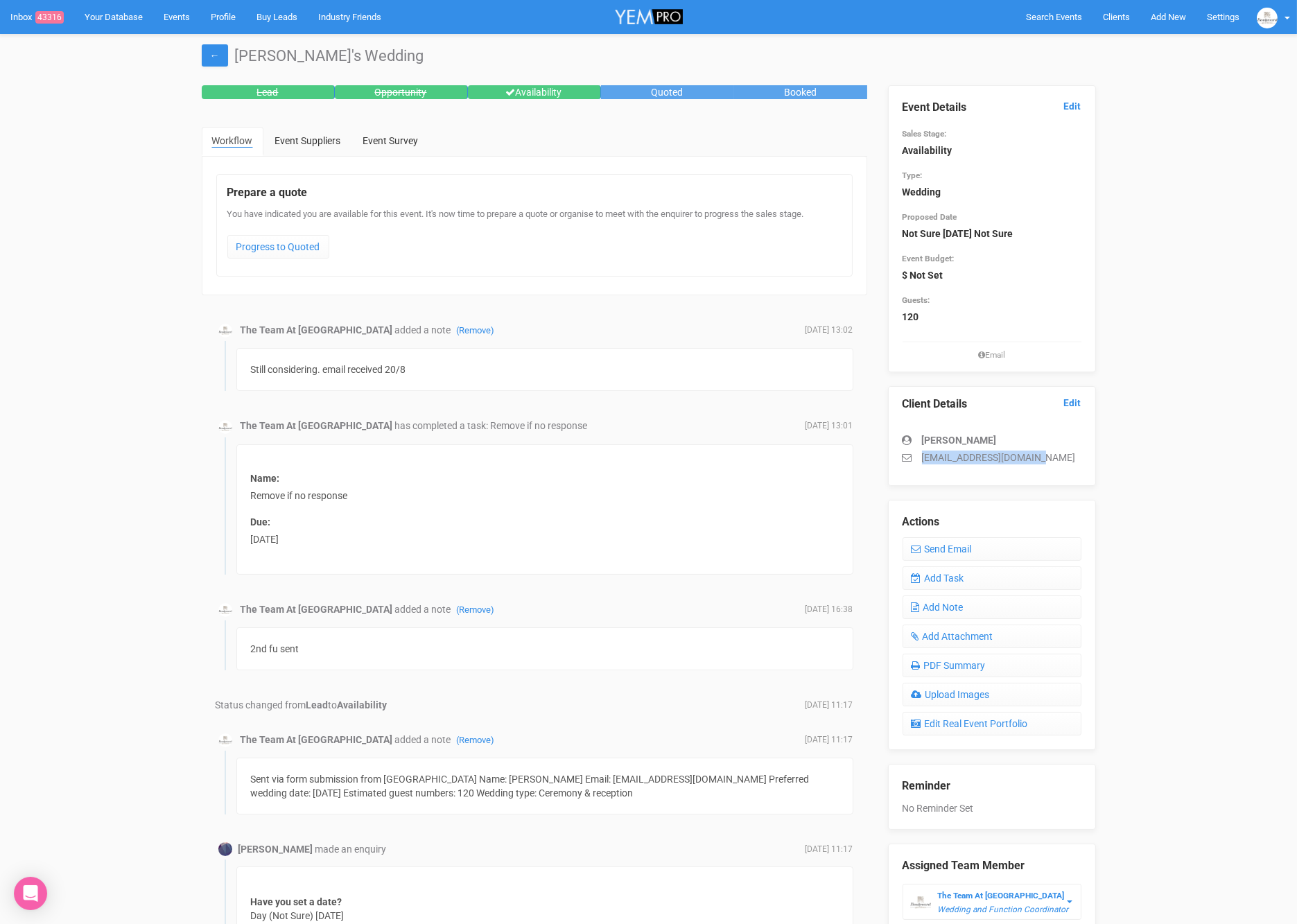
drag, startPoint x: 1055, startPoint y: 462, endPoint x: 920, endPoint y: 457, distance: 135.1
click at [920, 457] on p "loic_morgan@hotmail.com" at bounding box center [992, 457] width 178 height 14
copy p "loic_morgan@hotmail.com"
click at [932, 576] on link "Add Task" at bounding box center [992, 578] width 178 height 24
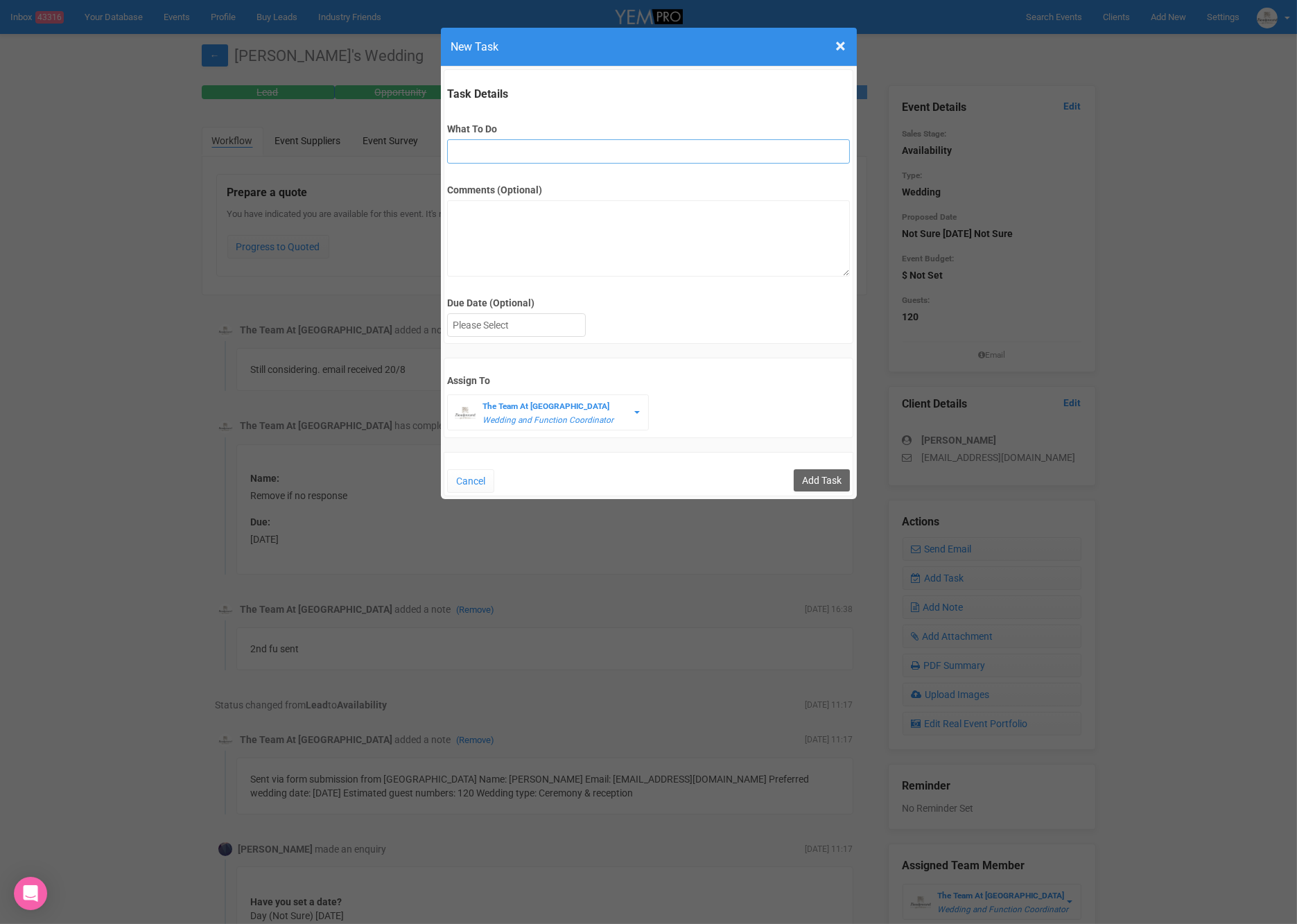
click at [483, 160] on input "What To Do" at bounding box center [648, 151] width 403 height 25
type input "Final fu"
click at [513, 326] on div at bounding box center [517, 326] width 138 height 23
click at [818, 479] on input "Add Task" at bounding box center [822, 480] width 56 height 22
type input "Save"
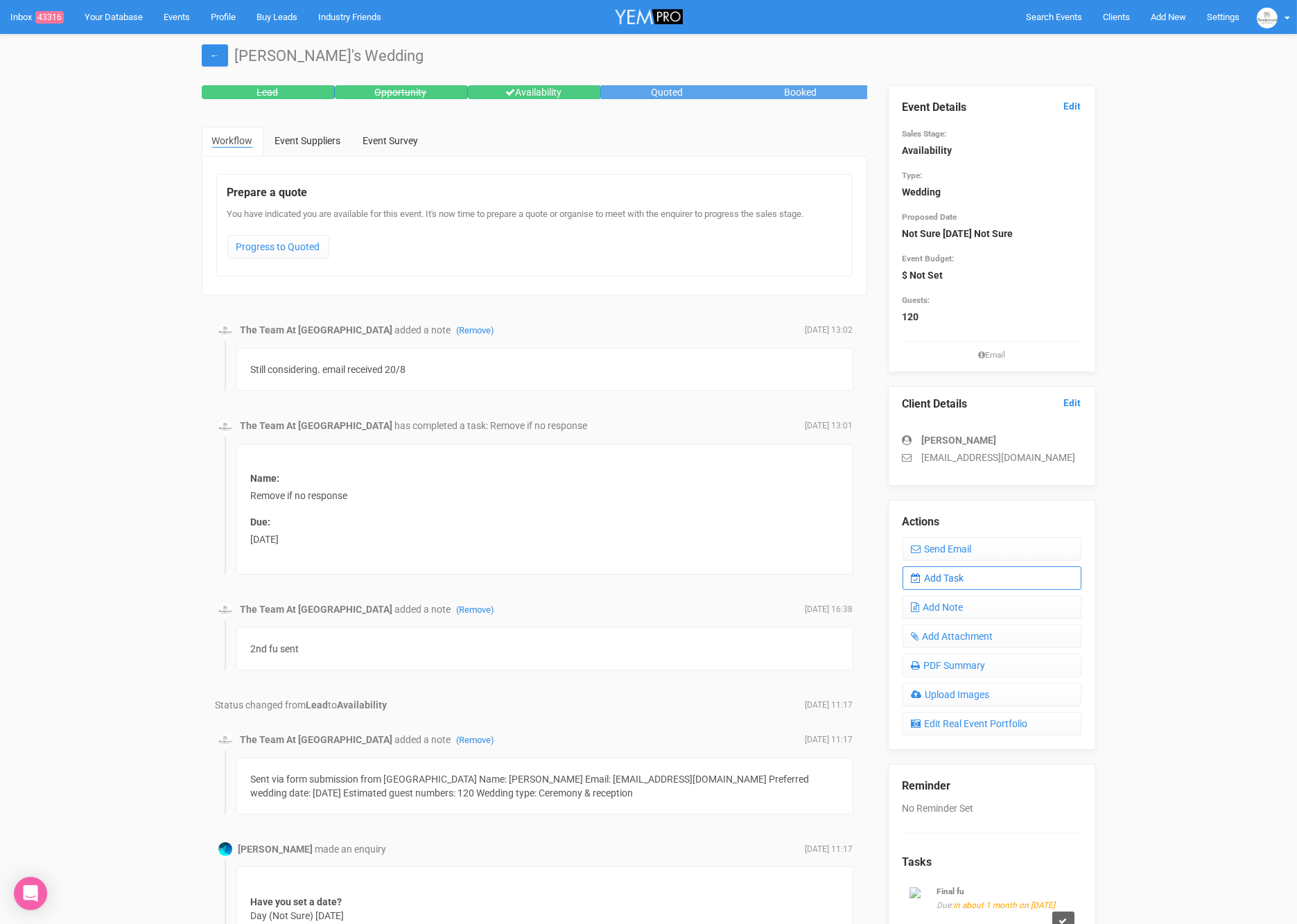
click at [932, 578] on link "Add Task" at bounding box center [992, 578] width 178 height 24
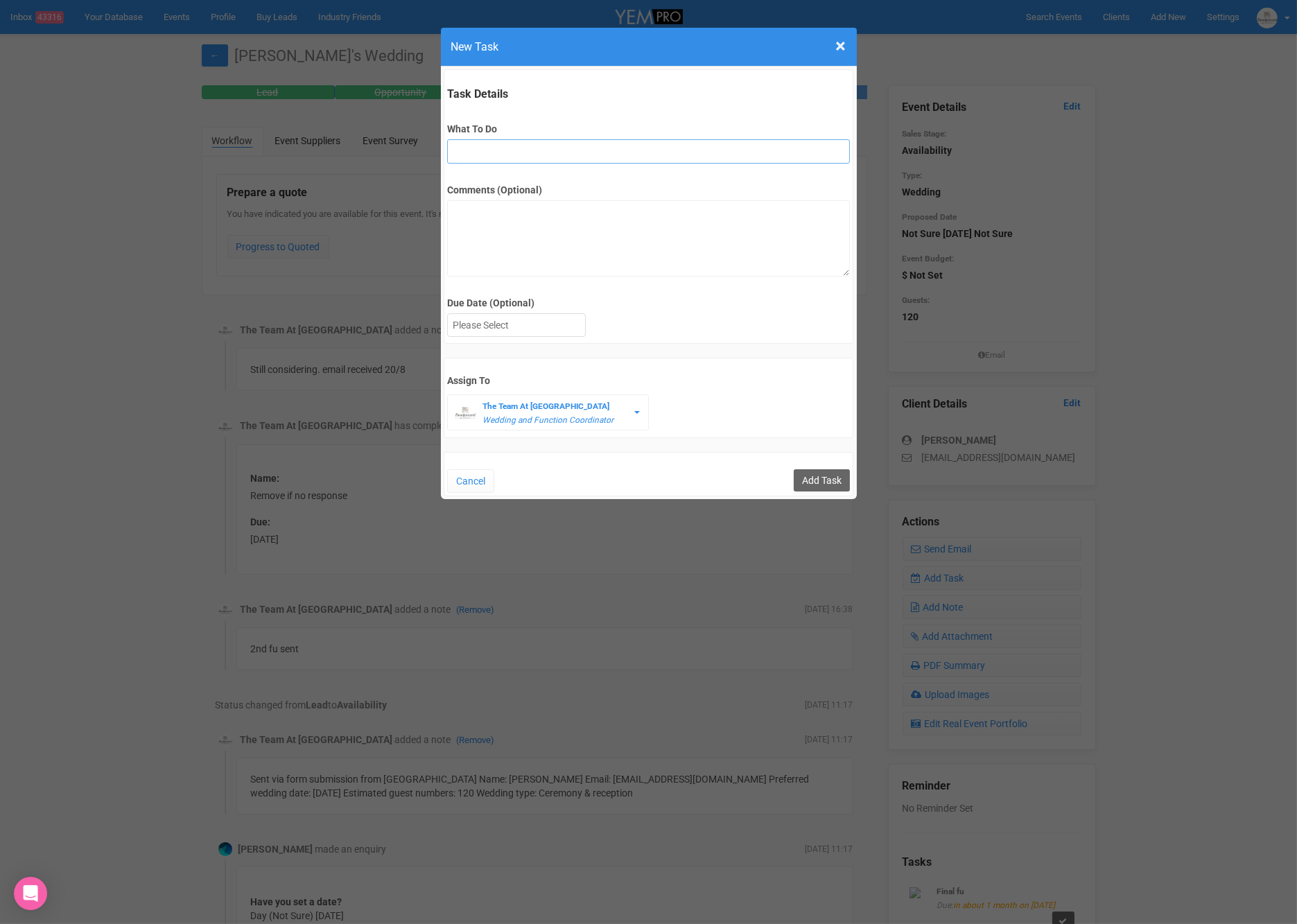
click at [536, 154] on input "What To Do" at bounding box center [648, 151] width 403 height 25
type input "r"
type input "INVITE (possible open day)"
click at [518, 323] on div at bounding box center [517, 326] width 138 height 23
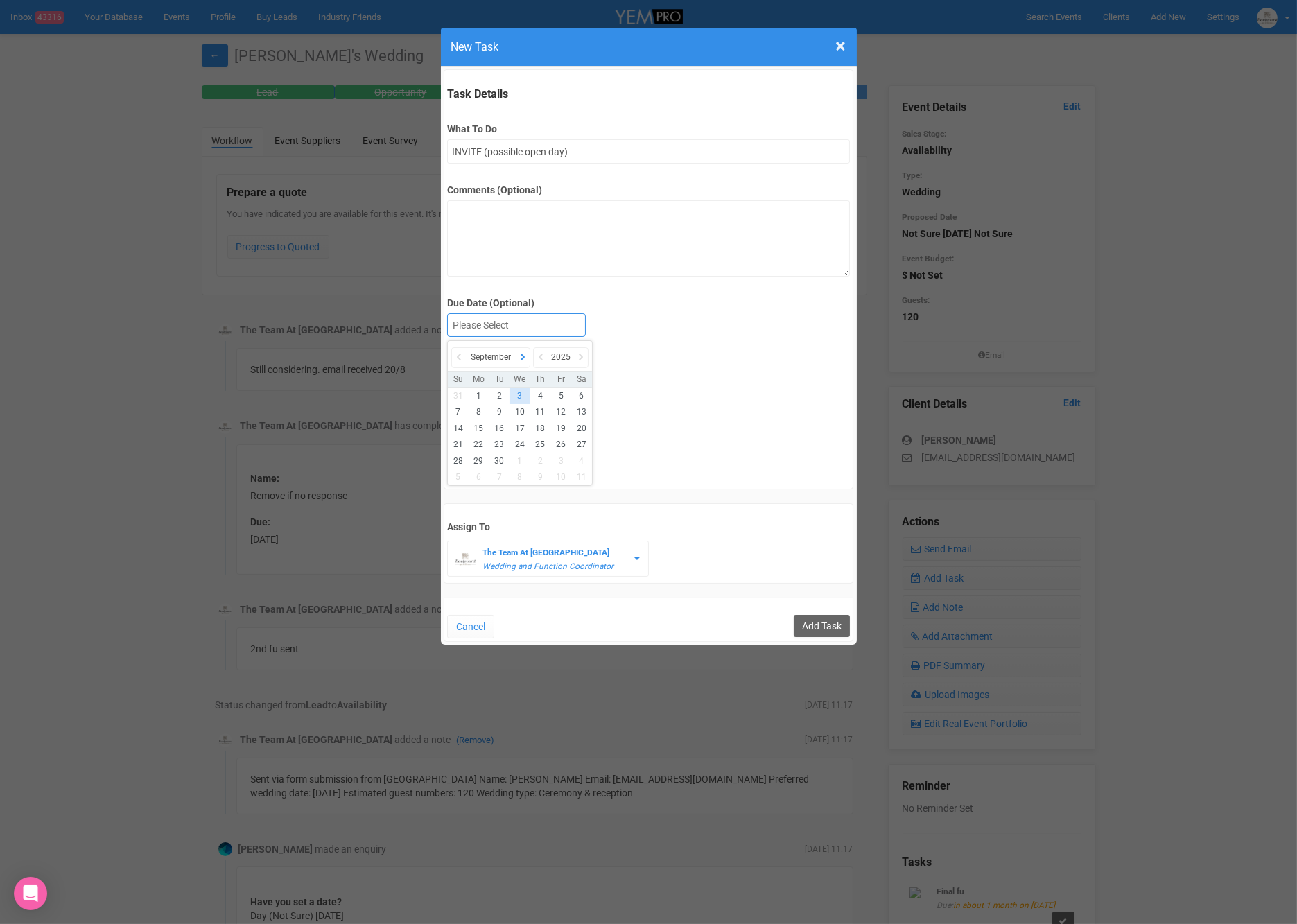
click at [518, 351] on icon at bounding box center [523, 357] width 14 height 20
click at [518, 352] on icon at bounding box center [523, 357] width 14 height 20
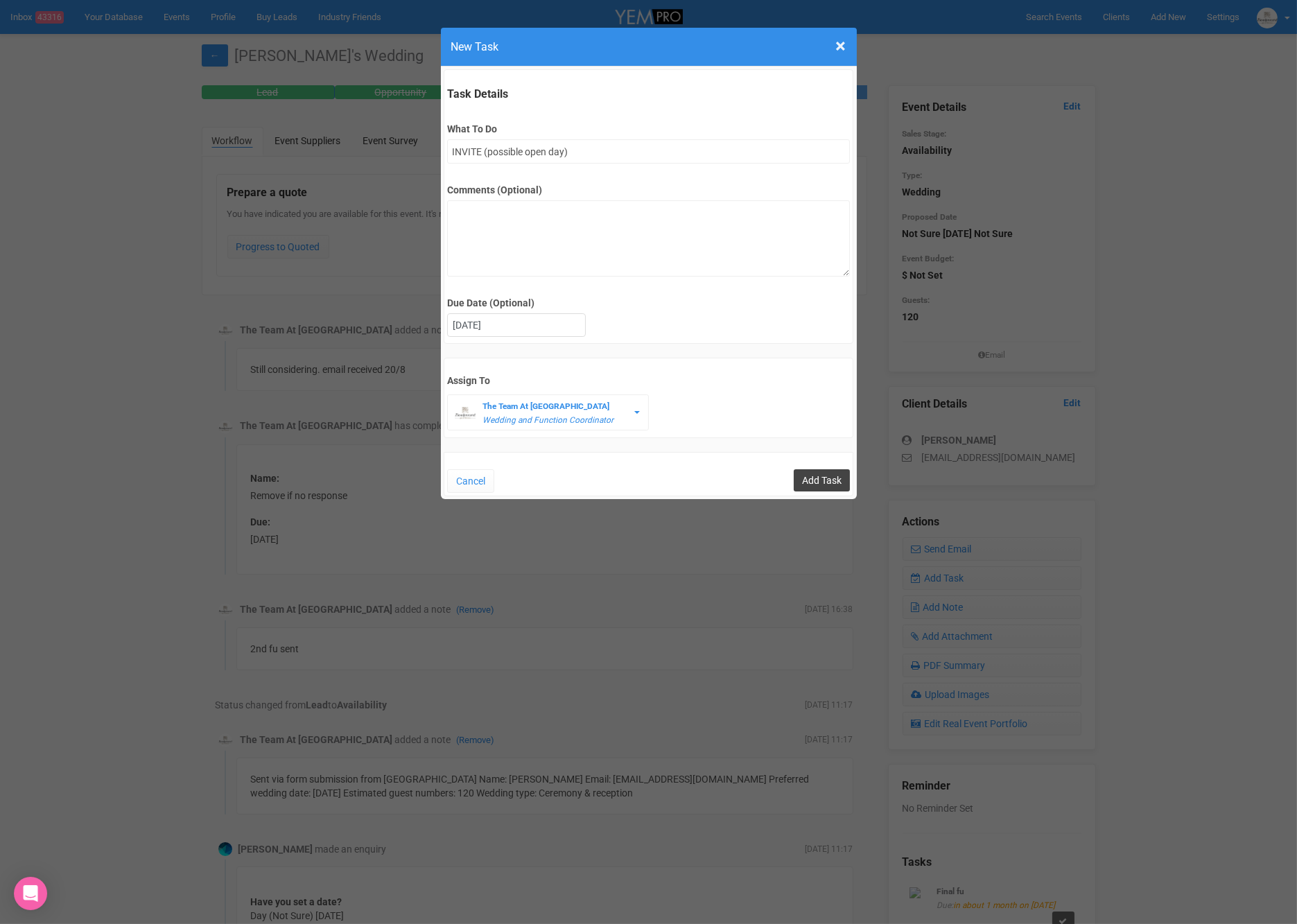
click at [826, 476] on input "Add Task" at bounding box center [822, 480] width 56 height 22
type input "Save"
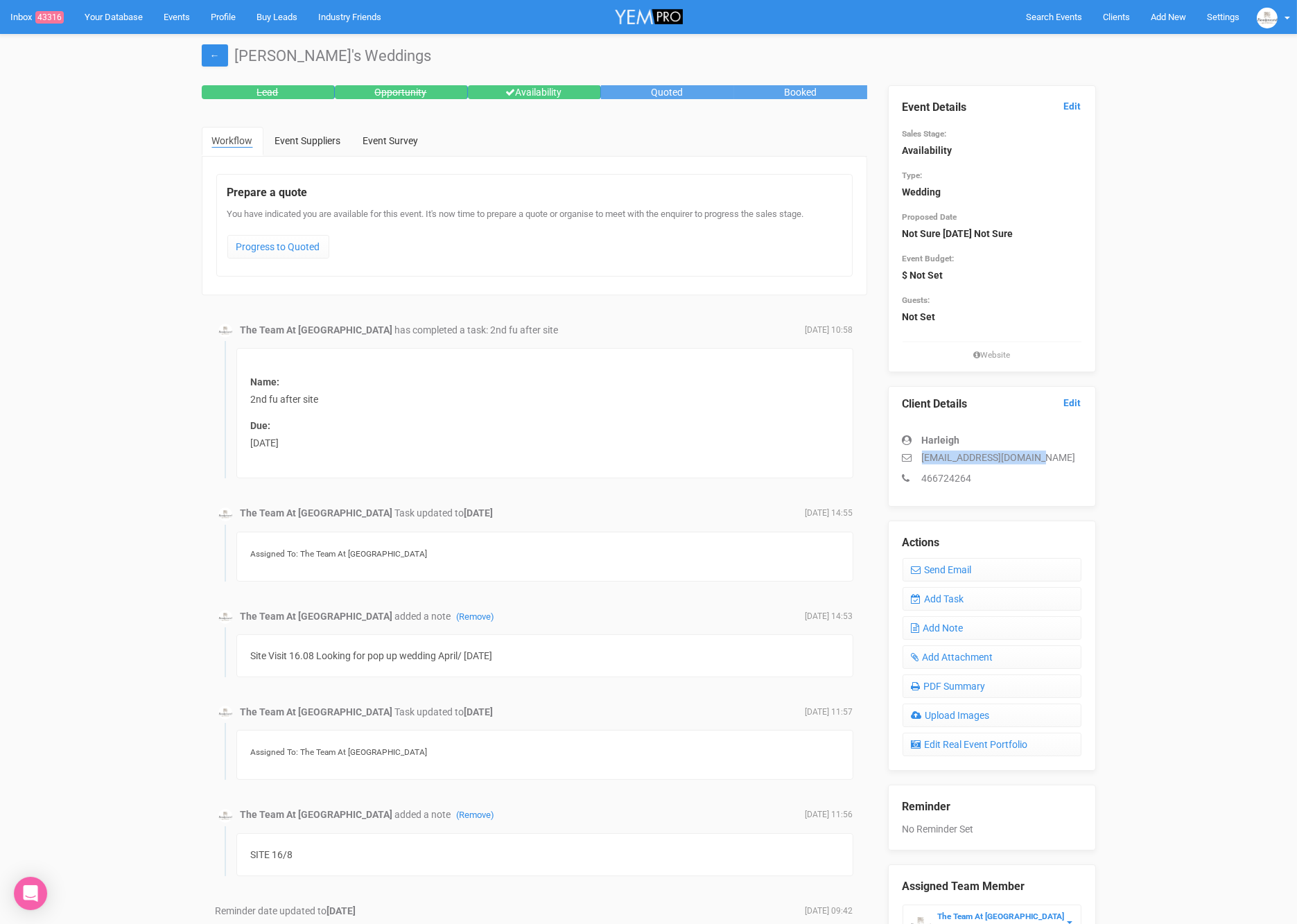
drag, startPoint x: 1033, startPoint y: 460, endPoint x: 920, endPoint y: 460, distance: 113.0
click at [920, 460] on p "[EMAIL_ADDRESS][DOMAIN_NAME]" at bounding box center [992, 457] width 178 height 14
copy p "[EMAIL_ADDRESS][DOMAIN_NAME]"
click at [971, 597] on link "Add Task" at bounding box center [992, 599] width 178 height 24
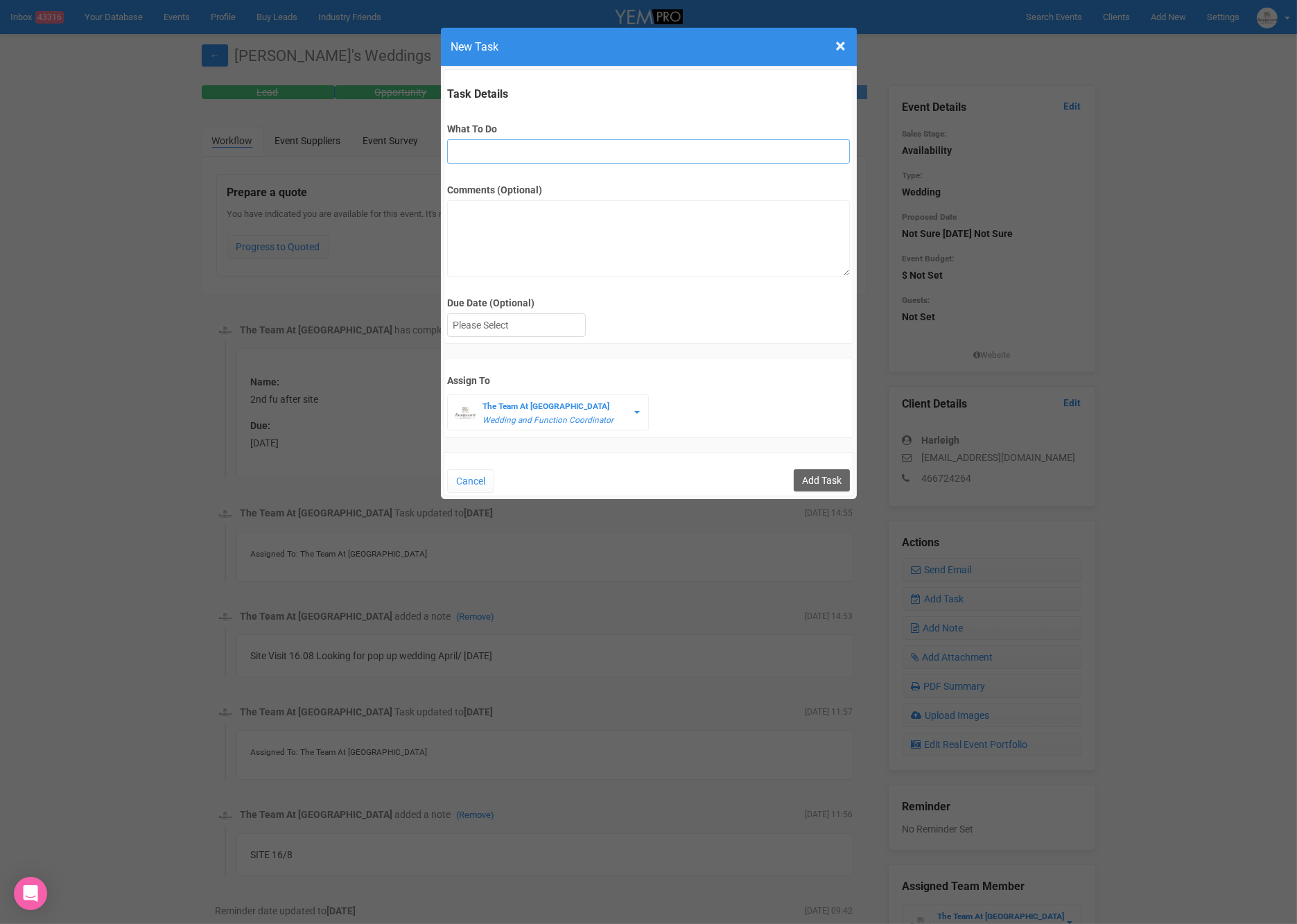
click at [496, 160] on input "What To Do" at bounding box center [648, 151] width 403 height 25
type input "Remove from yem if no response"
click at [564, 318] on div at bounding box center [517, 326] width 138 height 23
click at [811, 474] on input "Add Task" at bounding box center [822, 480] width 56 height 22
type input "Save"
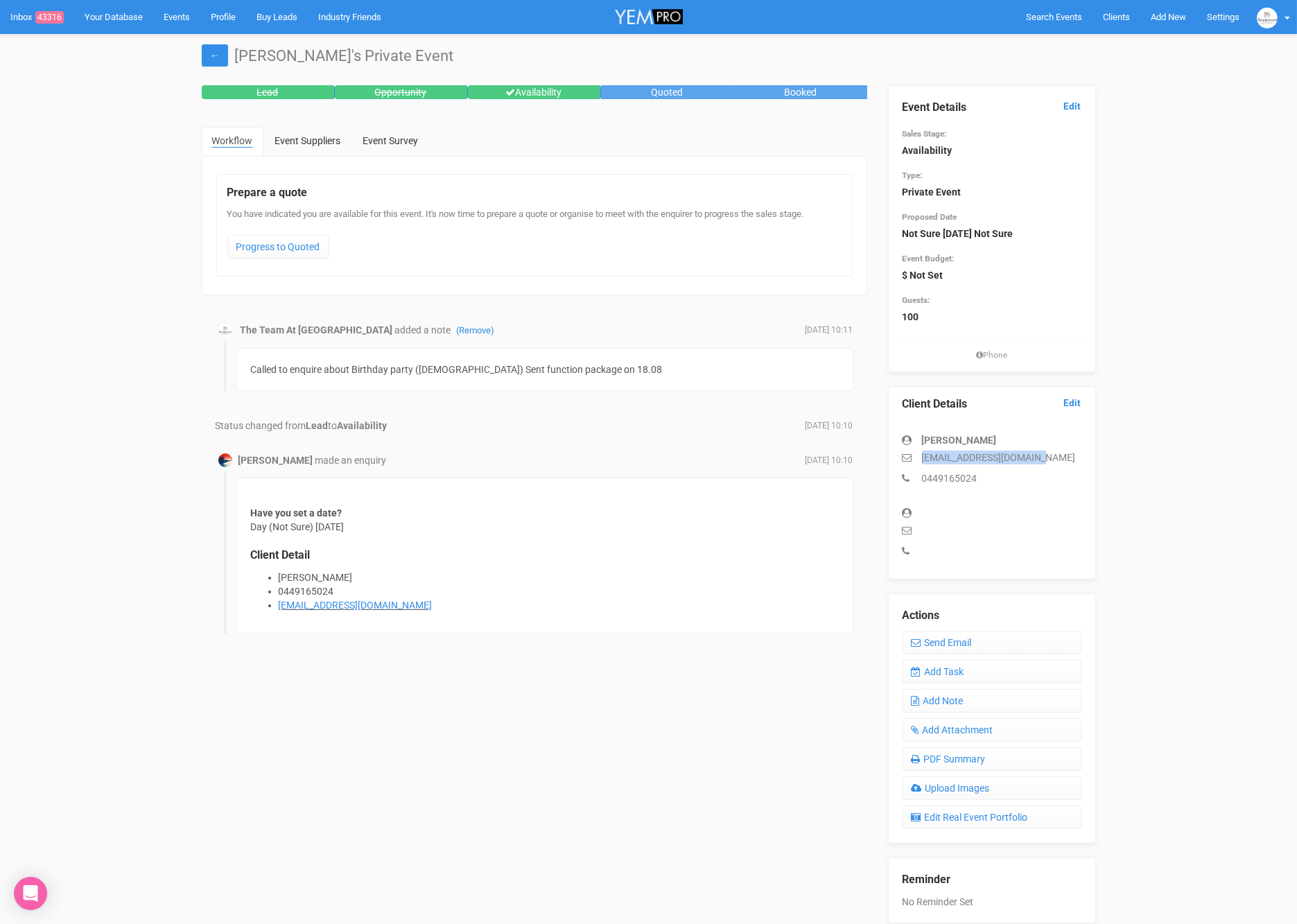
drag, startPoint x: 1022, startPoint y: 460, endPoint x: 920, endPoint y: 461, distance: 102.0
click at [920, 461] on p "[EMAIL_ADDRESS][DOMAIN_NAME]" at bounding box center [992, 457] width 178 height 14
click at [1071, 105] on link "Edit" at bounding box center [1073, 105] width 17 height 13
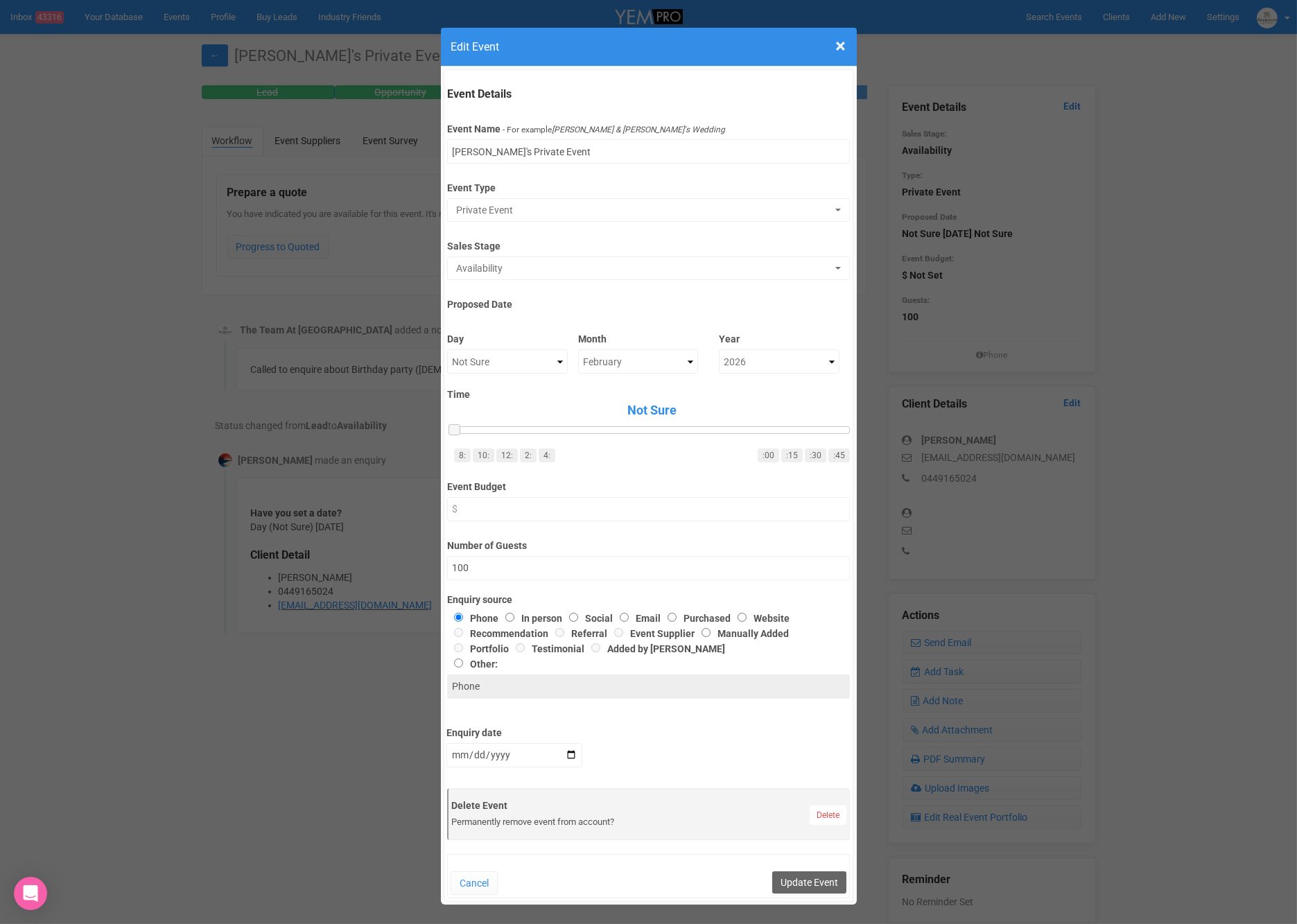
click at [556, 278] on div "Event Details Event Name - For example [PERSON_NAME] & [PERSON_NAME]'s Wedding …" at bounding box center [648, 486] width 411 height 833
click at [553, 263] on span "Availability" at bounding box center [644, 269] width 376 height 14
click at [487, 416] on link "Lost" at bounding box center [534, 417] width 167 height 25
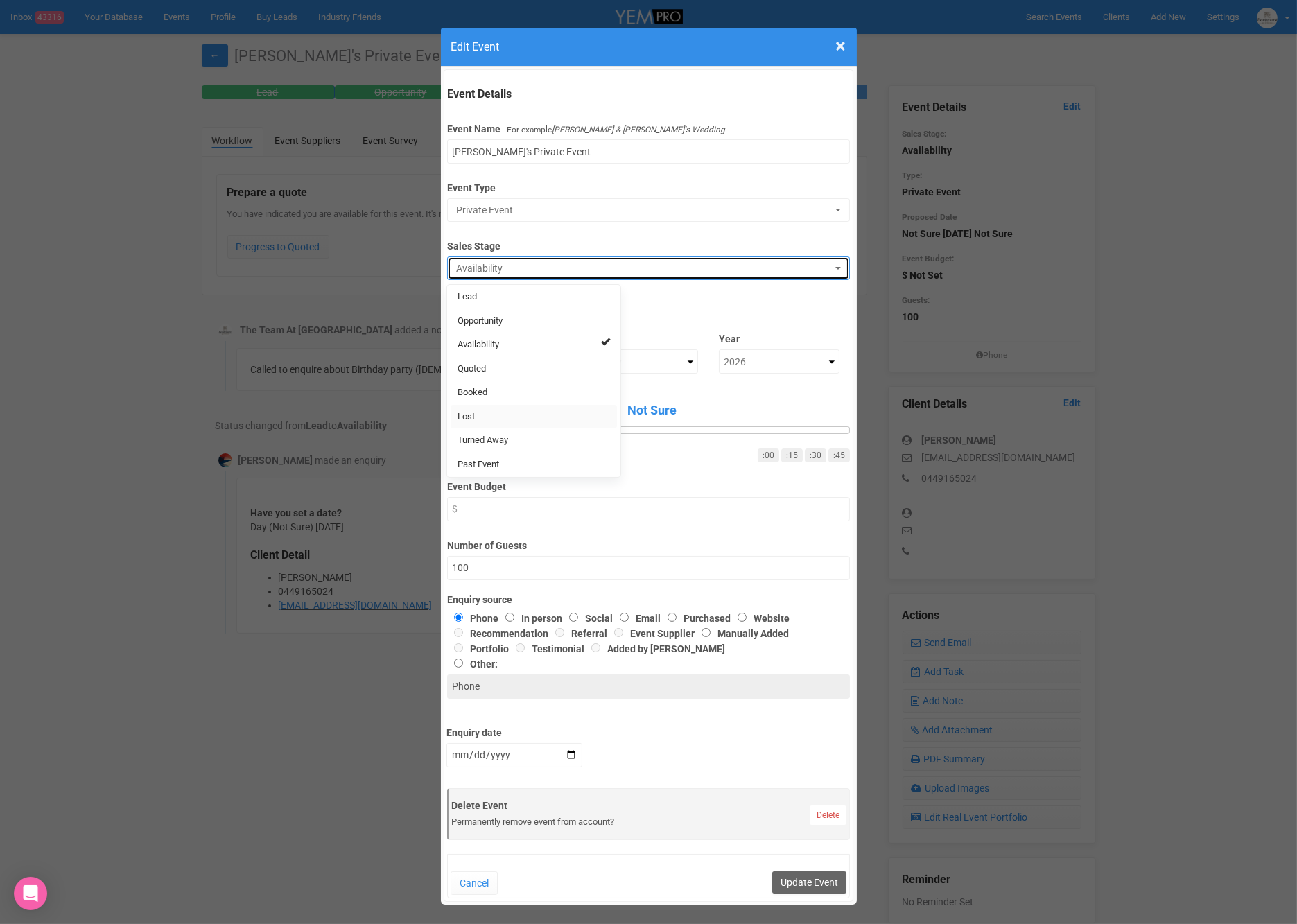
select select "10"
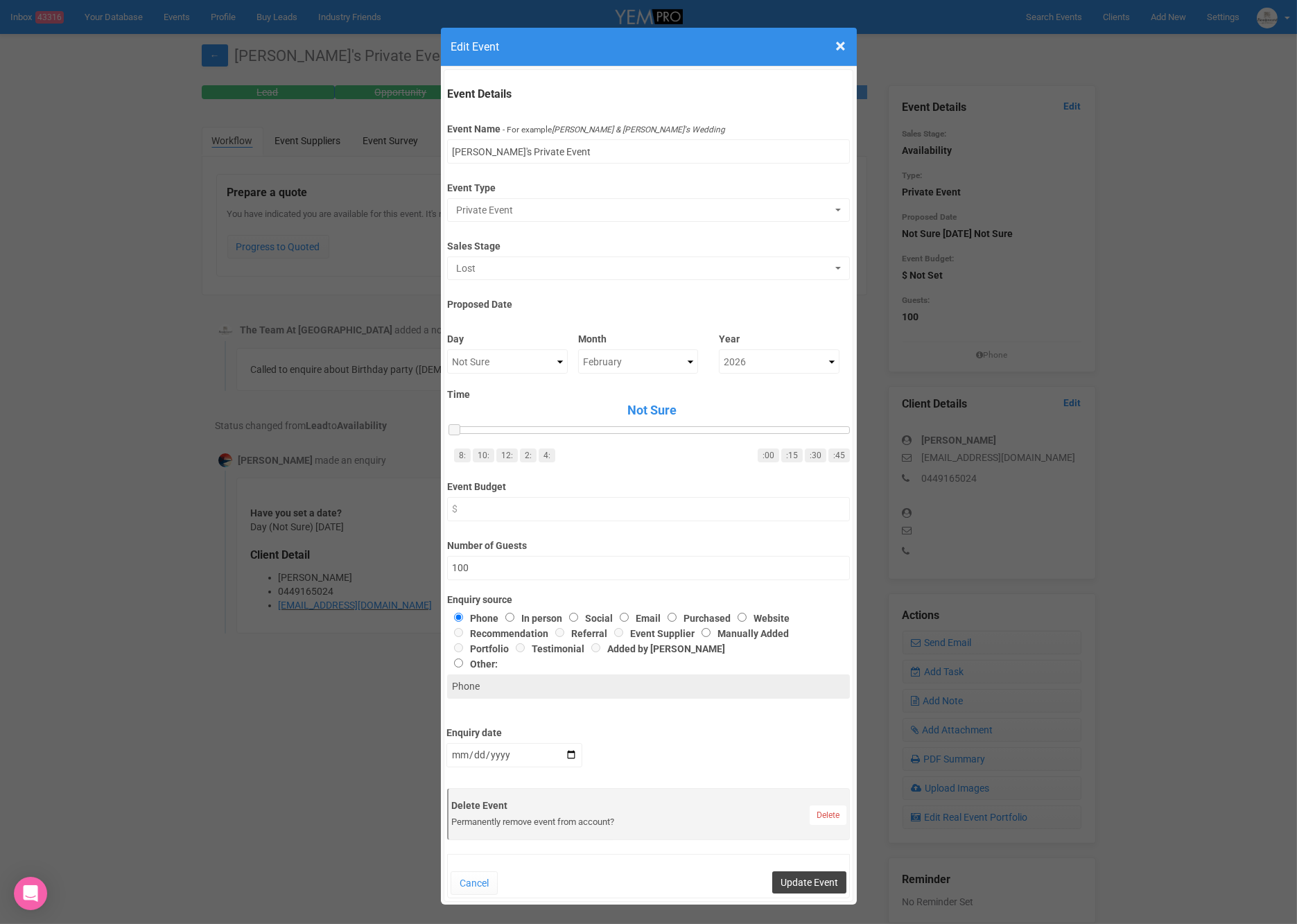
click at [812, 885] on button "Update Event" at bounding box center [809, 882] width 74 height 22
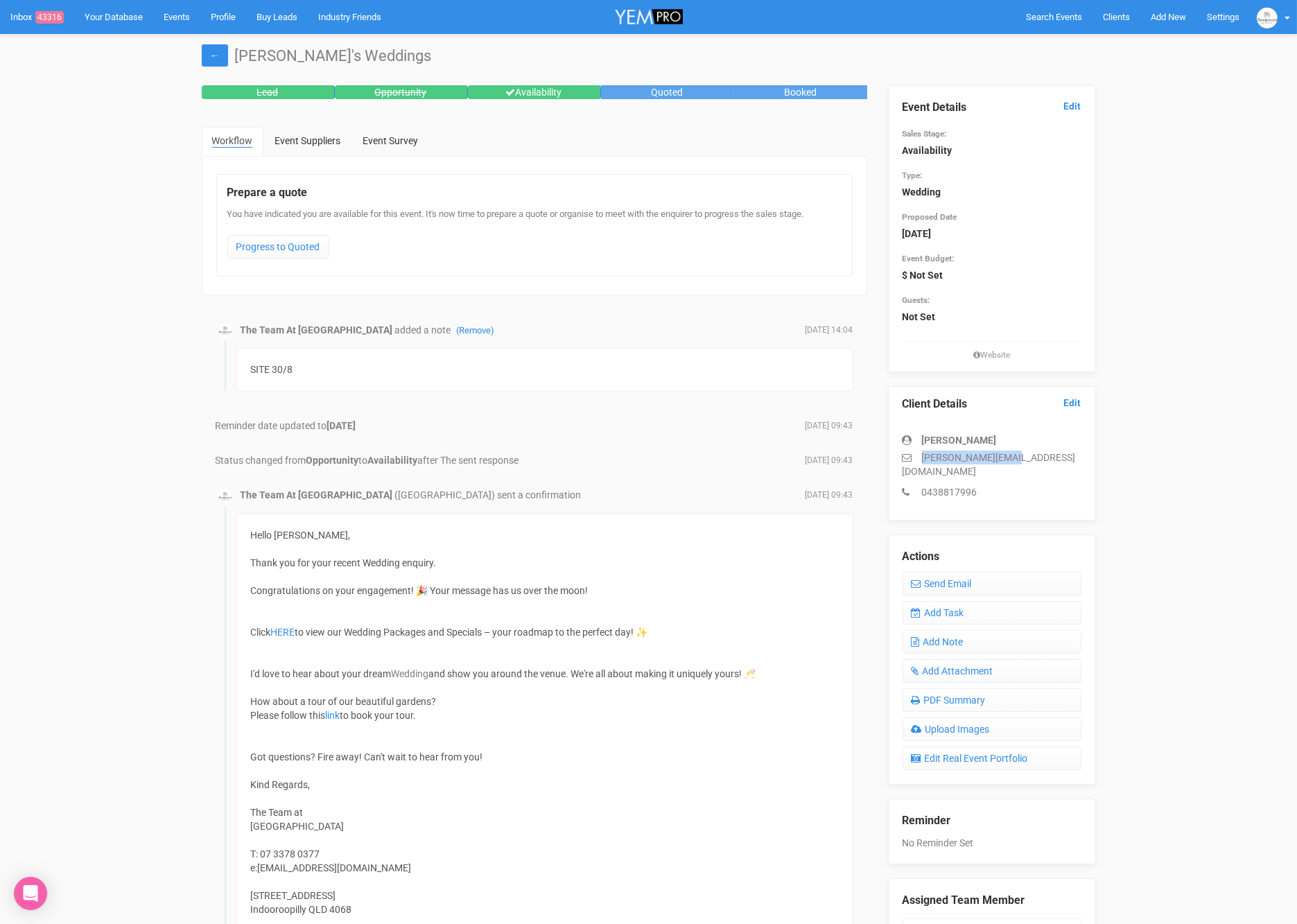
drag, startPoint x: 1006, startPoint y: 461, endPoint x: 920, endPoint y: 462, distance: 86.0
click at [920, 462] on p "jess.z@hotmail.com" at bounding box center [992, 464] width 178 height 28
copy p "jess.z@hotmail.com"
click at [980, 601] on link "Add Task" at bounding box center [992, 613] width 178 height 24
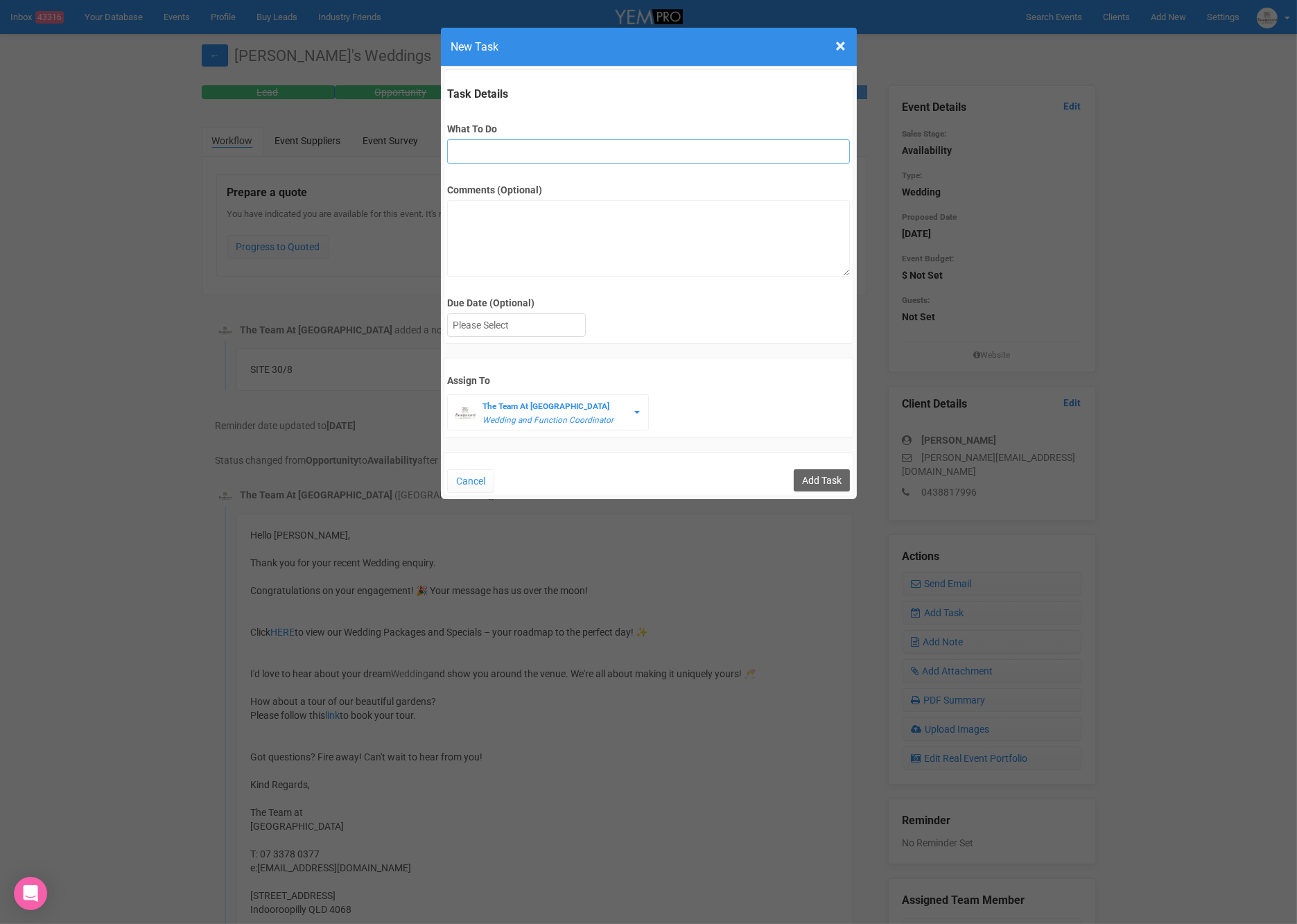
click at [510, 145] on input "What To Do" at bounding box center [648, 151] width 403 height 25
type input "2nd fu after site"
click at [539, 334] on div at bounding box center [517, 326] width 138 height 23
click at [807, 477] on input "Add Task" at bounding box center [822, 480] width 56 height 22
type input "Save"
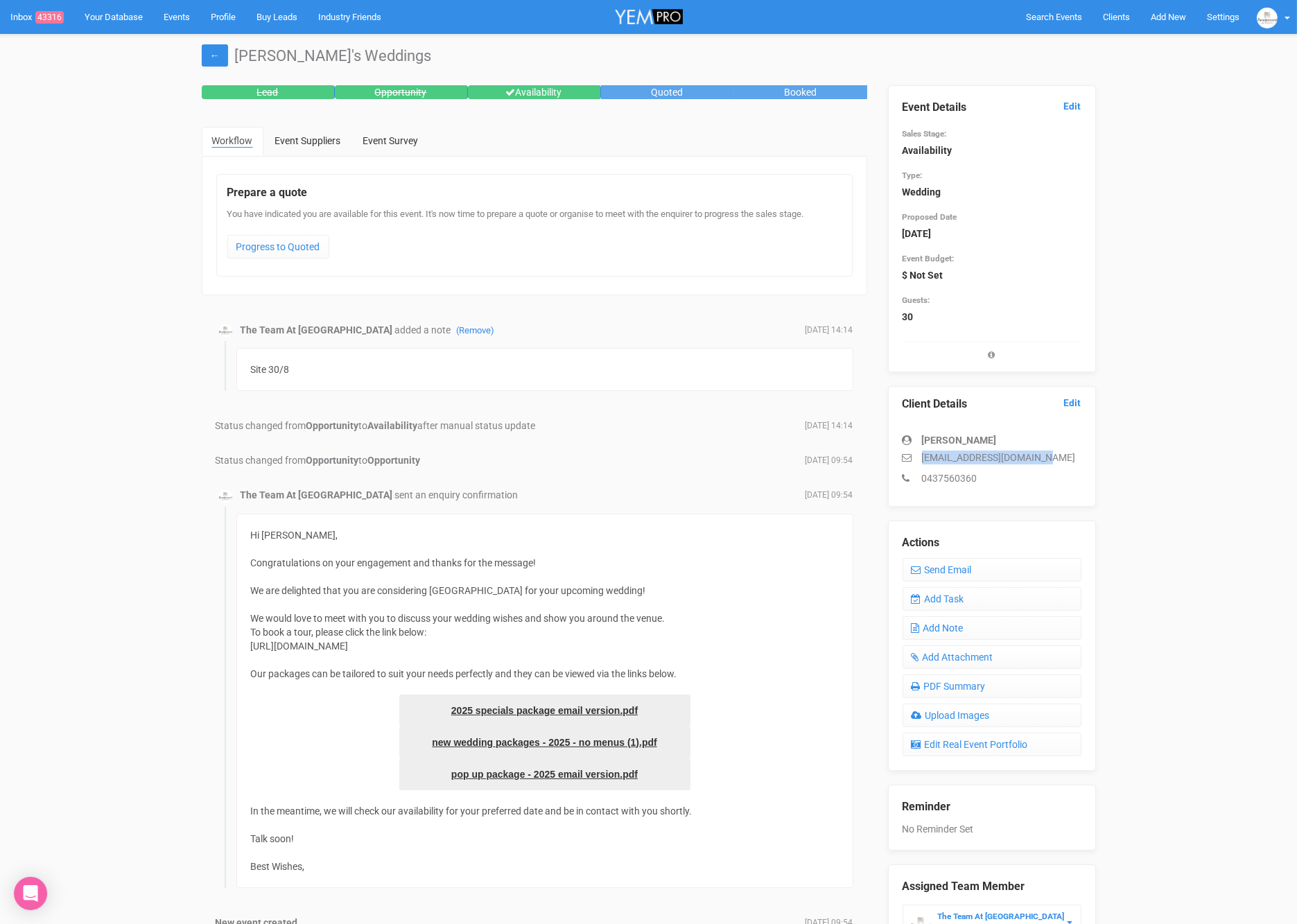
drag, startPoint x: 1070, startPoint y: 456, endPoint x: 917, endPoint y: 457, distance: 153.0
click at [917, 457] on p "[EMAIL_ADDRESS][DOMAIN_NAME]" at bounding box center [992, 457] width 178 height 14
copy p "[EMAIL_ADDRESS][DOMAIN_NAME]"
click at [956, 601] on link "Add Task" at bounding box center [992, 599] width 178 height 24
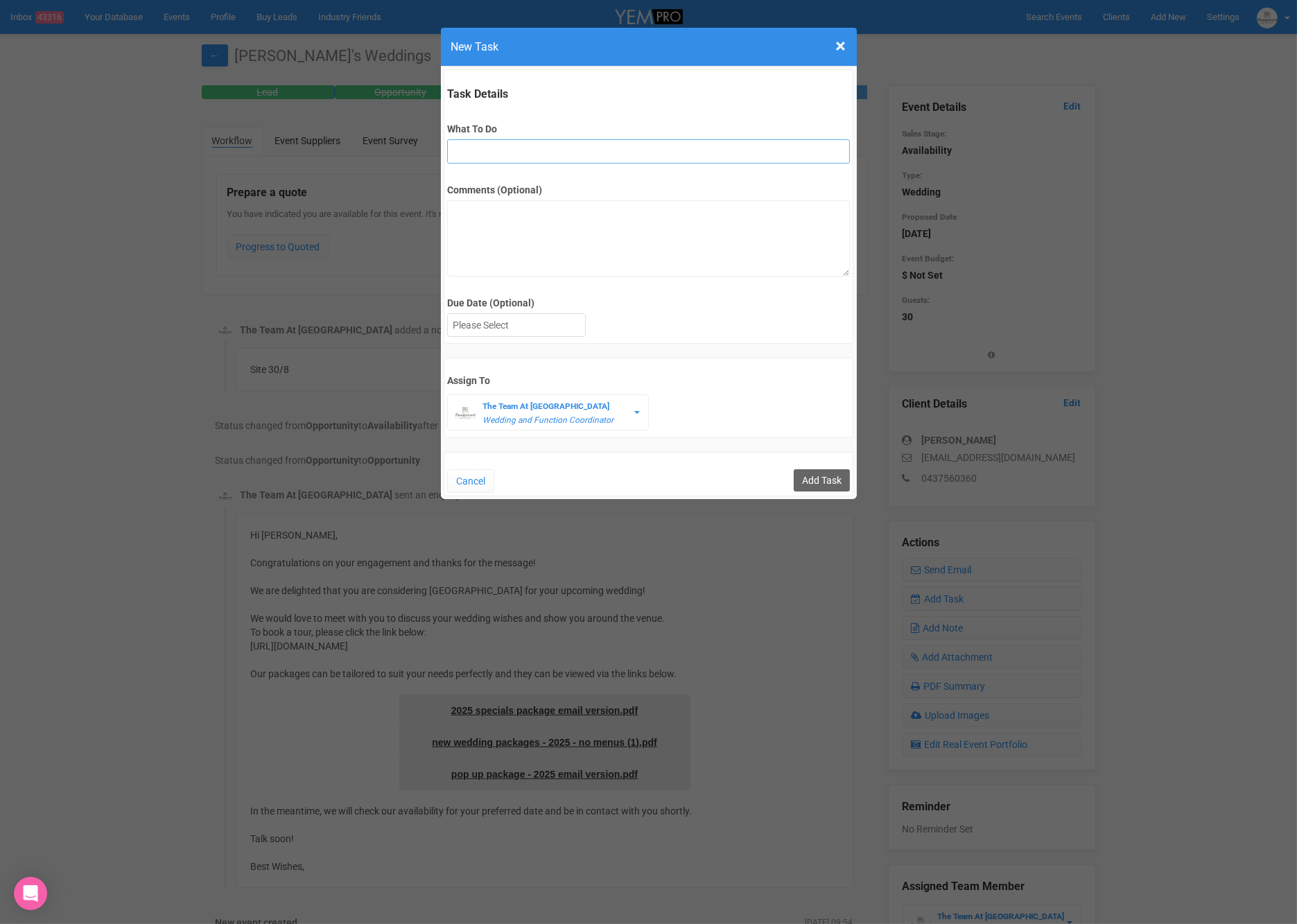
click at [613, 146] on input "What To Do" at bounding box center [648, 151] width 403 height 25
type input "2nd fu after site"
click at [503, 329] on div at bounding box center [517, 326] width 138 height 23
click at [831, 482] on input "Add Task" at bounding box center [822, 480] width 56 height 22
type input "Save"
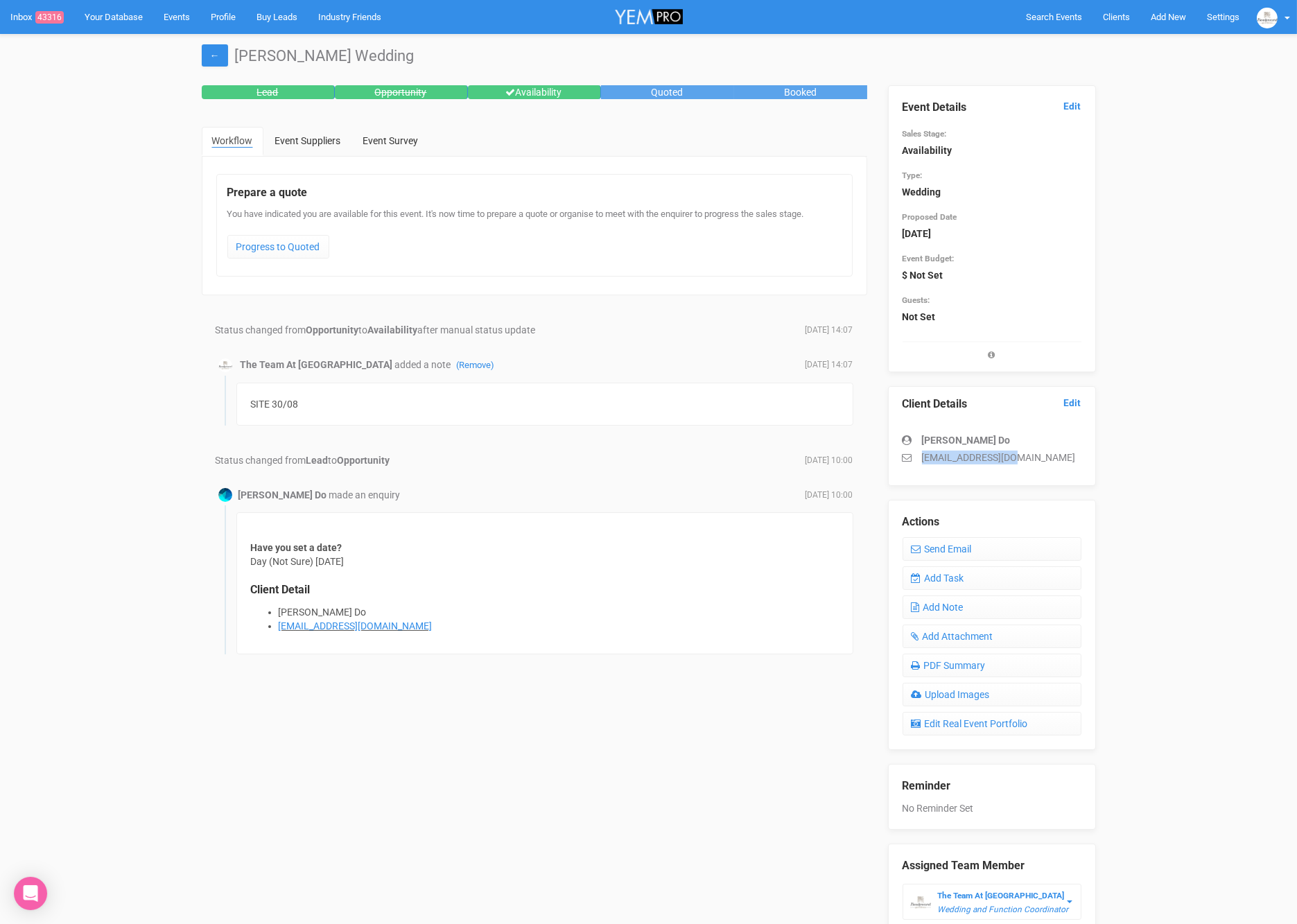
drag, startPoint x: 1003, startPoint y: 454, endPoint x: 922, endPoint y: 458, distance: 81.1
click at [922, 458] on p "[EMAIL_ADDRESS][DOMAIN_NAME]" at bounding box center [992, 457] width 178 height 14
copy p "[EMAIL_ADDRESS][DOMAIN_NAME]"
click at [938, 573] on link "Add Task" at bounding box center [992, 578] width 178 height 24
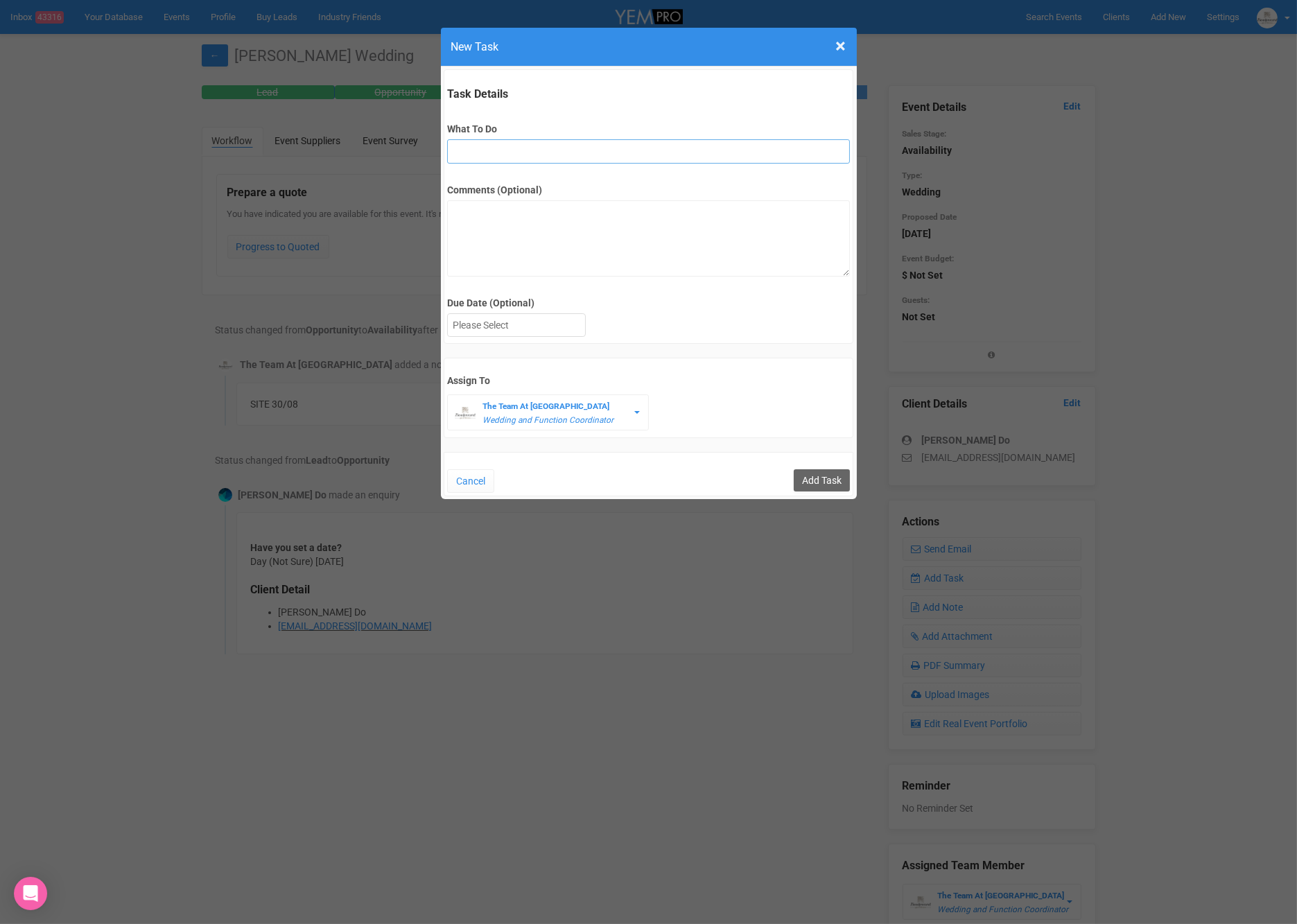
click at [490, 150] on input "What To Do" at bounding box center [648, 151] width 403 height 25
type input "2nd fu"
click at [560, 327] on div at bounding box center [517, 326] width 138 height 23
click at [803, 469] on input "Add Task" at bounding box center [822, 480] width 56 height 22
type input "Save"
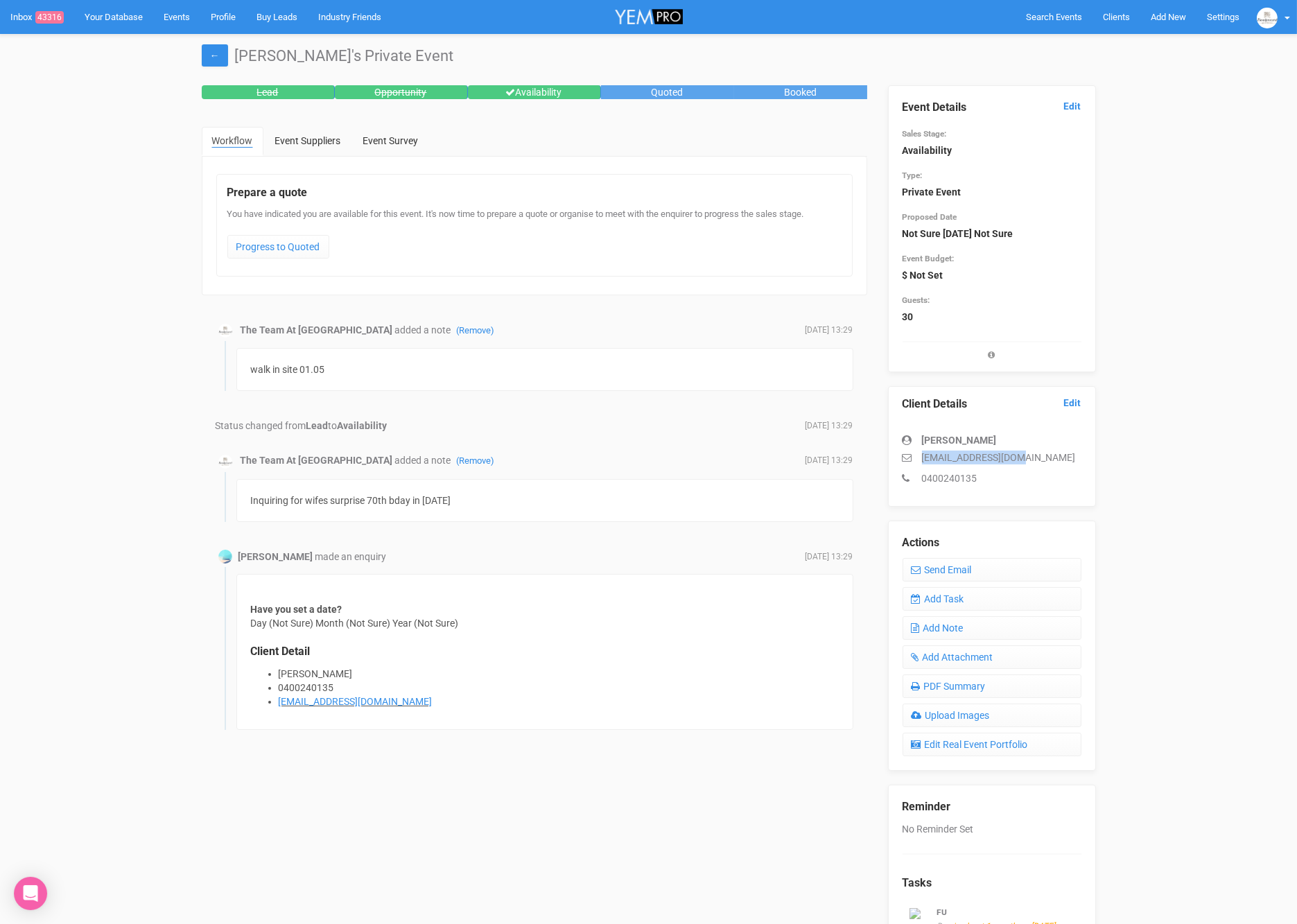
drag, startPoint x: 1020, startPoint y: 456, endPoint x: 915, endPoint y: 452, distance: 105.1
click at [915, 452] on p "[EMAIL_ADDRESS][DOMAIN_NAME]" at bounding box center [992, 457] width 178 height 14
click at [947, 597] on link "Add Task" at bounding box center [992, 599] width 178 height 24
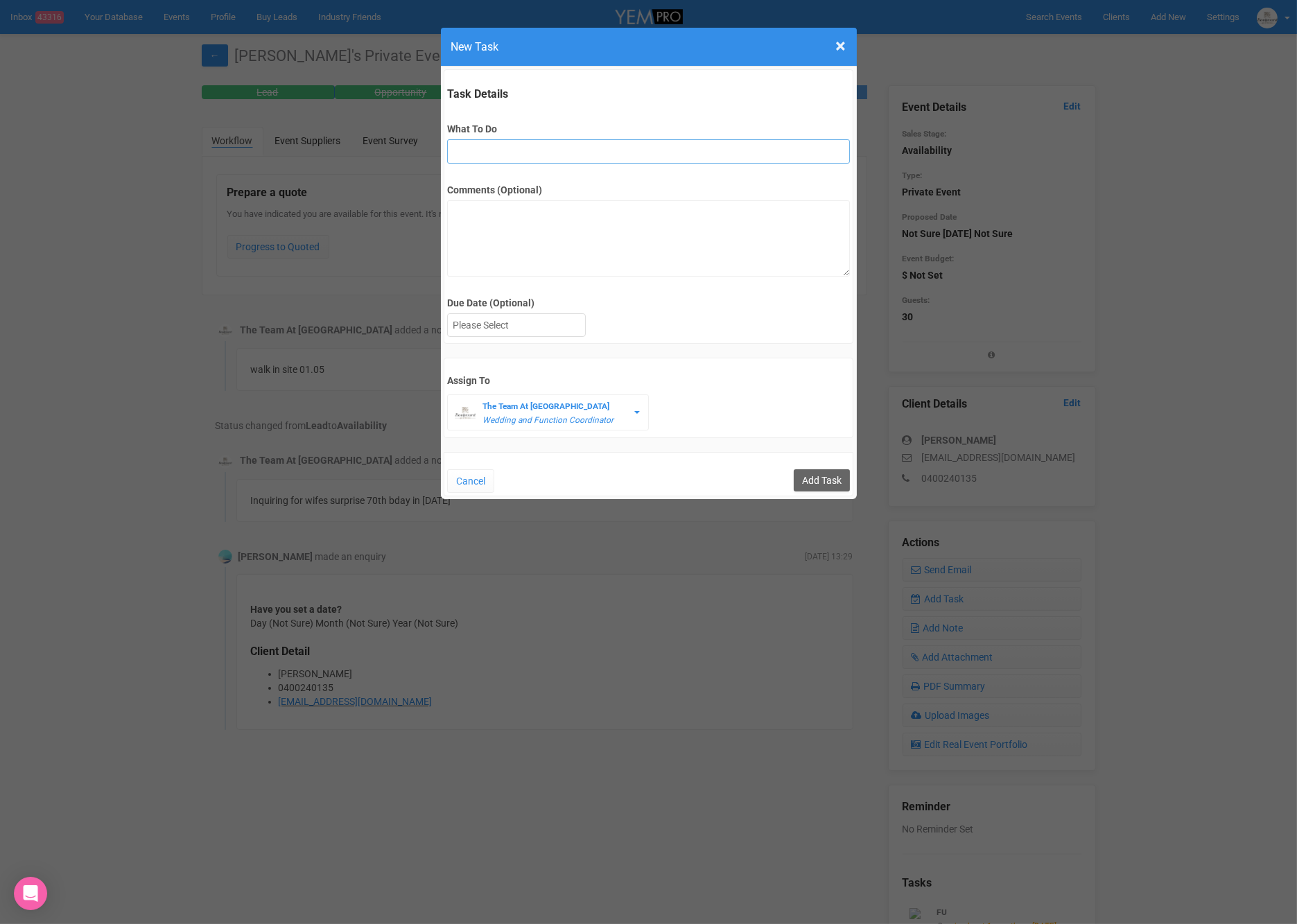
click at [557, 145] on input "What To Do" at bounding box center [648, 151] width 403 height 25
type input "2nd fu"
click at [530, 326] on div at bounding box center [517, 326] width 138 height 23
drag, startPoint x: 487, startPoint y: 151, endPoint x: 427, endPoint y: 146, distance: 60.2
click at [427, 146] on div "× Close New Task Task Details What To Do 2nd fu Comments (Optional) Due Date (O…" at bounding box center [648, 462] width 1297 height 924
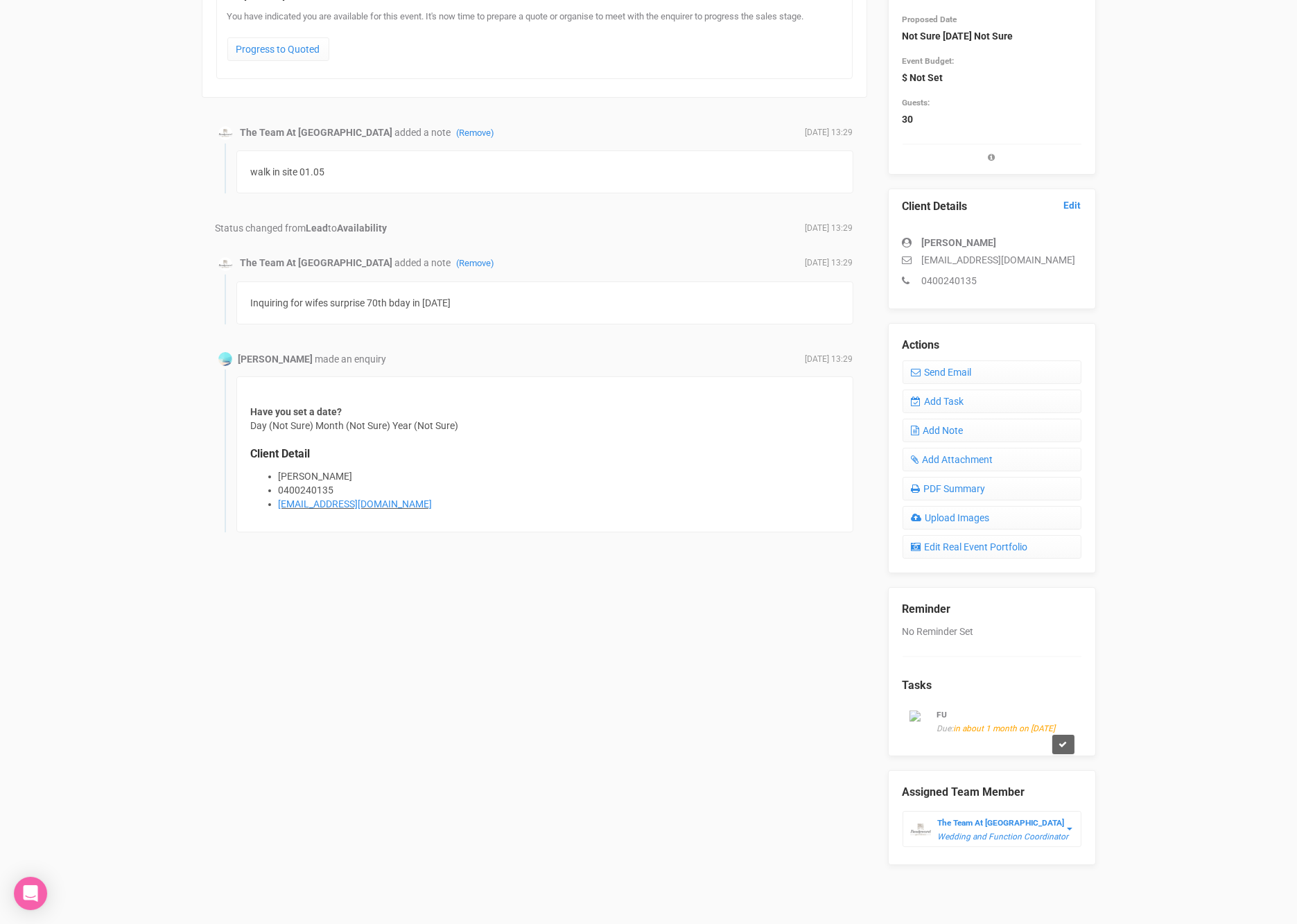
scroll to position [199, 0]
click at [1022, 723] on span "in about 1 month on [DATE]" at bounding box center [1005, 728] width 102 height 9
drag, startPoint x: 947, startPoint y: 735, endPoint x: 860, endPoint y: 740, distance: 87.1
click at [860, 740] on div "Lead Opportunity Availability Quoted Booked Workflow Event Suppliers Event Surv…" at bounding box center [648, 530] width 915 height 1289
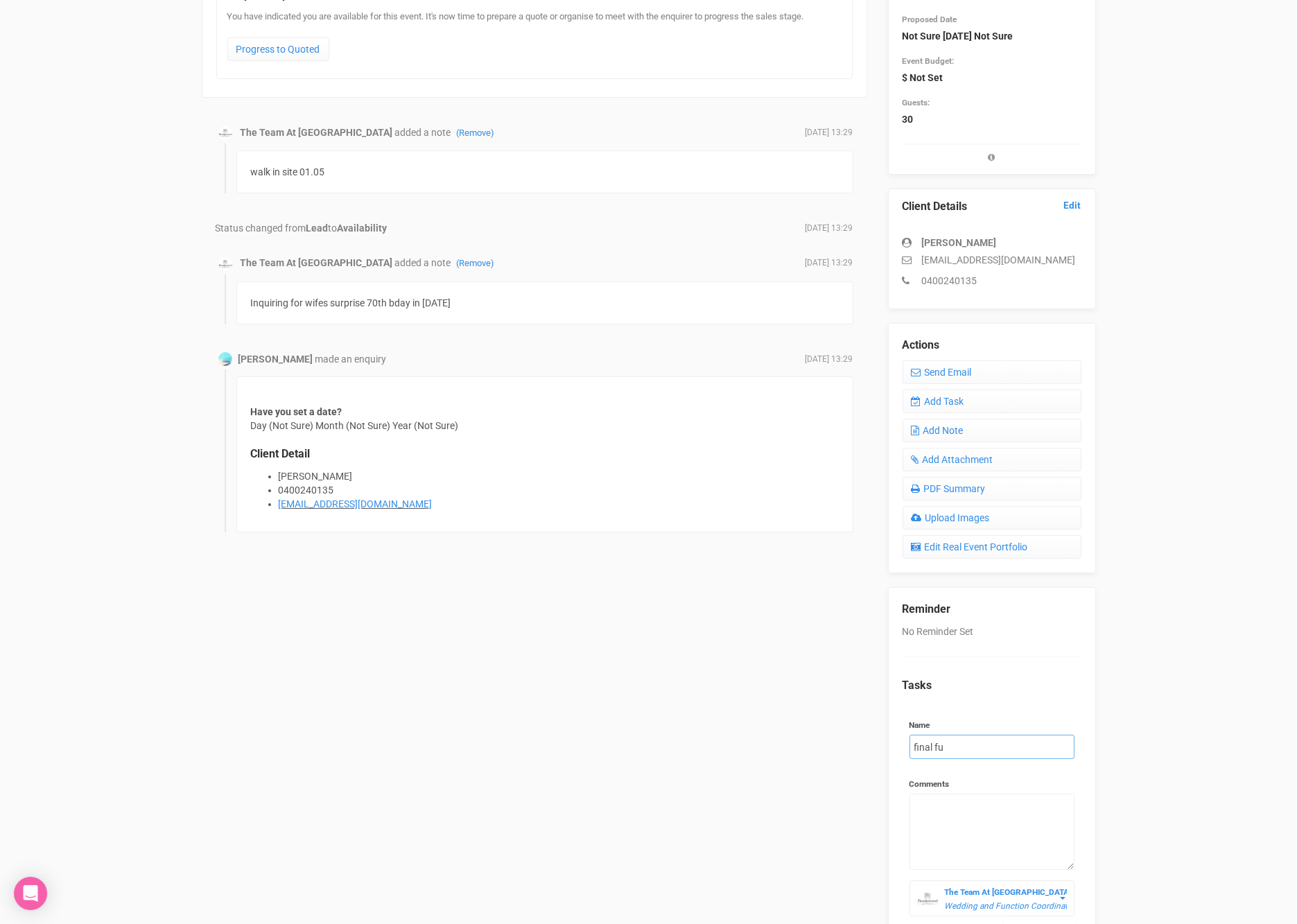
type input "Final fu"
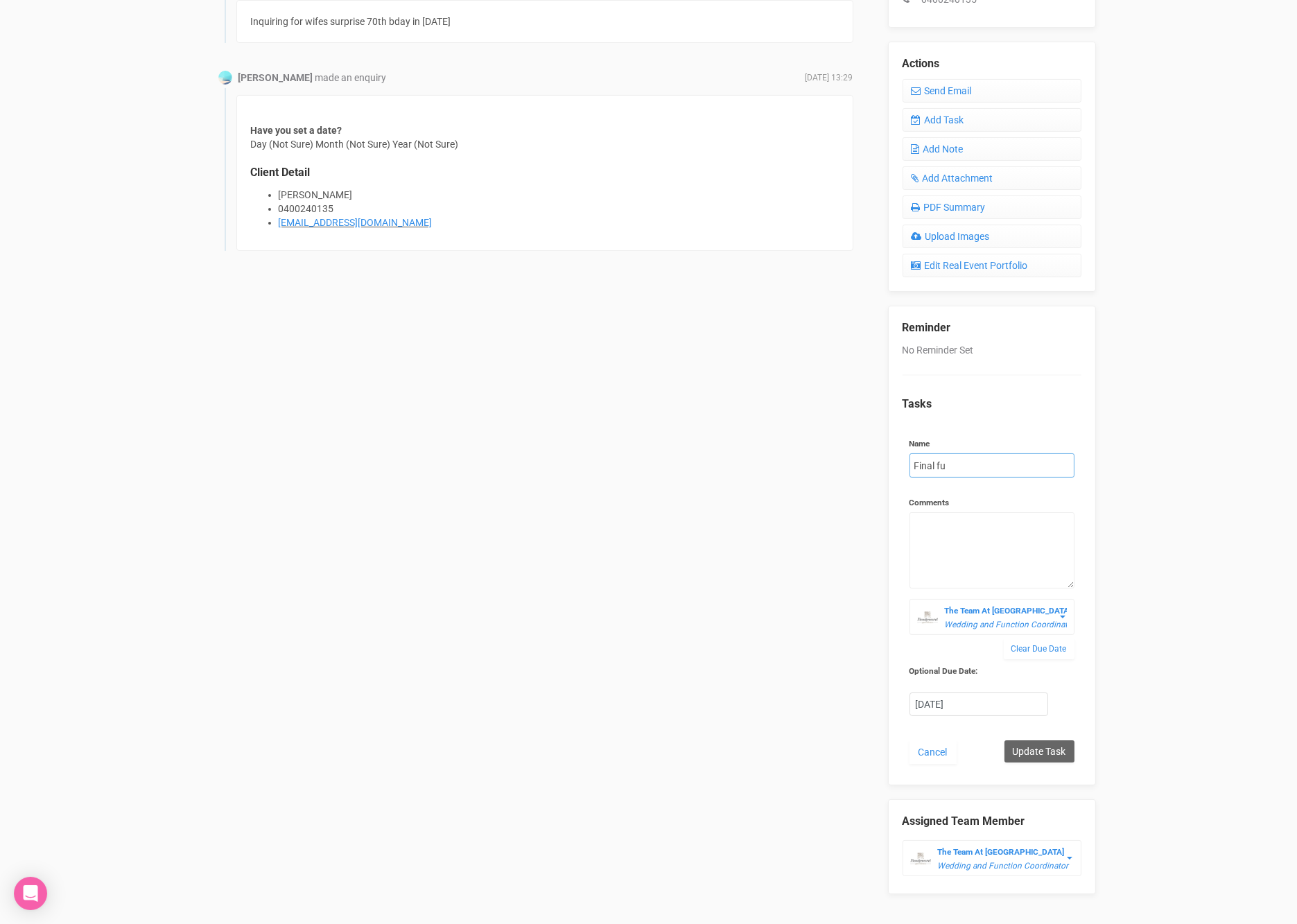
scroll to position [482, 0]
click at [1044, 743] on input "Update Task" at bounding box center [1039, 749] width 70 height 22
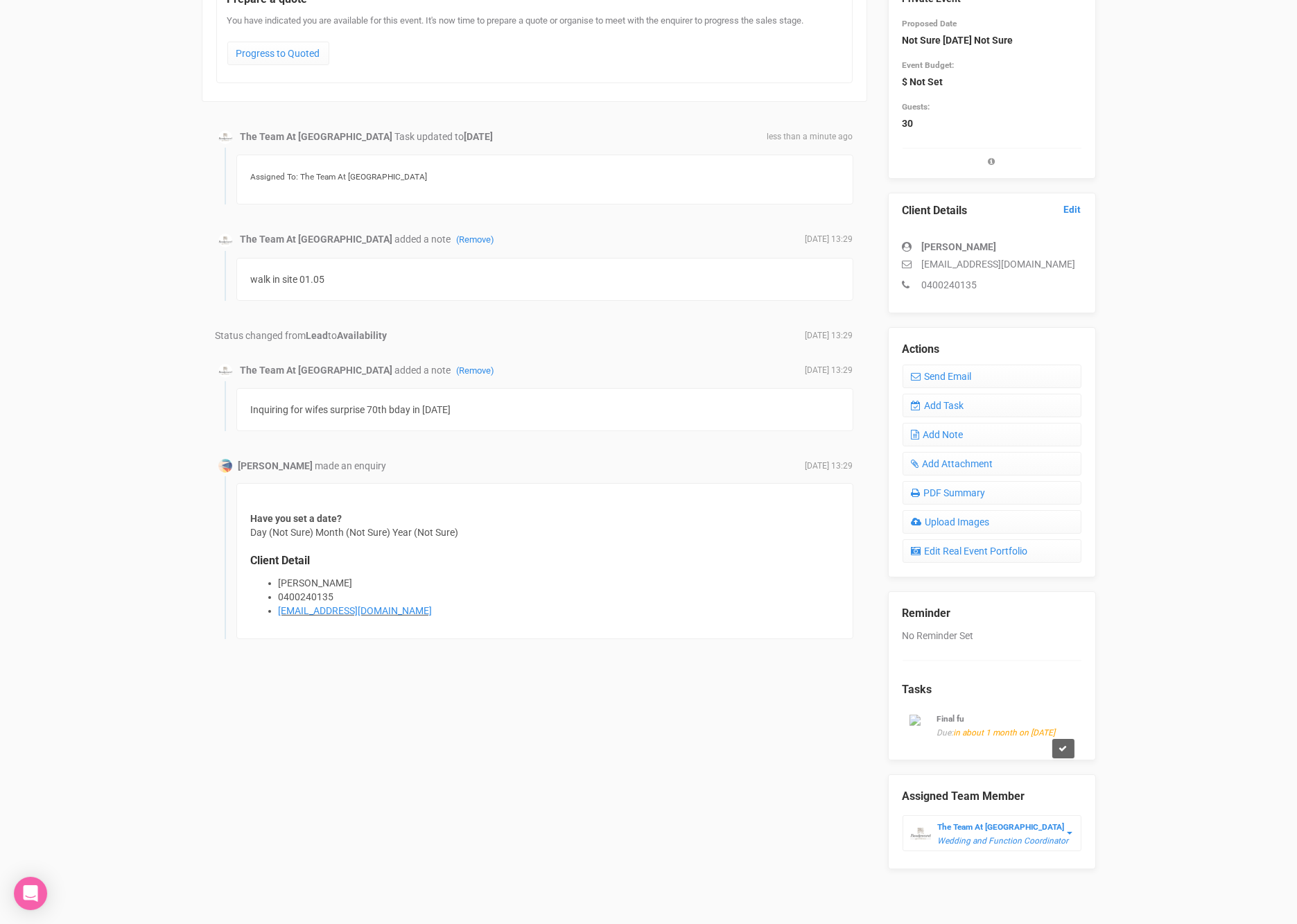
scroll to position [207, 0]
